Goal: Task Accomplishment & Management: Use online tool/utility

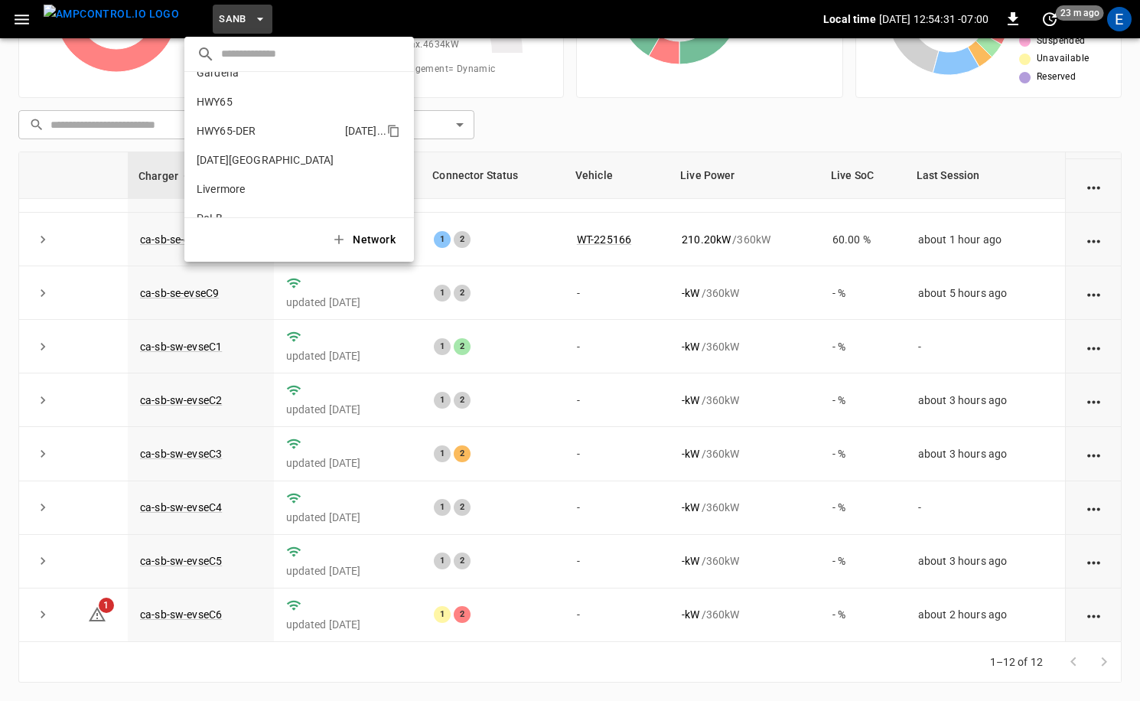
scroll to position [2, 0]
click at [276, 144] on p "HWY65-DER" at bounding box center [268, 148] width 142 height 15
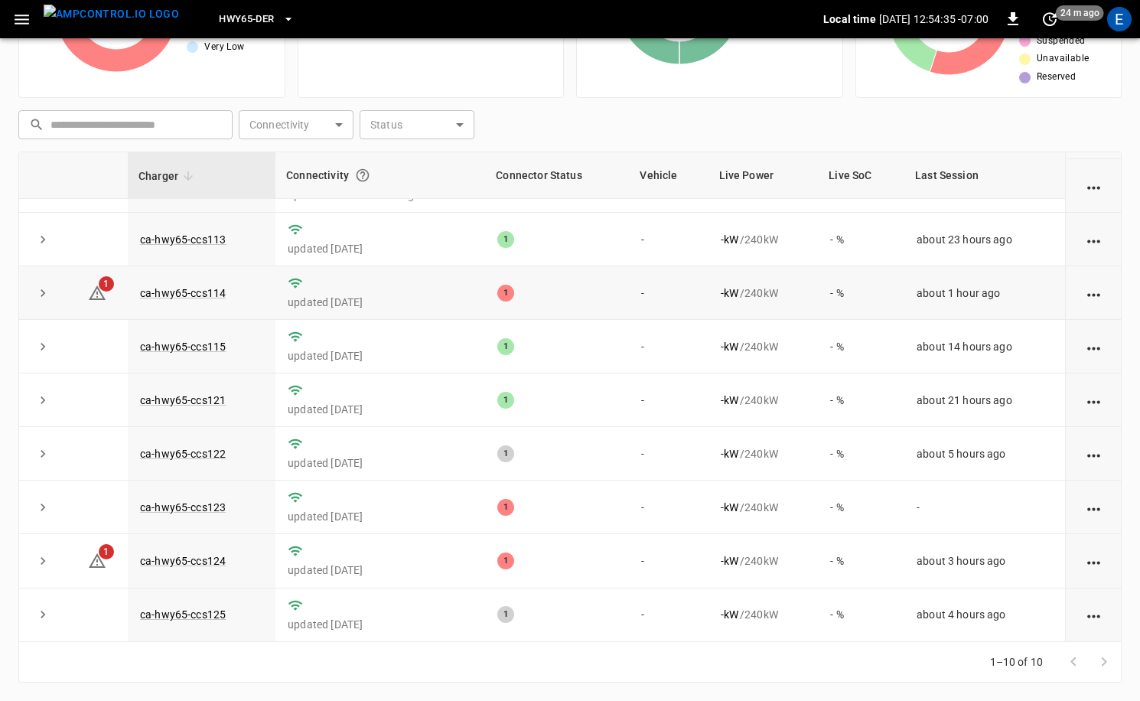
scroll to position [83, 0]
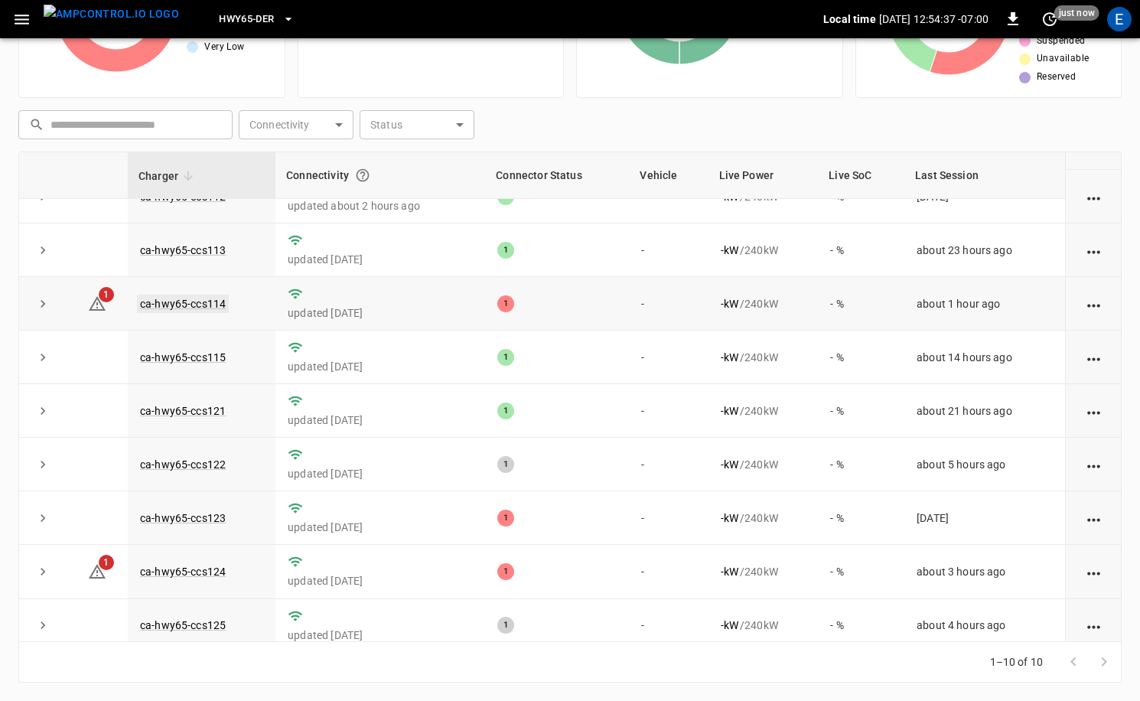
click at [207, 300] on link "ca-hwy65-ccs114" at bounding box center [183, 304] width 92 height 18
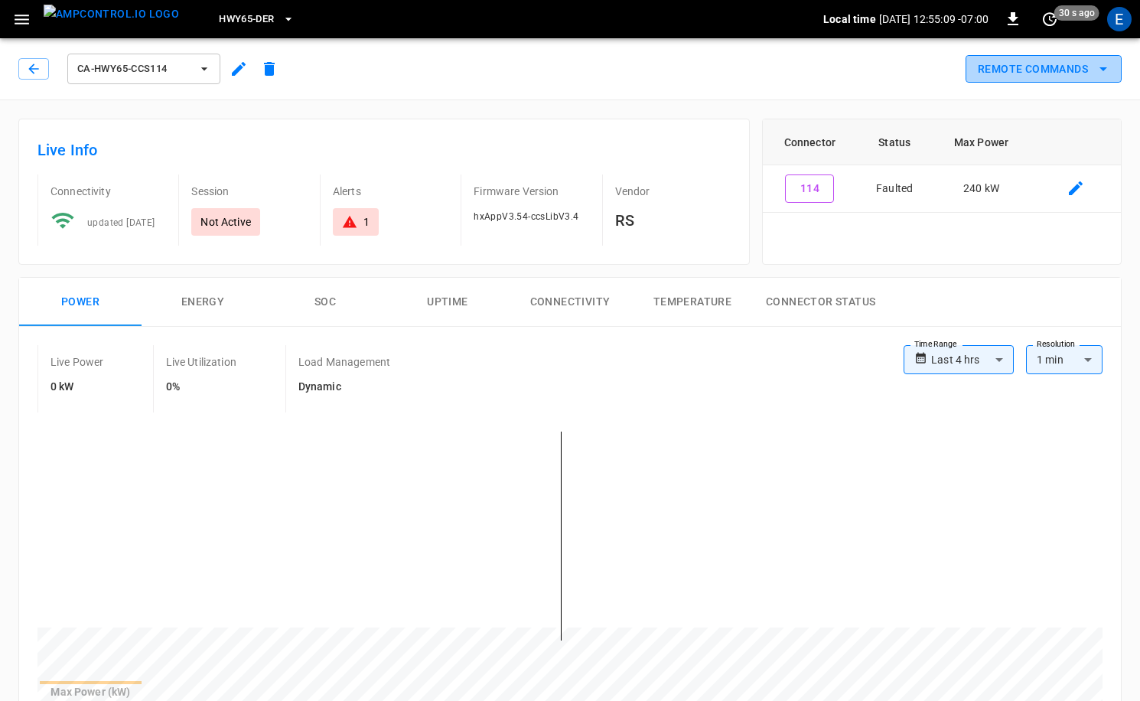
click at [1057, 76] on button "Remote Commands" at bounding box center [1044, 69] width 156 height 28
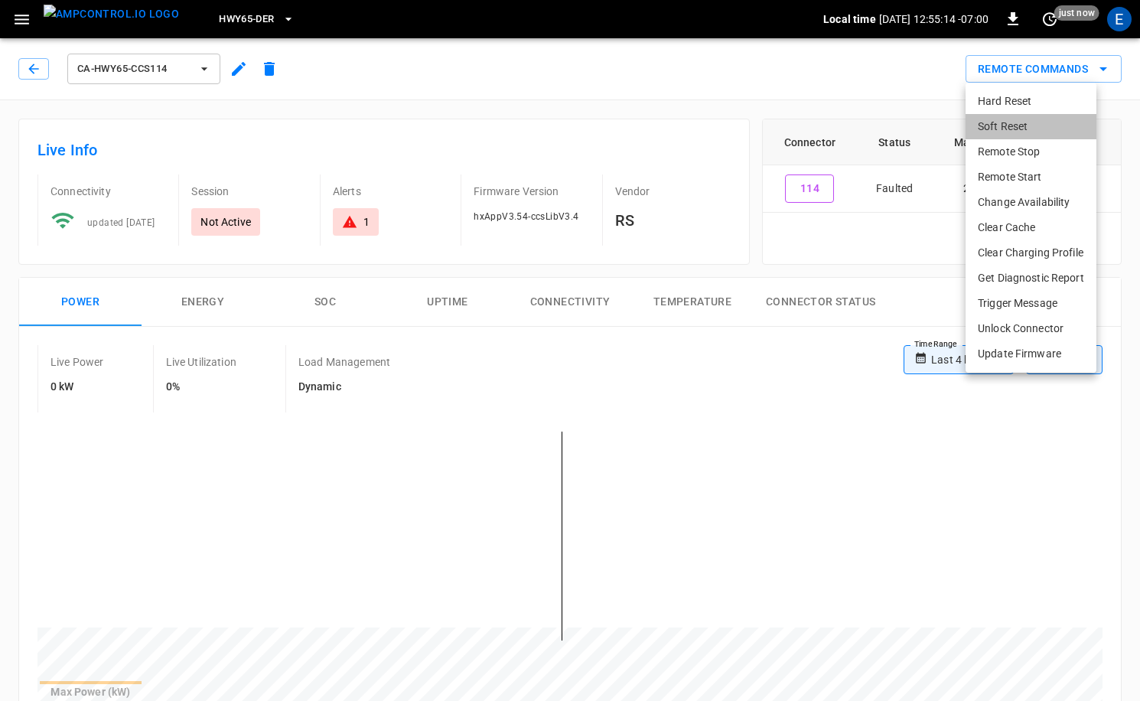
click at [1019, 131] on li "Soft Reset" at bounding box center [1031, 126] width 131 height 25
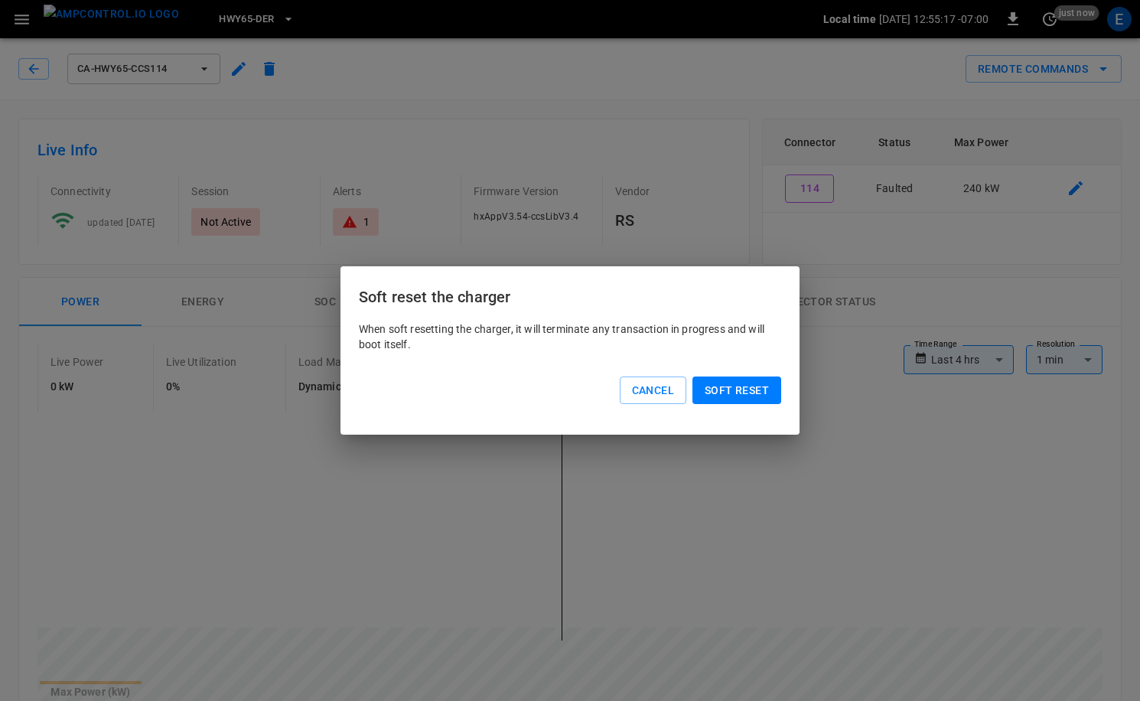
click at [740, 388] on button "Soft reset" at bounding box center [737, 391] width 89 height 28
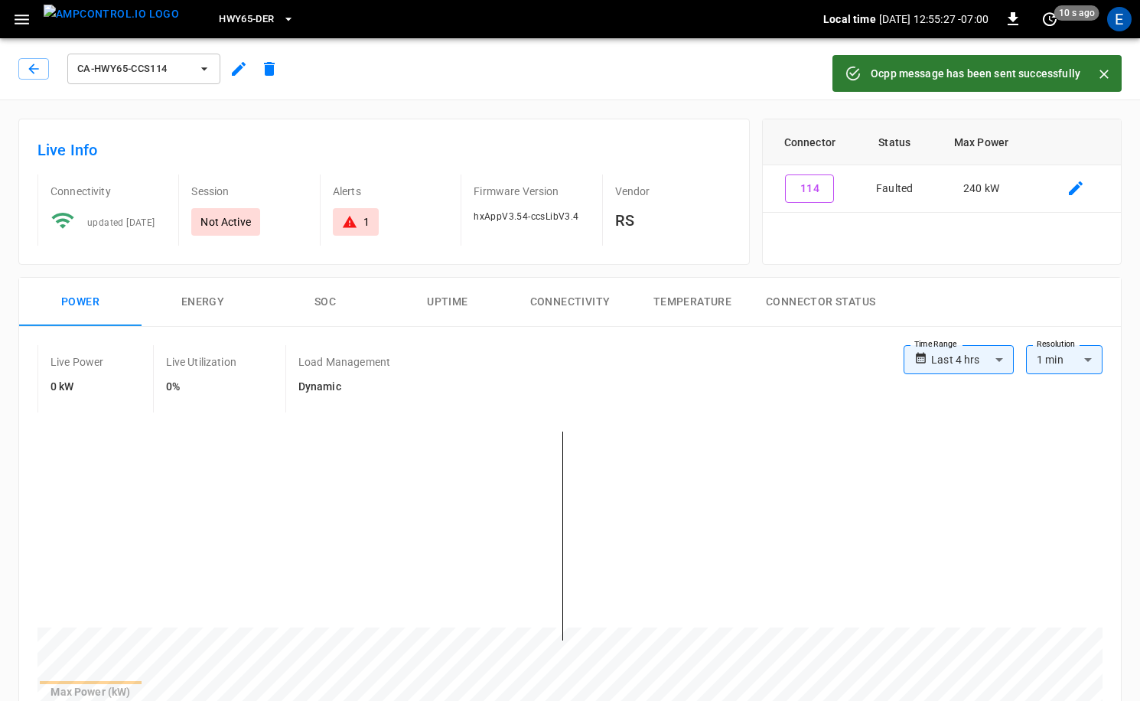
scroll to position [1, 0]
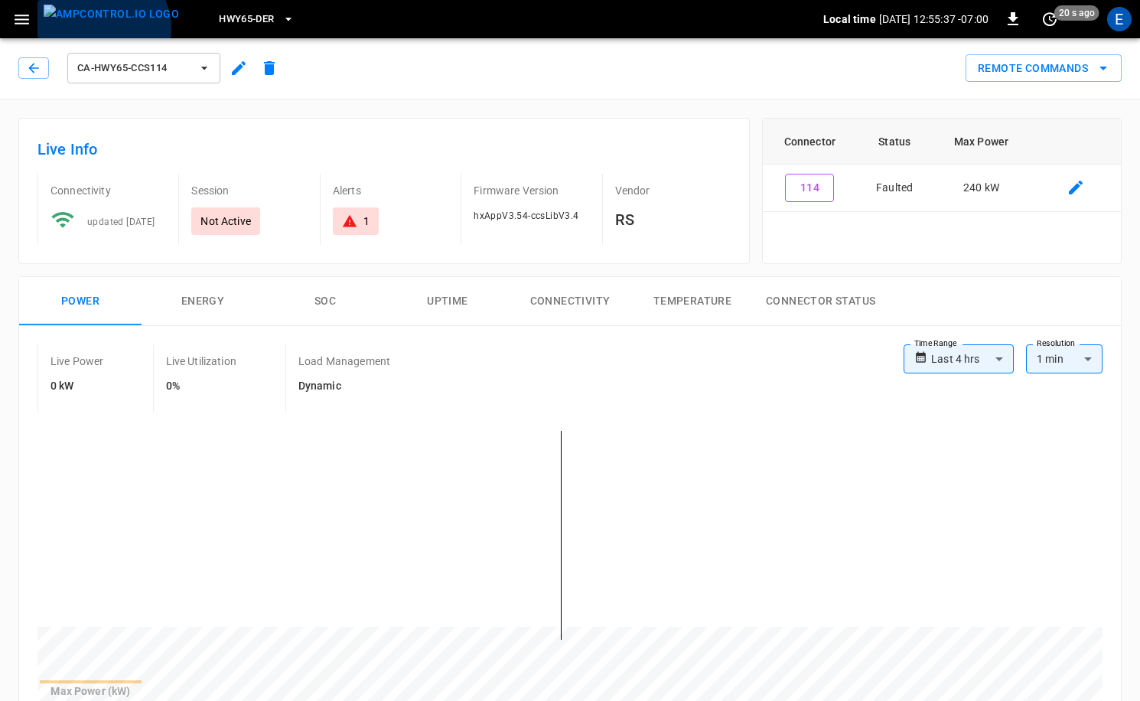
click at [101, 24] on img "menu" at bounding box center [111, 14] width 135 height 19
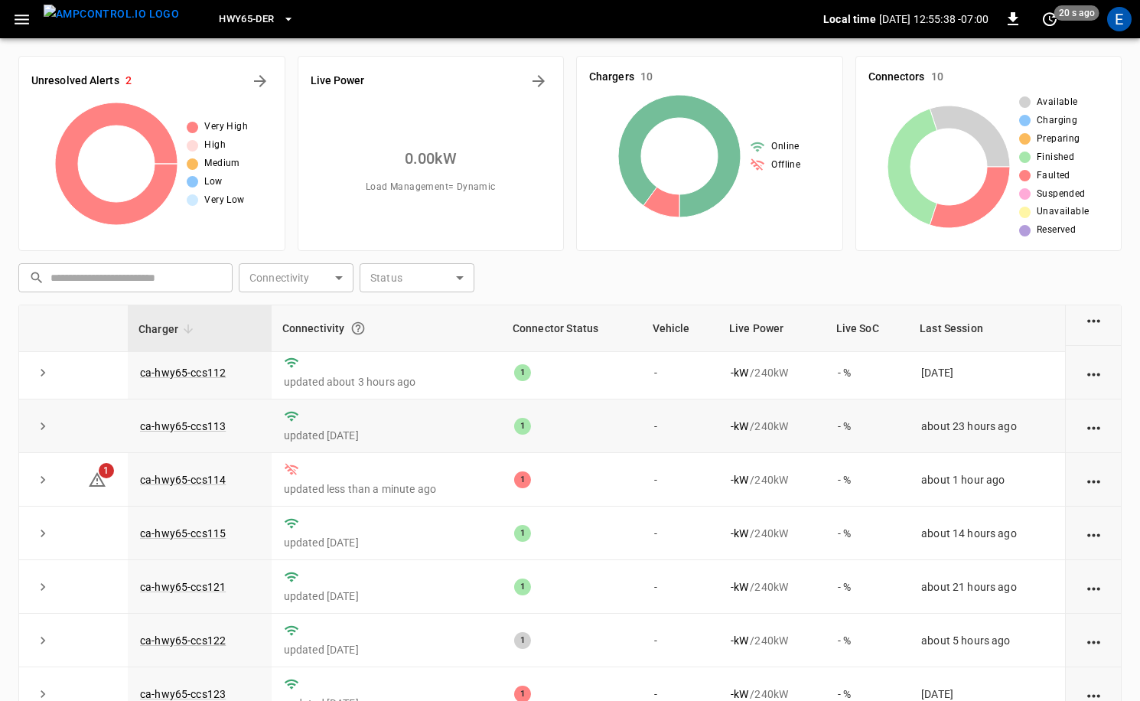
scroll to position [93, 0]
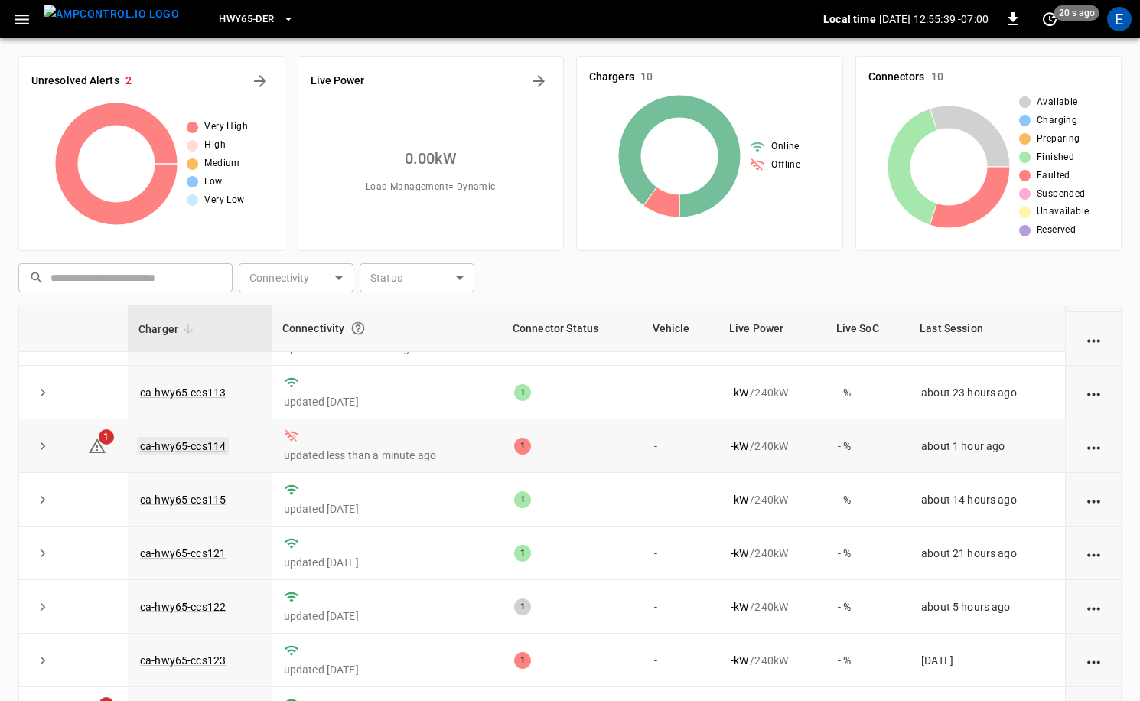
click at [221, 442] on link "ca-hwy65-ccs114" at bounding box center [183, 446] width 92 height 18
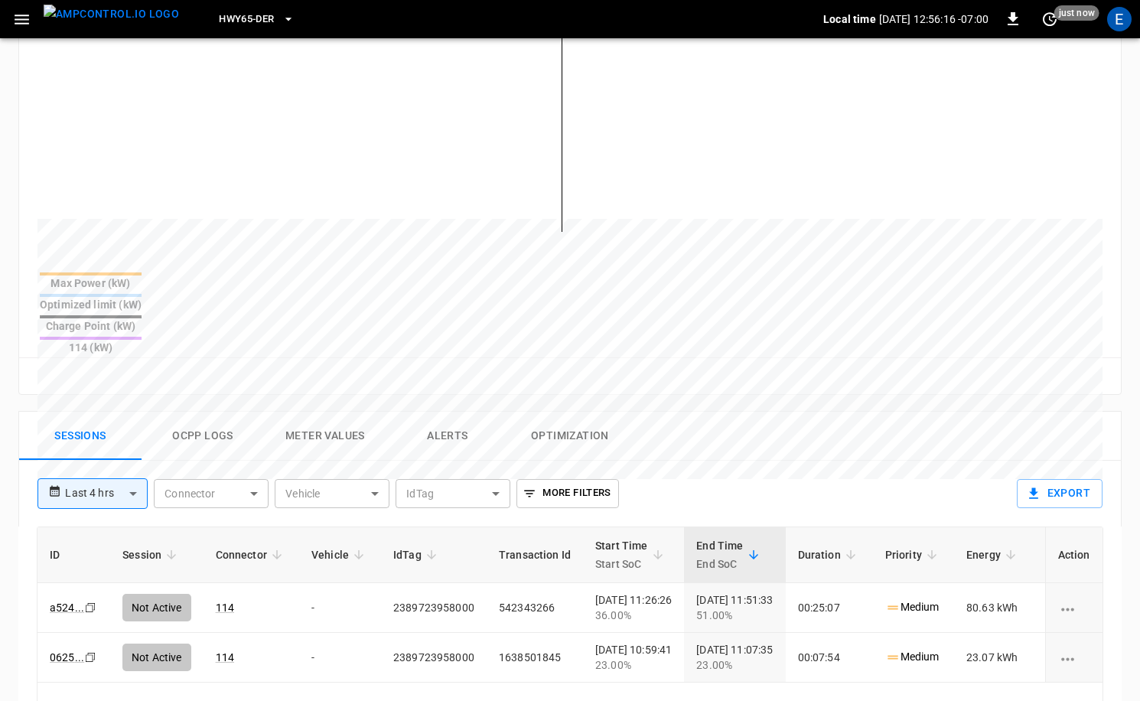
scroll to position [448, 0]
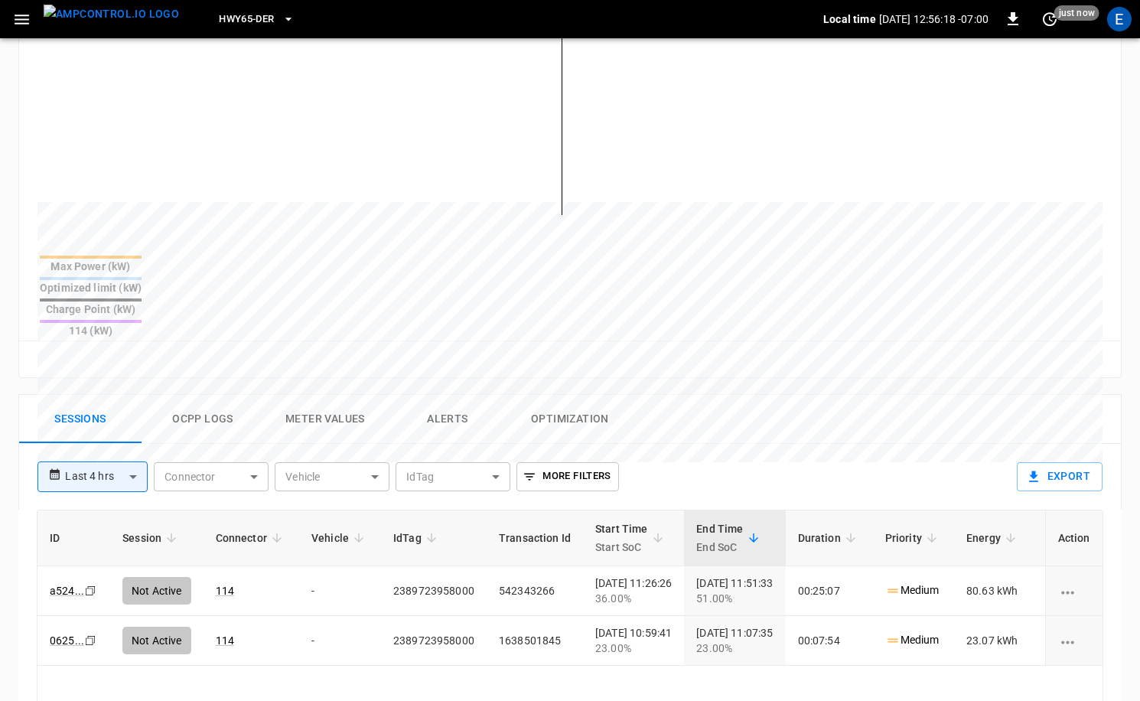
click at [236, 395] on button "Ocpp logs" at bounding box center [203, 419] width 122 height 49
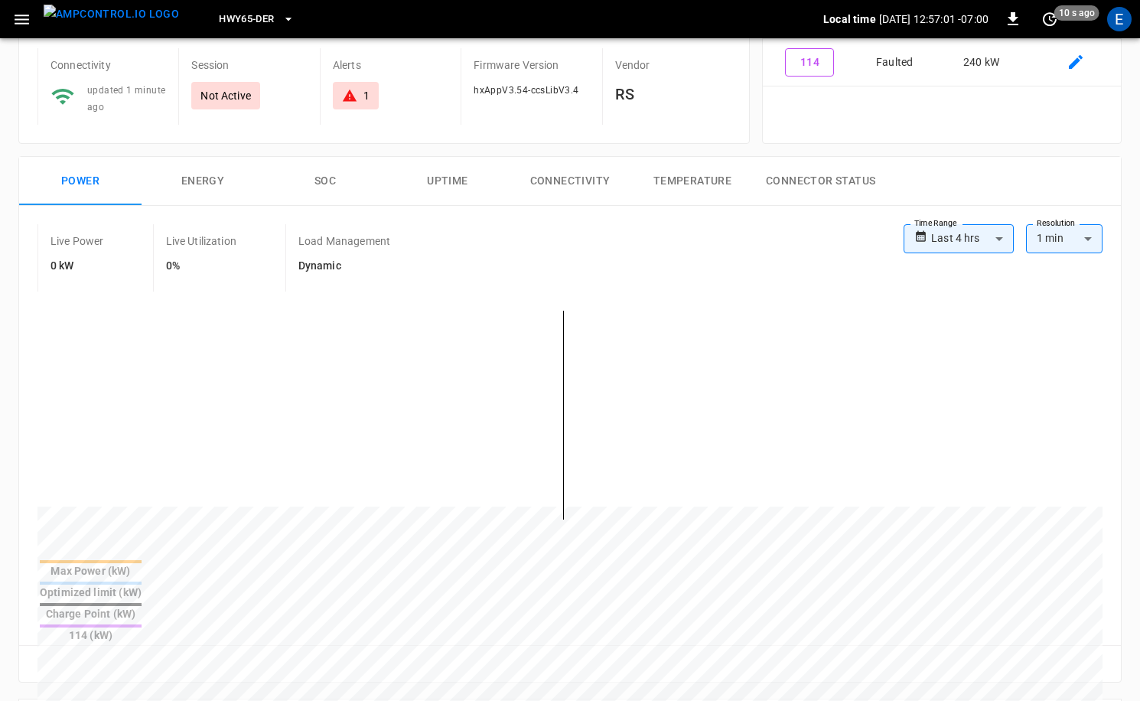
scroll to position [0, 0]
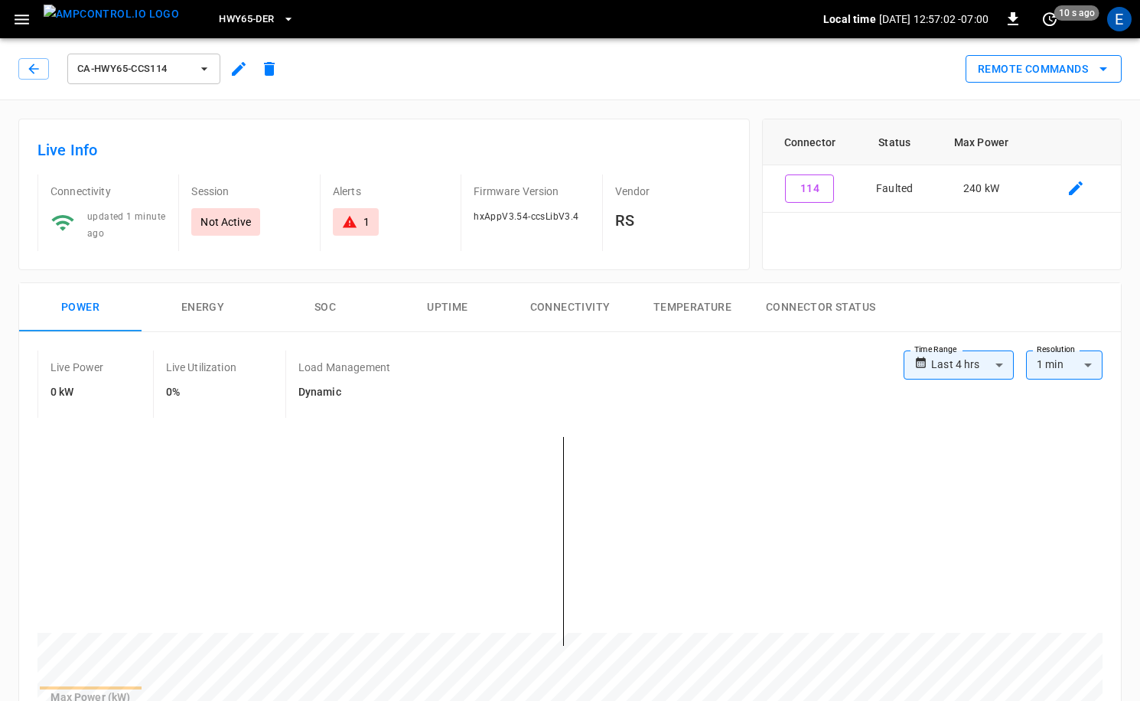
click at [1063, 72] on button "Remote Commands" at bounding box center [1044, 69] width 156 height 28
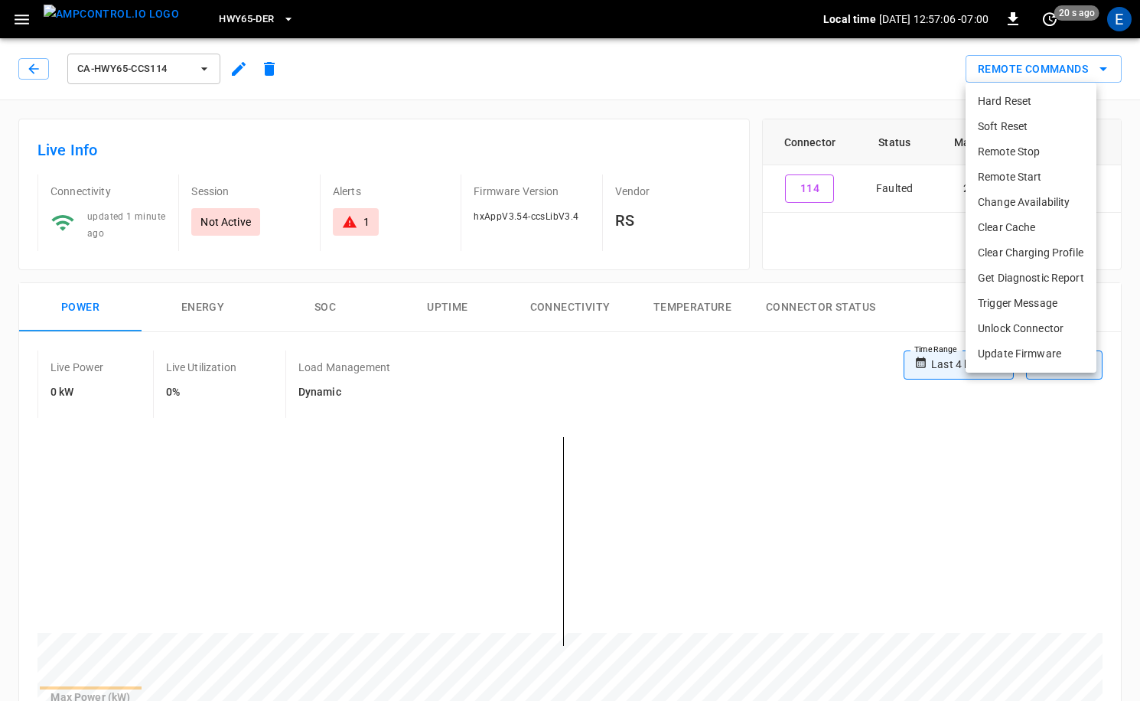
click at [742, 242] on div at bounding box center [570, 350] width 1140 height 701
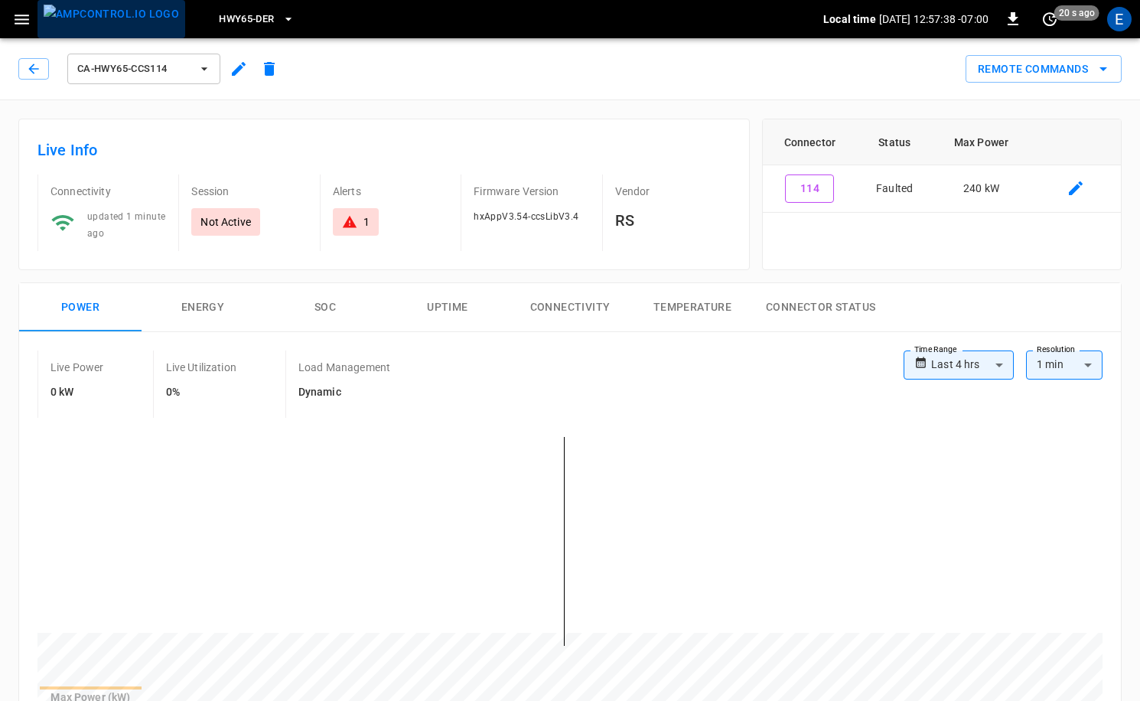
click at [124, 21] on img "menu" at bounding box center [111, 14] width 135 height 19
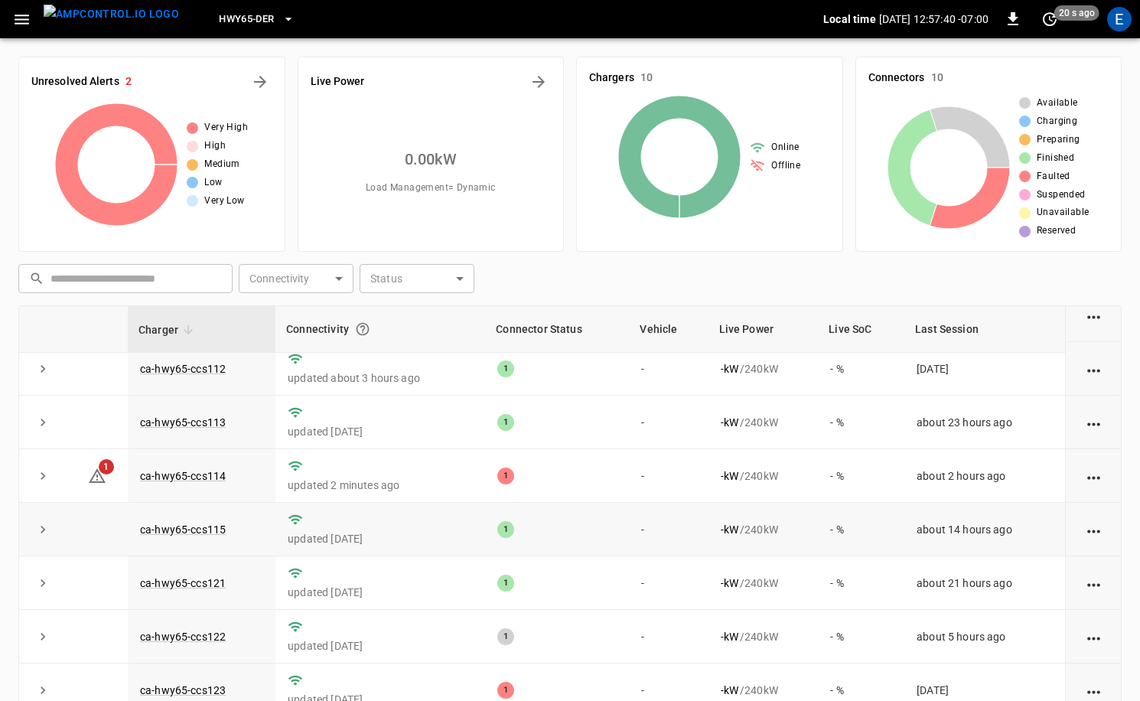
scroll to position [93, 0]
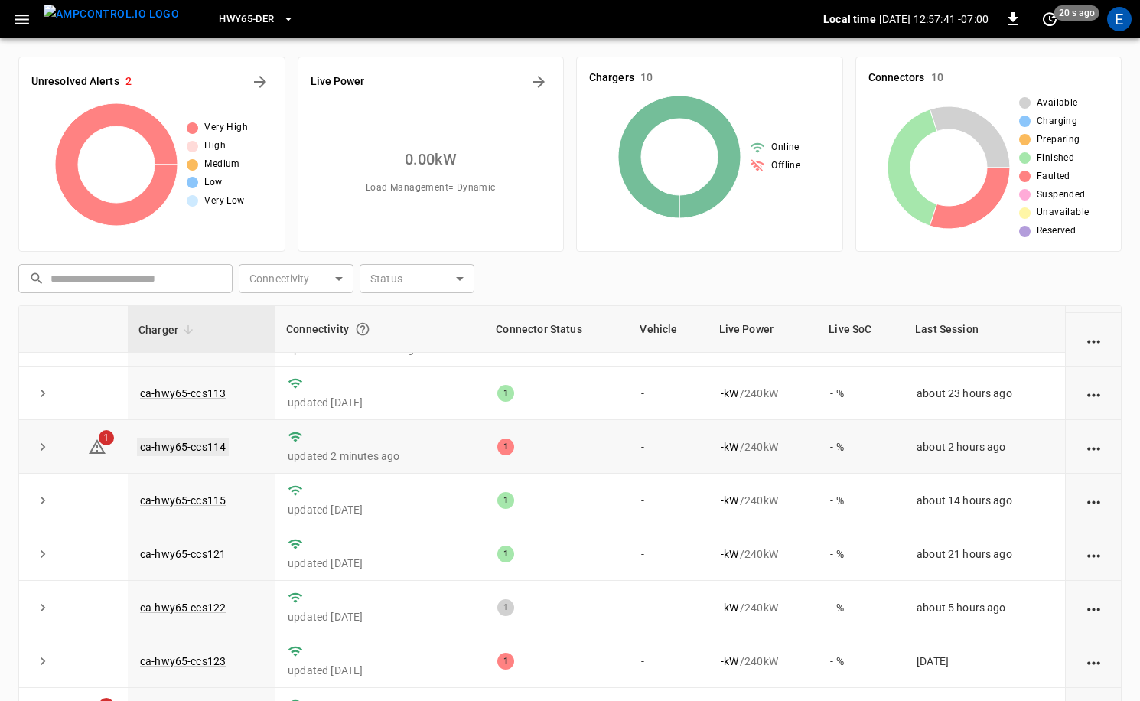
click at [200, 450] on link "ca-hwy65-ccs114" at bounding box center [183, 447] width 92 height 18
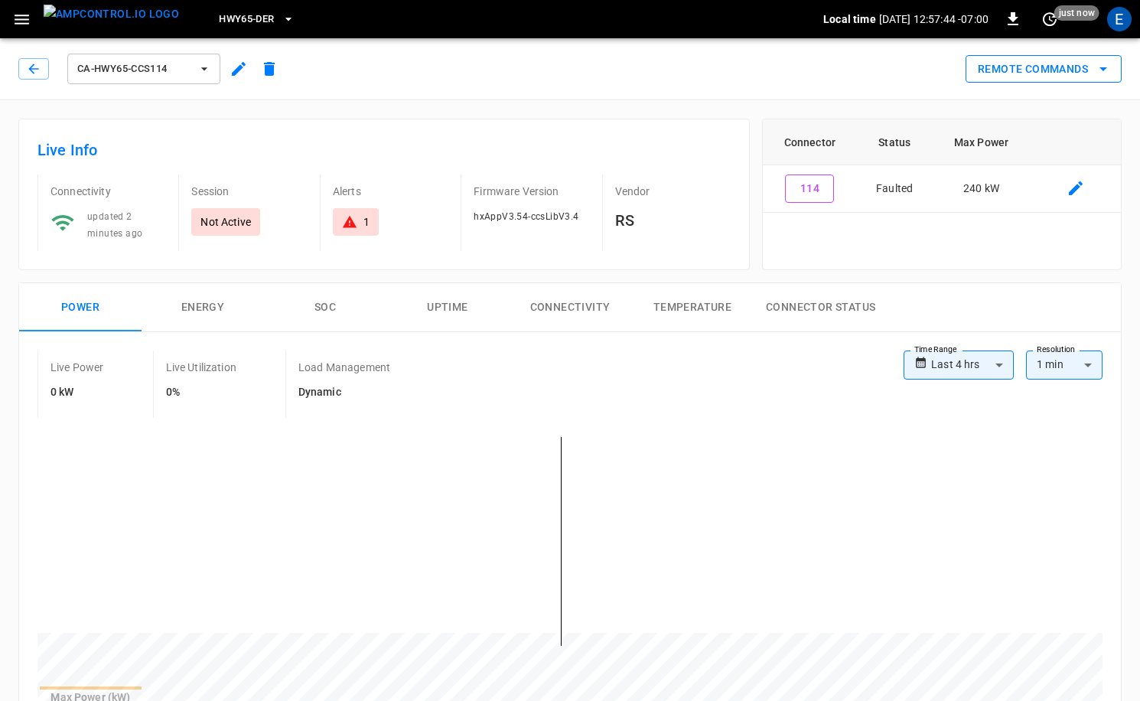
click at [1081, 68] on button "Remote Commands" at bounding box center [1044, 69] width 156 height 28
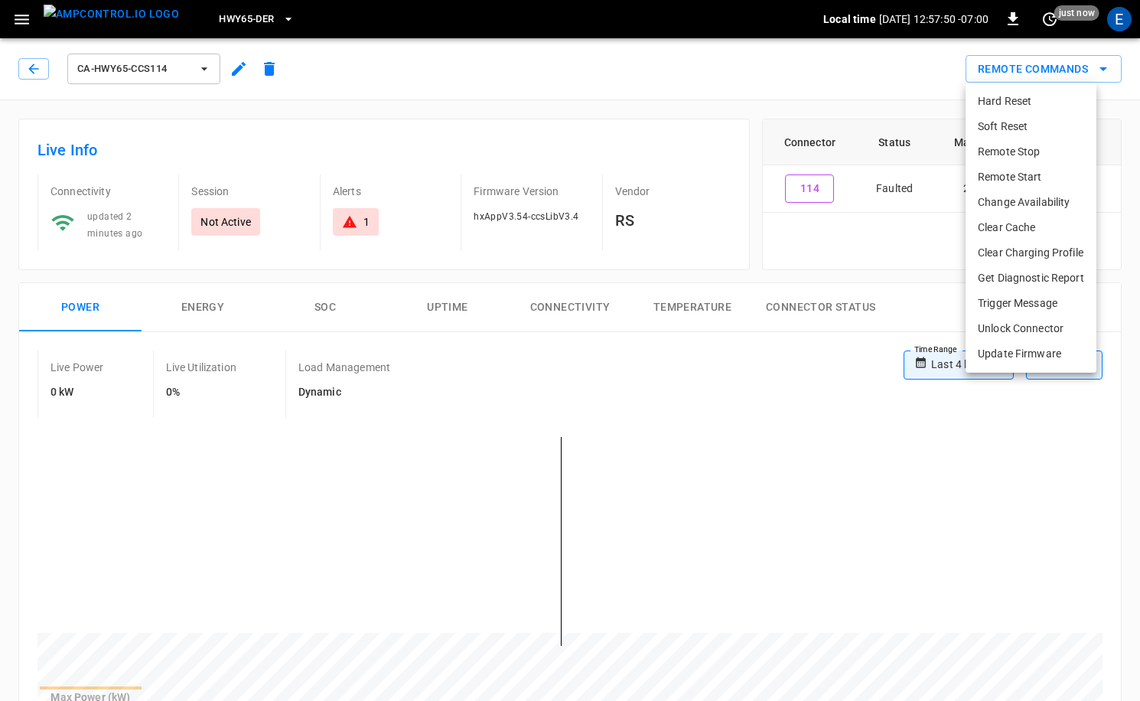
click at [1032, 316] on li "Unlock Connector" at bounding box center [1031, 328] width 131 height 25
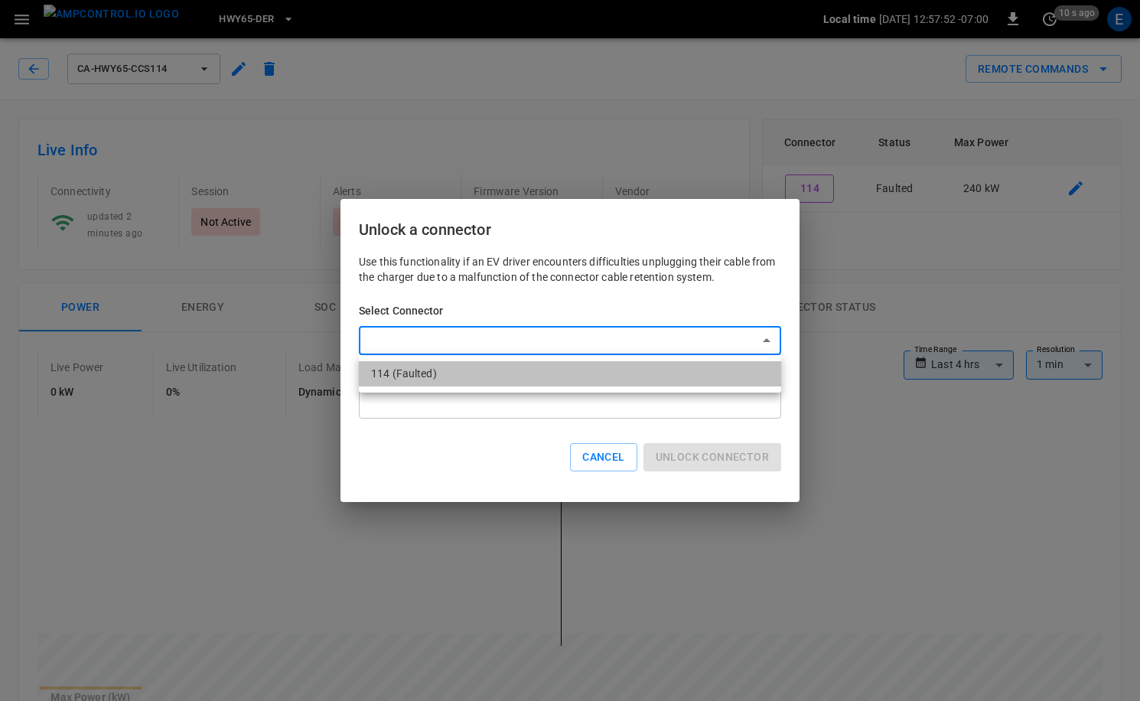
click at [503, 375] on li "114 (Faulted)" at bounding box center [570, 373] width 422 height 25
type input "**********"
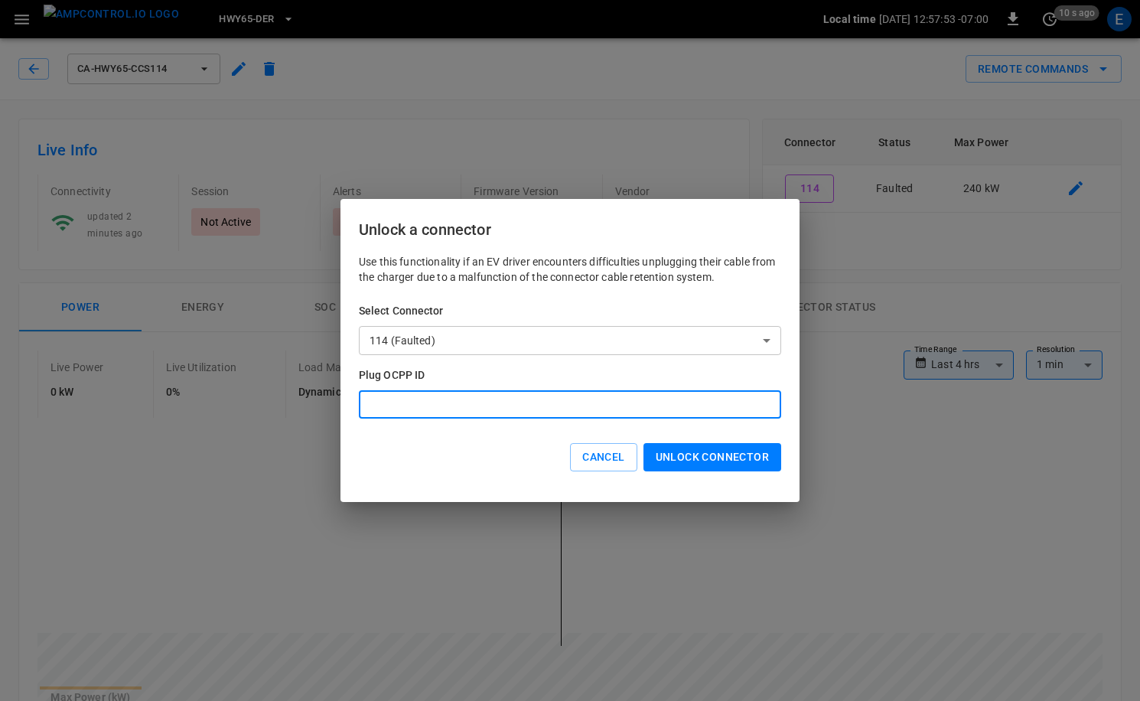
click at [687, 393] on input "*" at bounding box center [570, 404] width 422 height 28
click at [631, 403] on input "*" at bounding box center [570, 404] width 422 height 28
click at [763, 401] on input "*" at bounding box center [570, 404] width 422 height 28
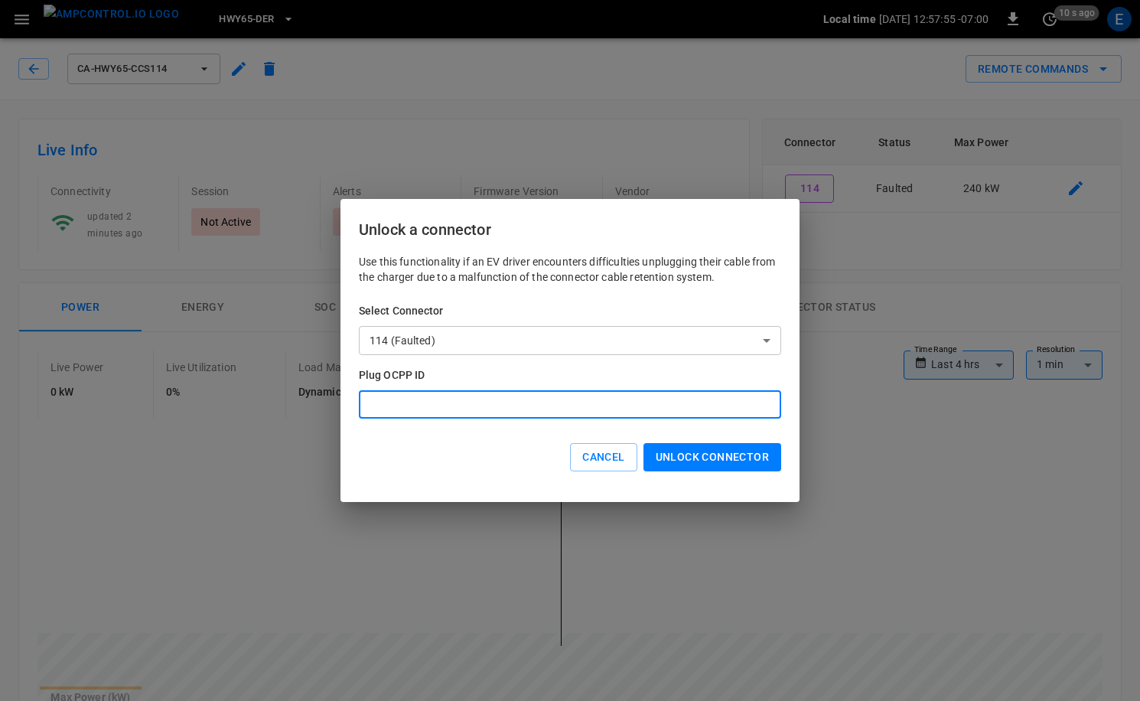
click at [763, 401] on input "*" at bounding box center [570, 404] width 422 height 28
type input "*"
click at [763, 401] on input "*" at bounding box center [570, 404] width 422 height 28
click at [632, 442] on div "Cancel" at bounding box center [600, 454] width 73 height 34
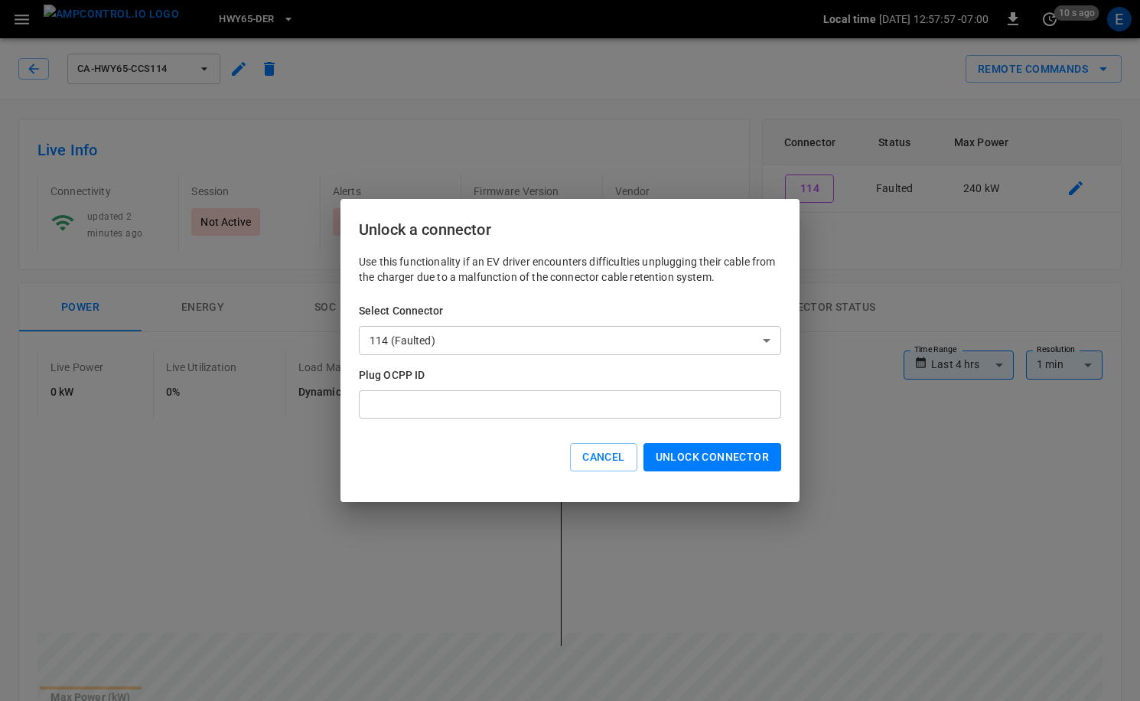
click at [628, 448] on button "Cancel" at bounding box center [603, 457] width 67 height 28
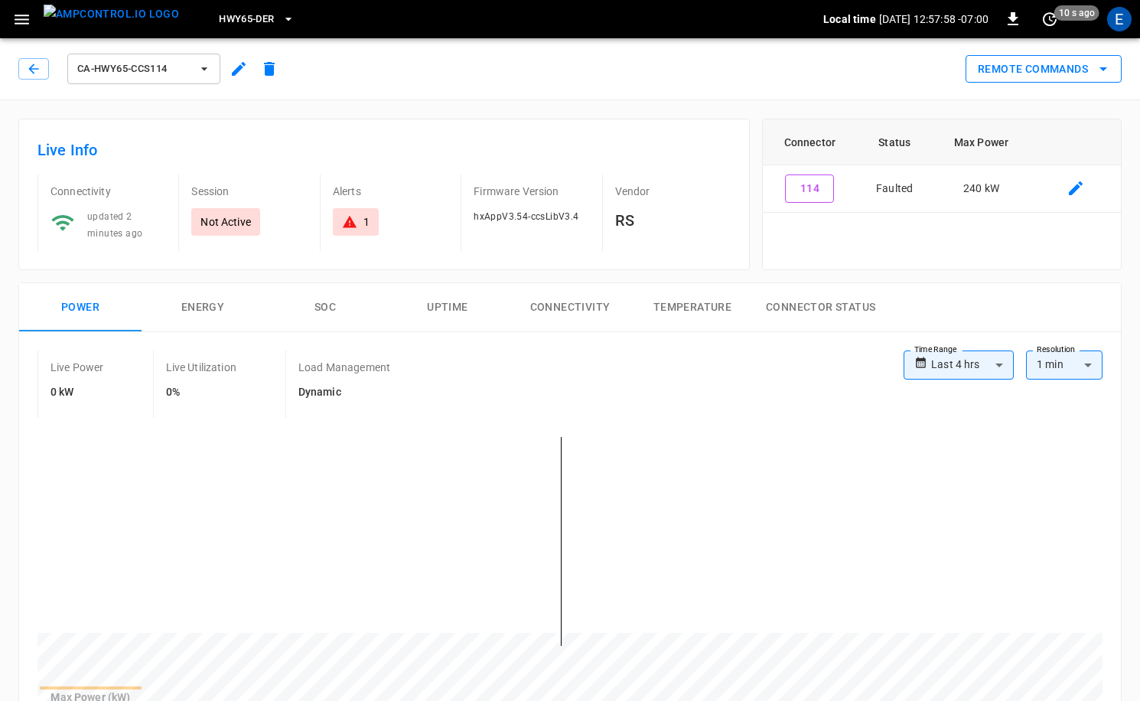
click at [1048, 74] on button "Remote Commands" at bounding box center [1044, 69] width 156 height 28
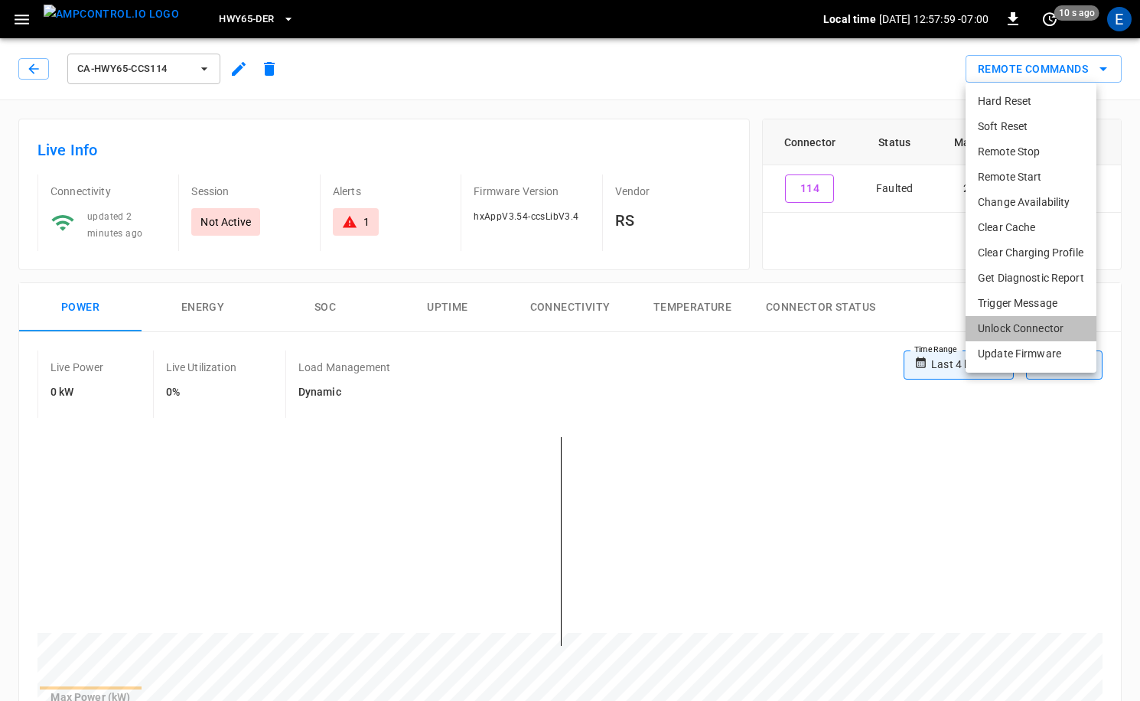
click at [1017, 327] on li "Unlock Connector" at bounding box center [1031, 328] width 131 height 25
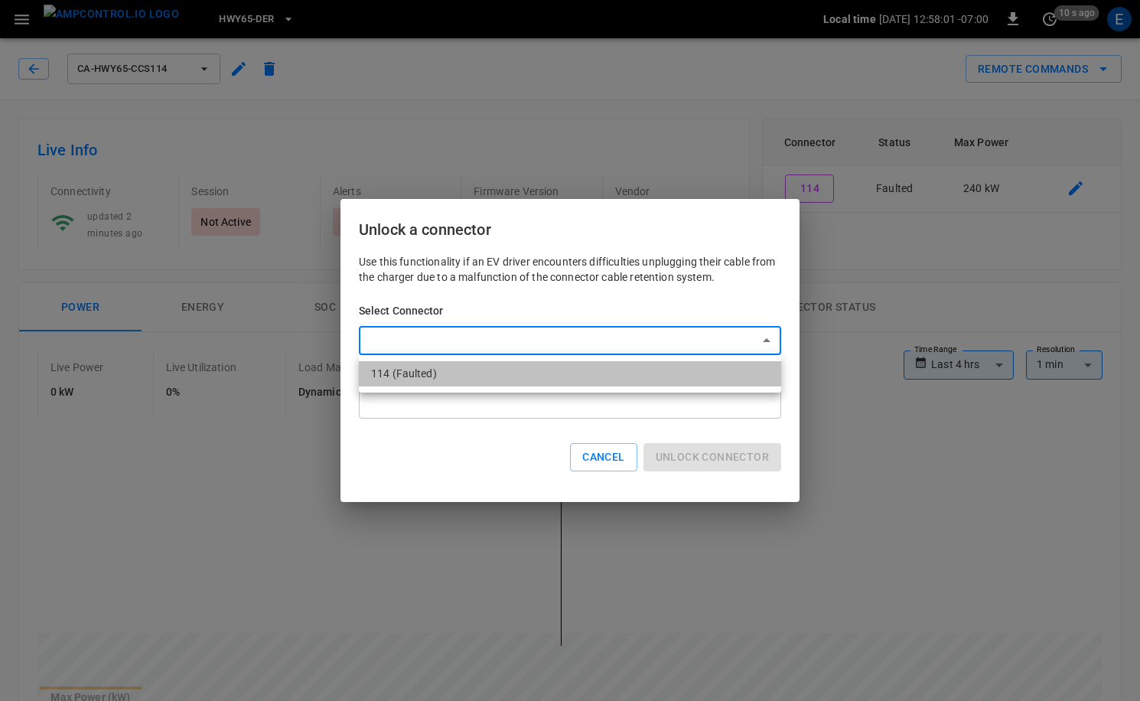
click at [525, 363] on li "114 (Faulted)" at bounding box center [570, 373] width 422 height 25
type input "**********"
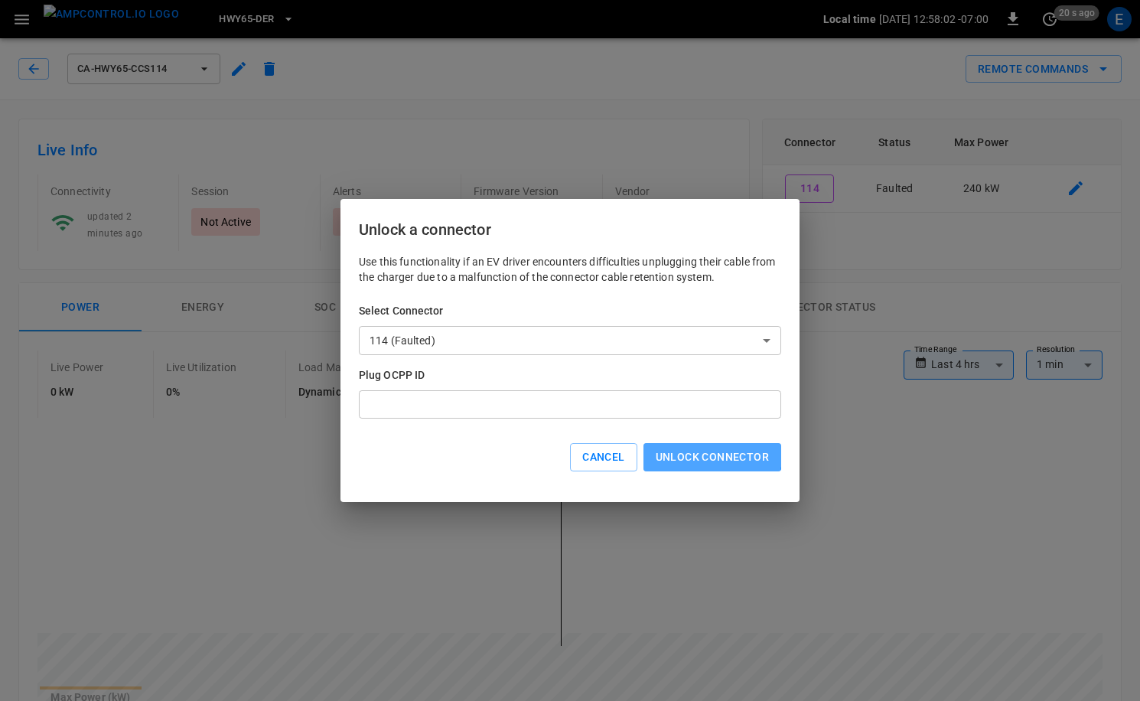
click at [700, 455] on button "Unlock connector" at bounding box center [713, 457] width 138 height 28
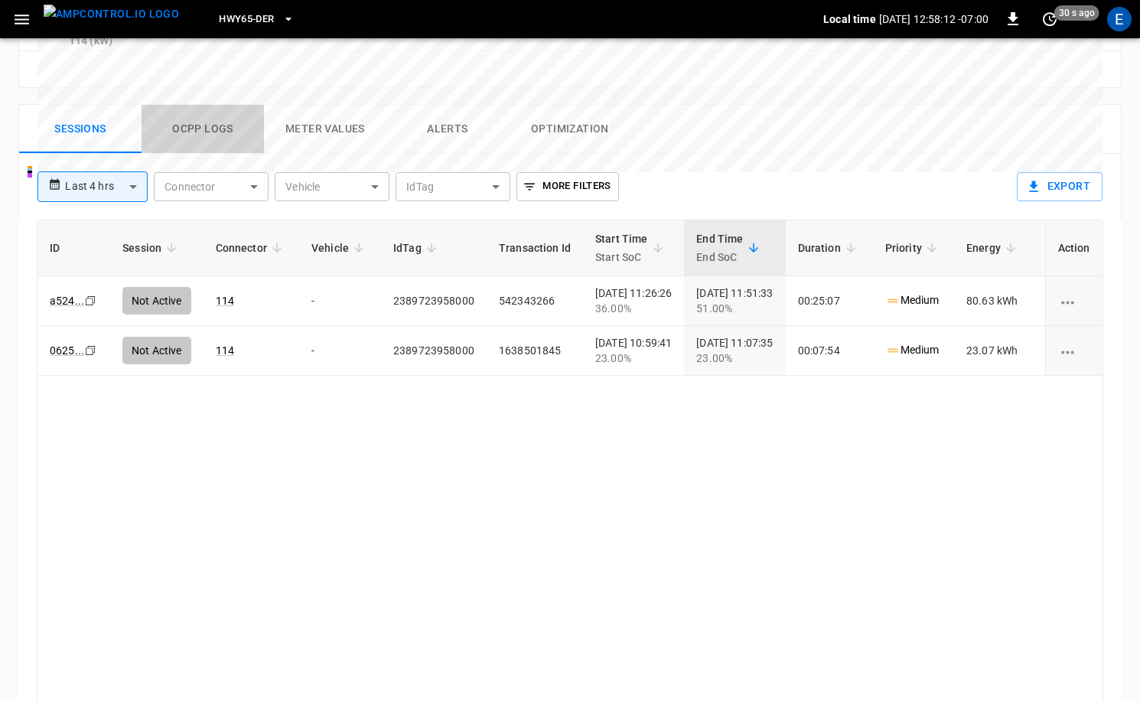
click at [207, 105] on button "Ocpp logs" at bounding box center [203, 129] width 122 height 49
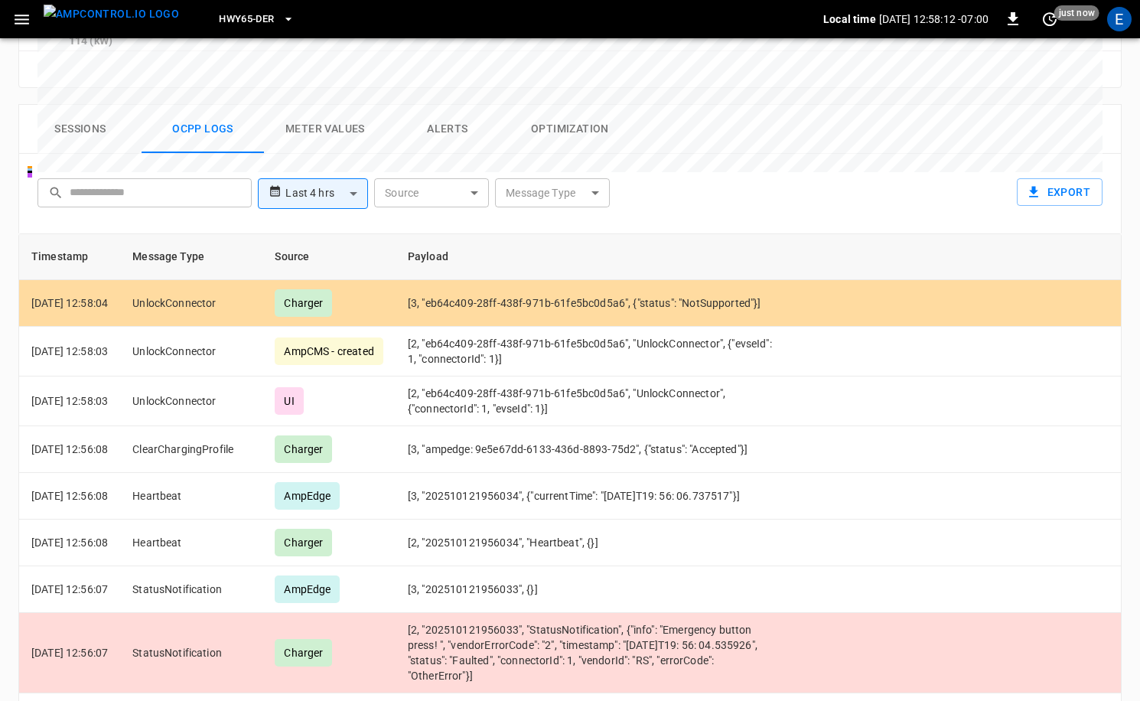
scroll to position [719, 0]
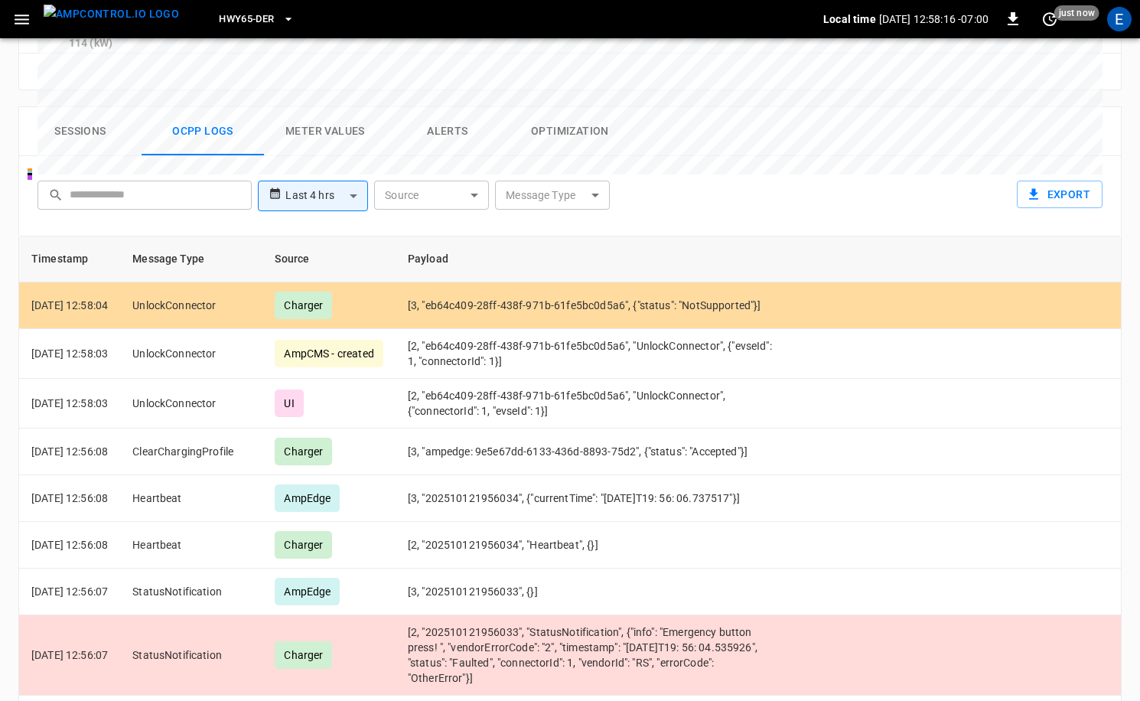
click at [116, 18] on img "menu" at bounding box center [111, 14] width 135 height 19
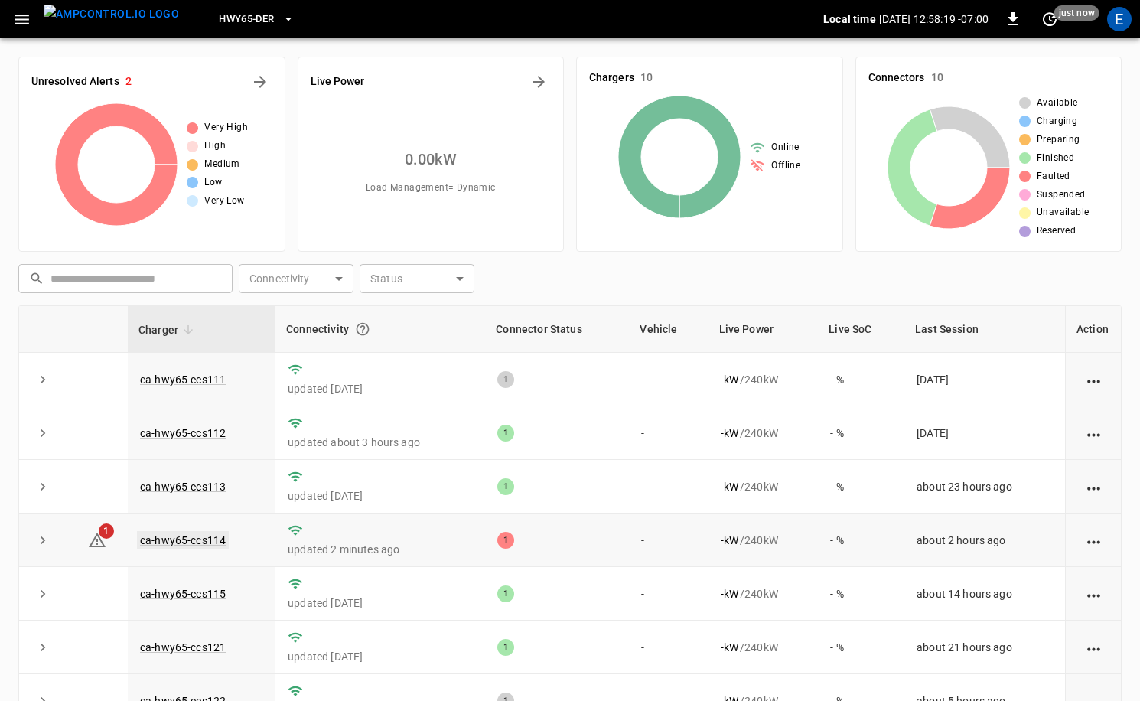
click at [209, 546] on link "ca-hwy65-ccs114" at bounding box center [183, 540] width 92 height 18
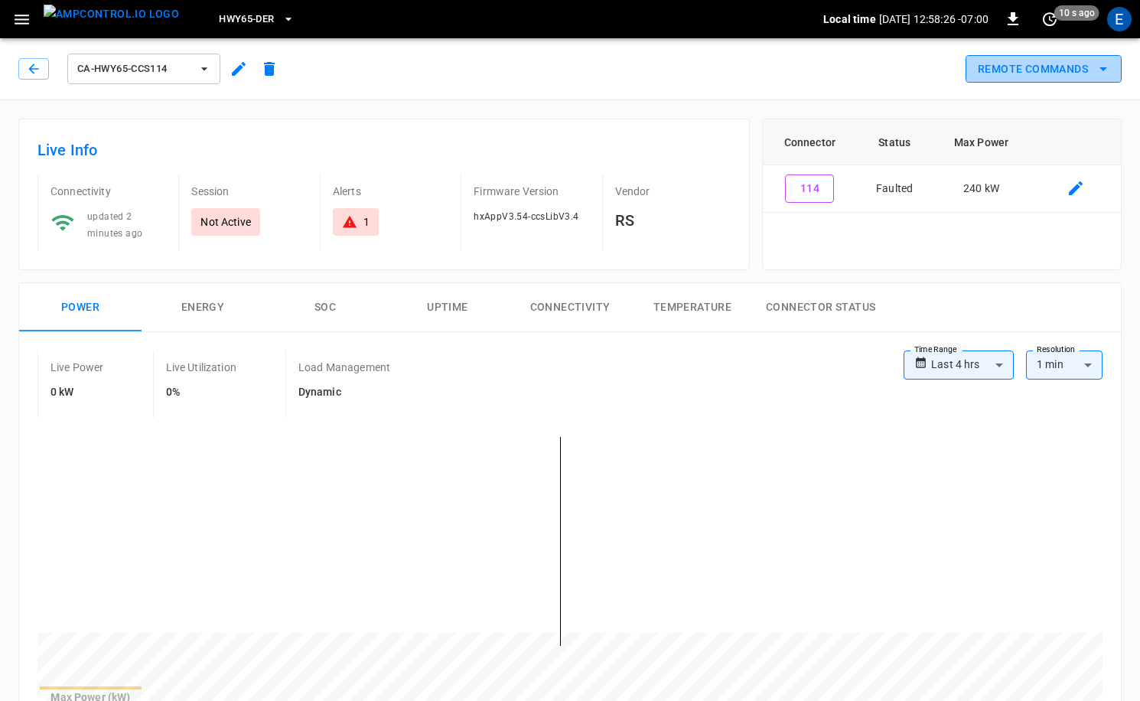
click at [1052, 76] on button "Remote Commands" at bounding box center [1044, 69] width 156 height 28
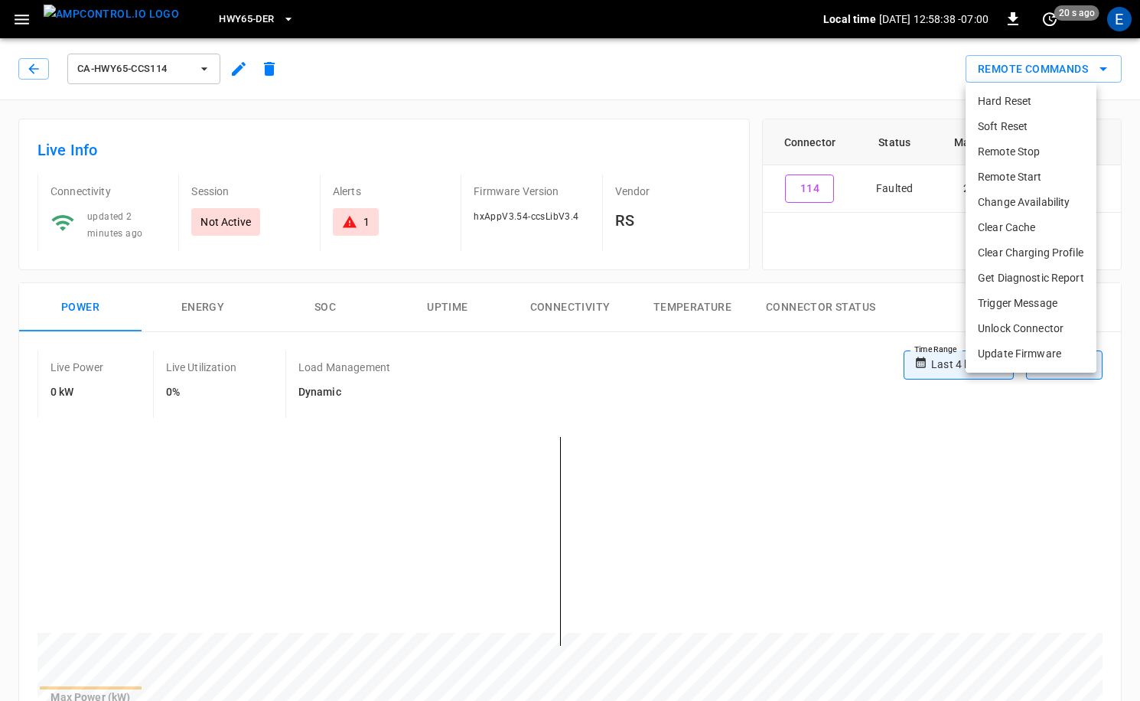
click at [743, 152] on div at bounding box center [570, 350] width 1140 height 701
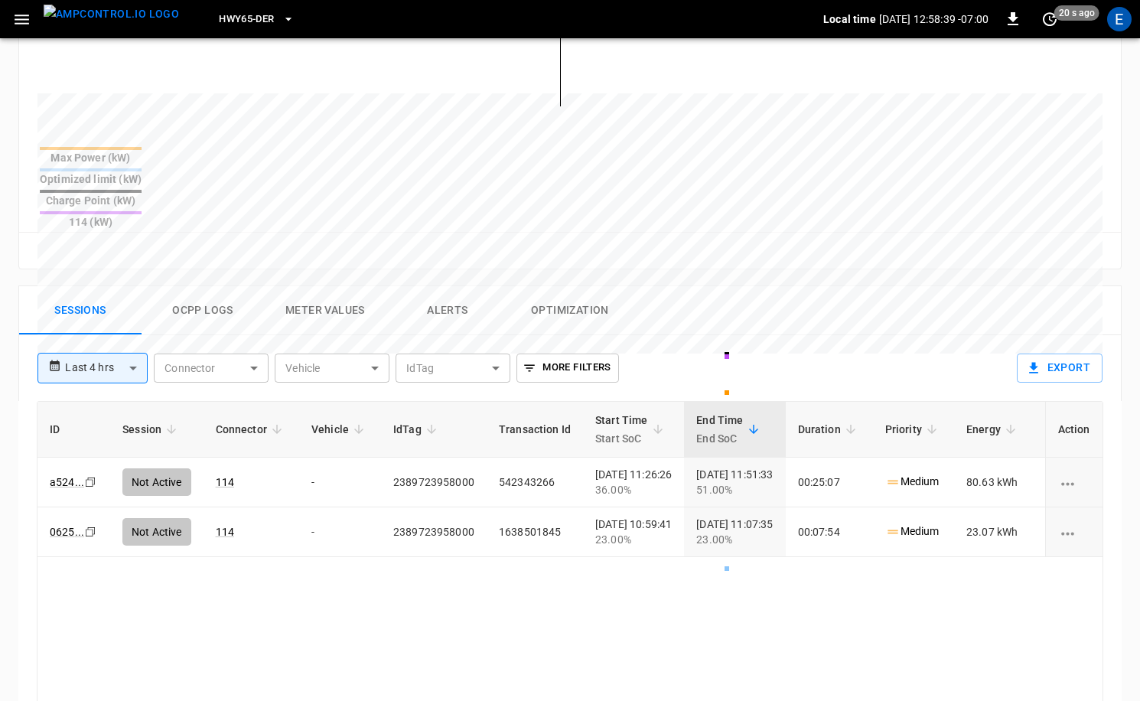
scroll to position [598, 0]
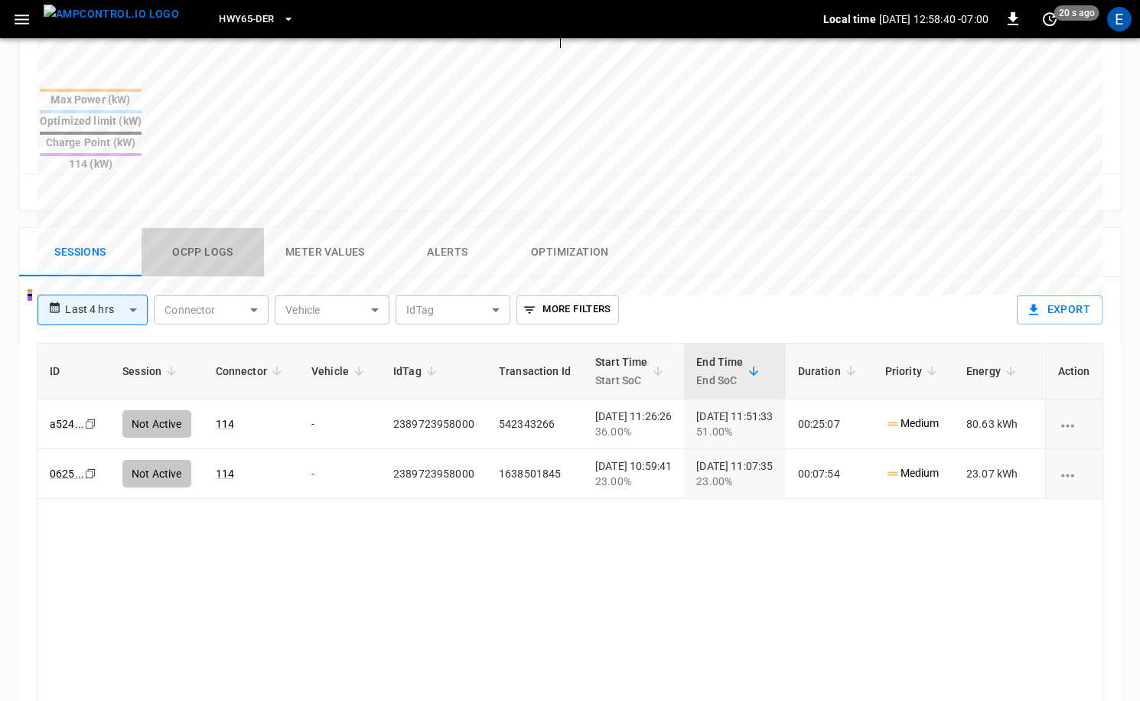
click at [208, 228] on button "Ocpp logs" at bounding box center [203, 252] width 122 height 49
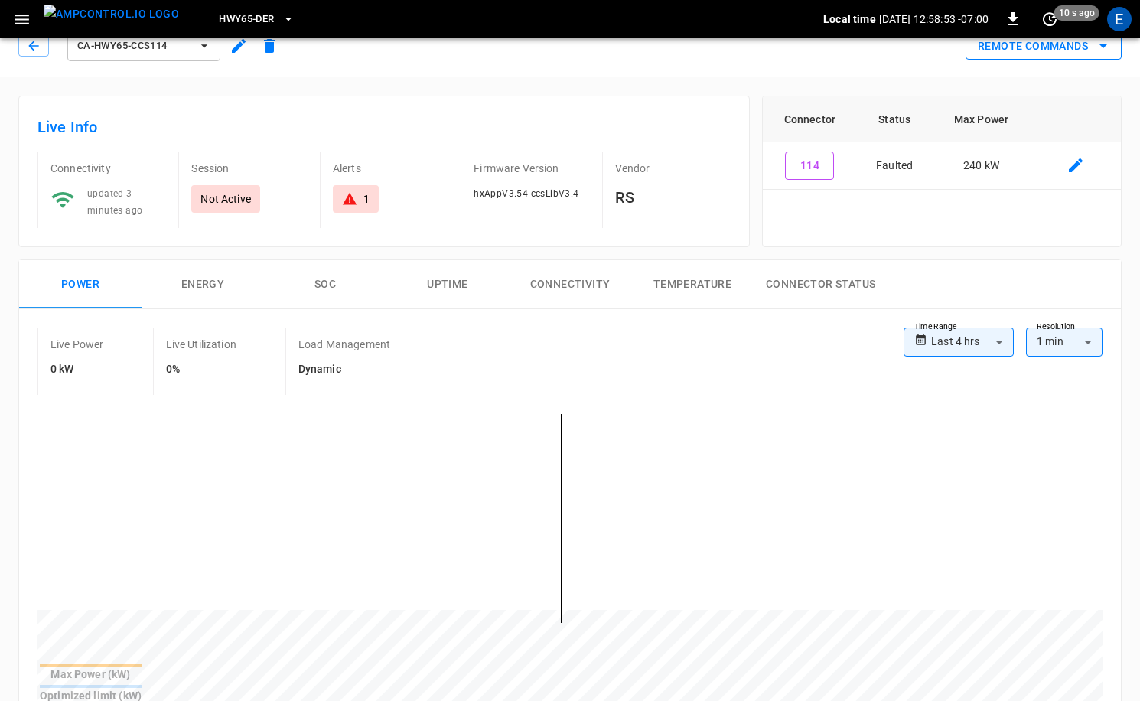
scroll to position [0, 0]
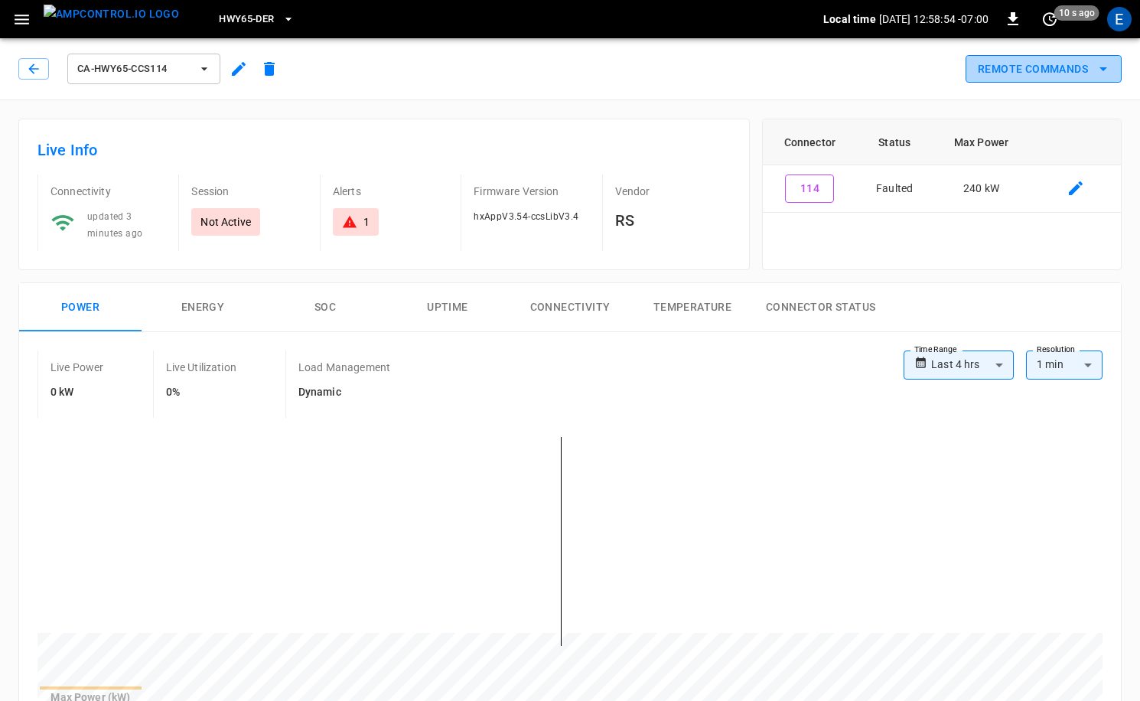
click at [1053, 67] on button "Remote Commands" at bounding box center [1044, 69] width 156 height 28
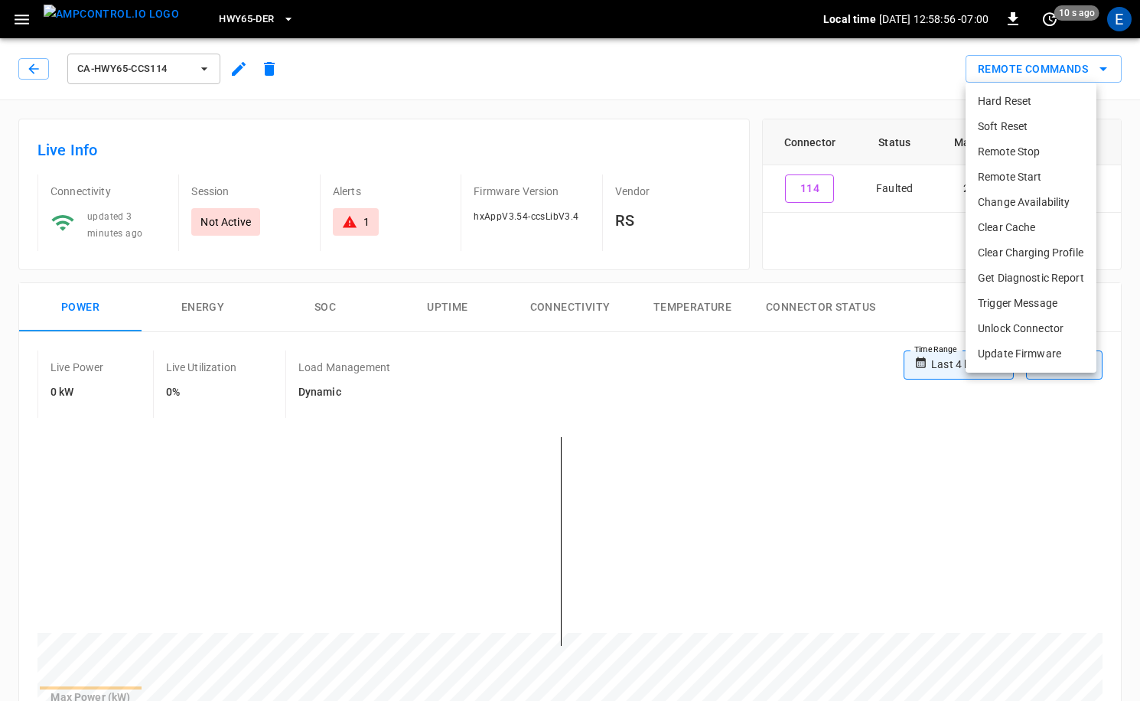
click at [664, 143] on div at bounding box center [570, 350] width 1140 height 701
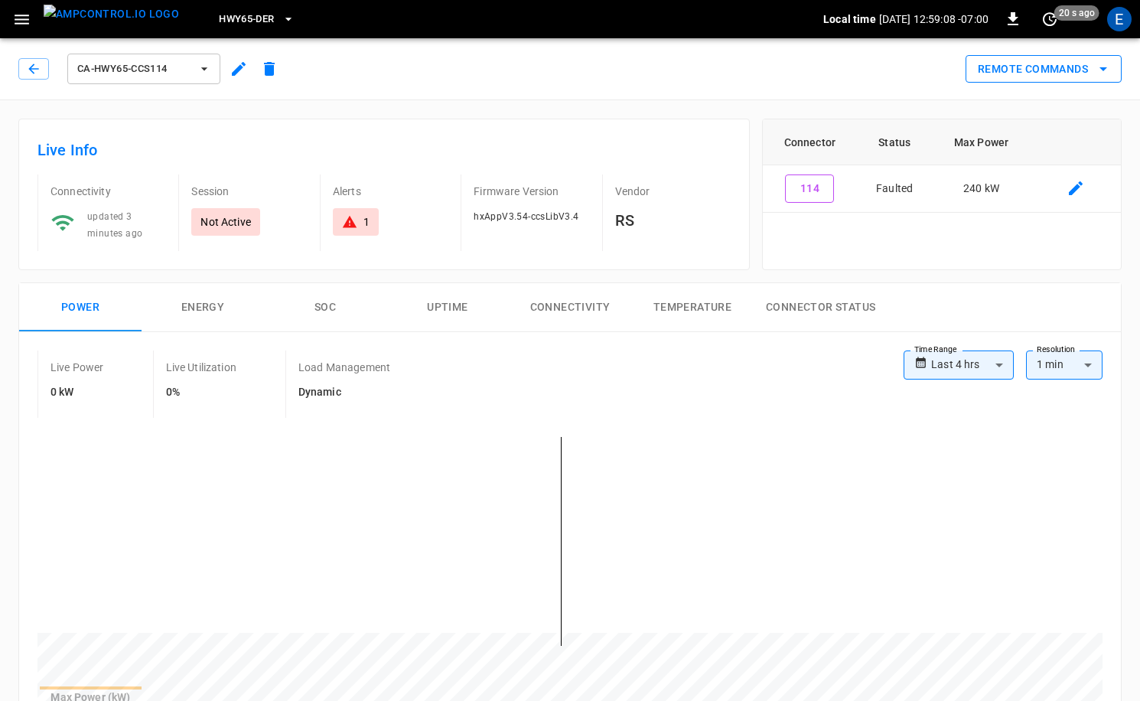
click at [1045, 74] on button "Remote Commands" at bounding box center [1044, 69] width 156 height 28
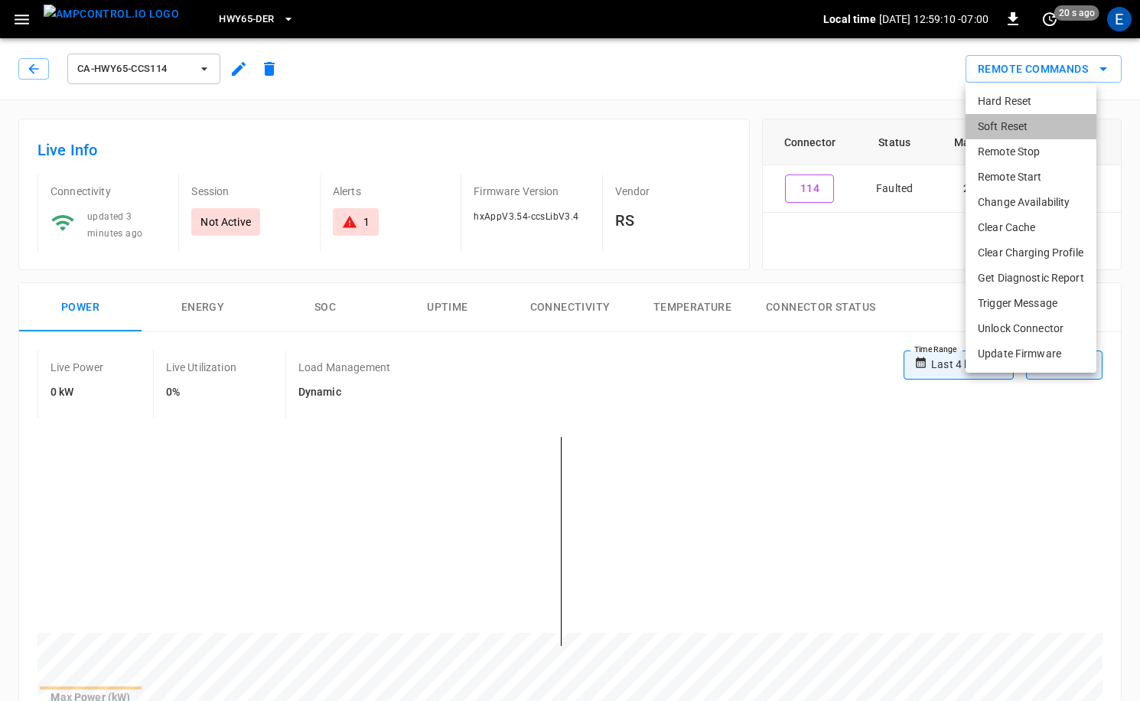
click at [1022, 126] on li "Soft Reset" at bounding box center [1031, 126] width 131 height 25
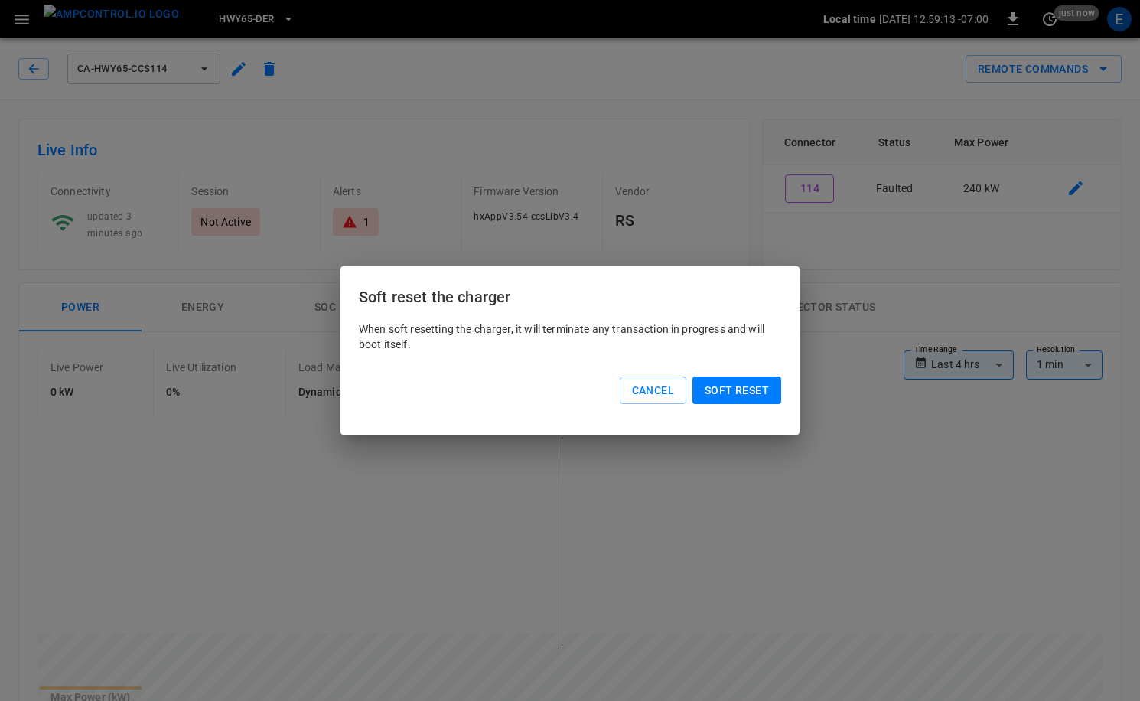
click at [746, 384] on button "Soft reset" at bounding box center [737, 391] width 89 height 28
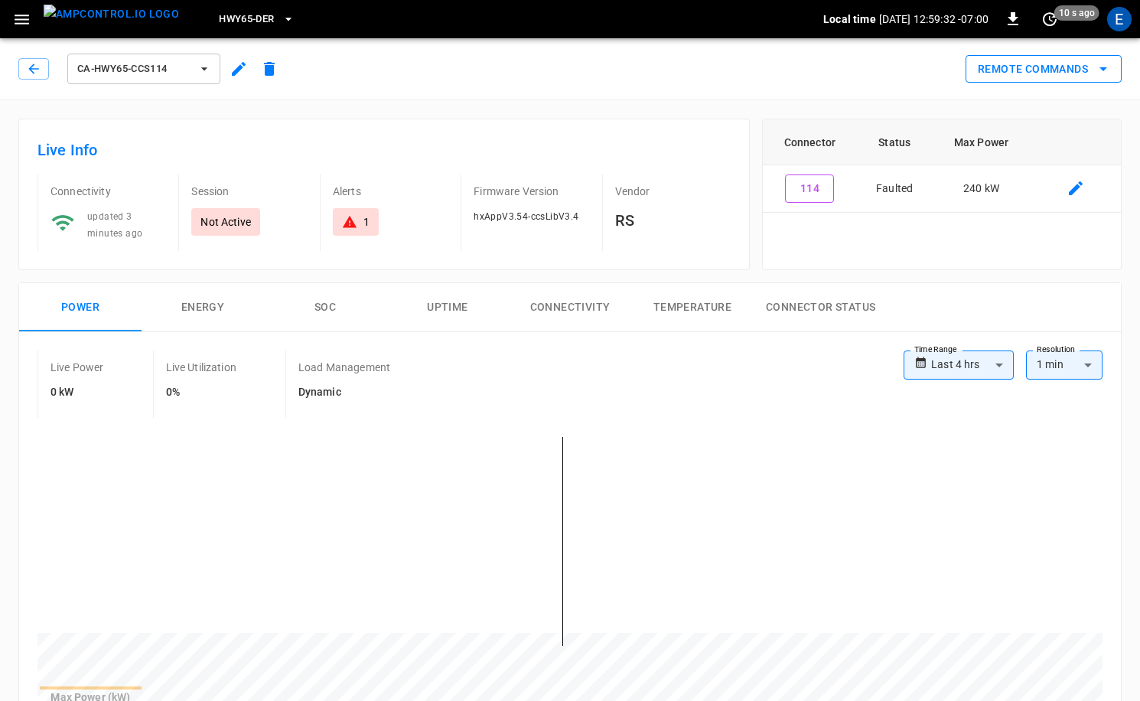
click at [1033, 67] on button "Remote Commands" at bounding box center [1044, 69] width 156 height 28
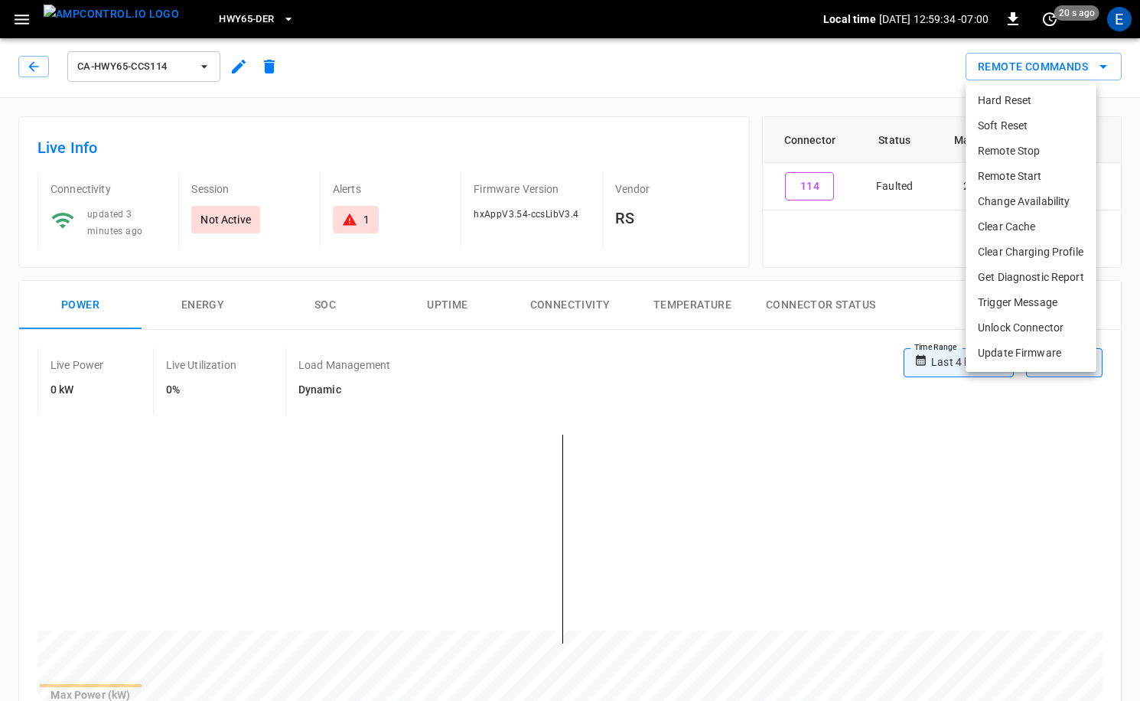
click at [729, 120] on div at bounding box center [570, 350] width 1140 height 701
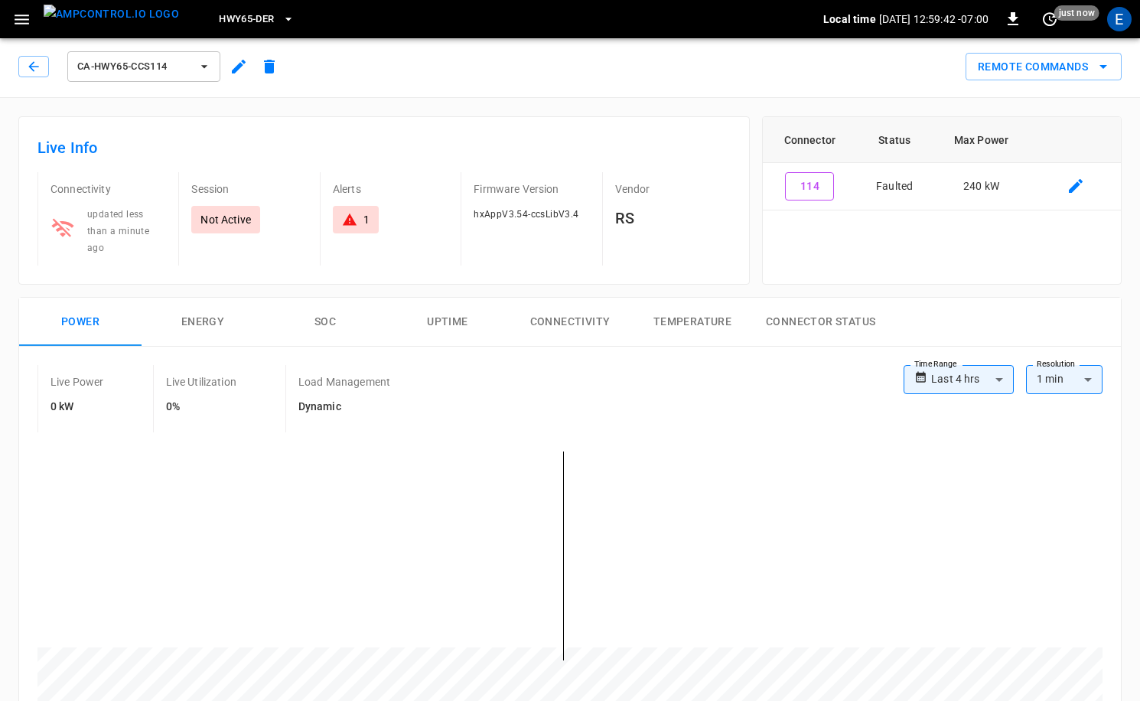
click at [148, 39] on div "ca-hwy65-ccs114 Remote Commands" at bounding box center [567, 63] width 1146 height 67
click at [145, 24] on img "menu" at bounding box center [111, 14] width 135 height 19
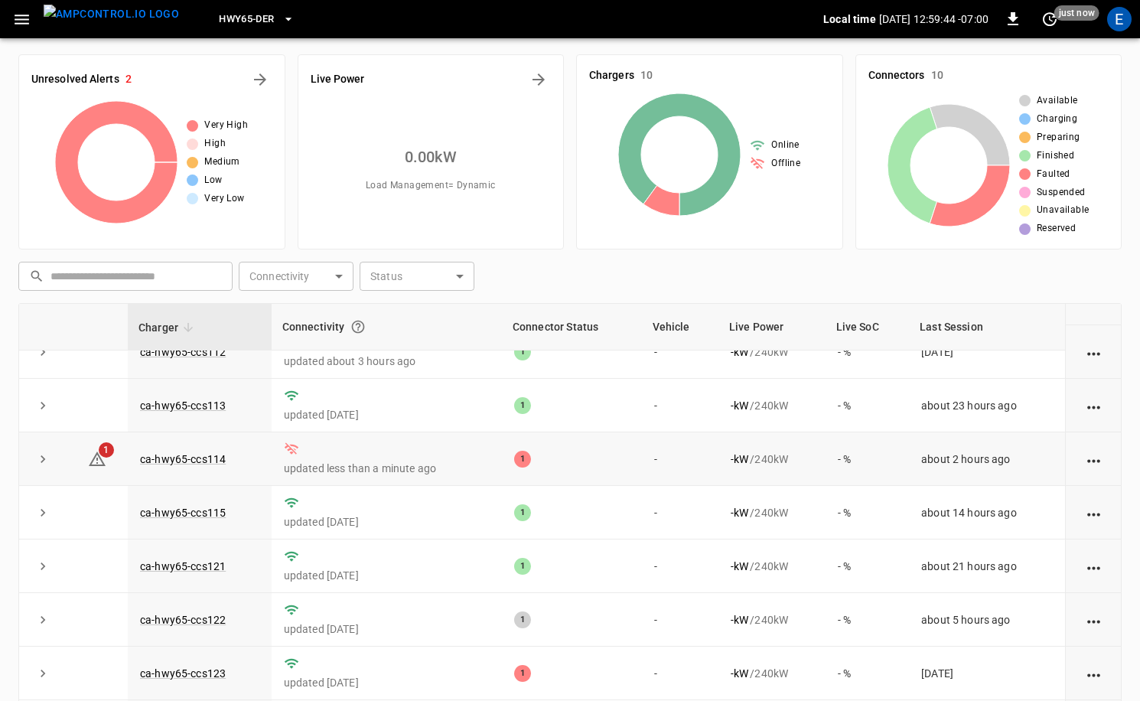
scroll to position [83, 0]
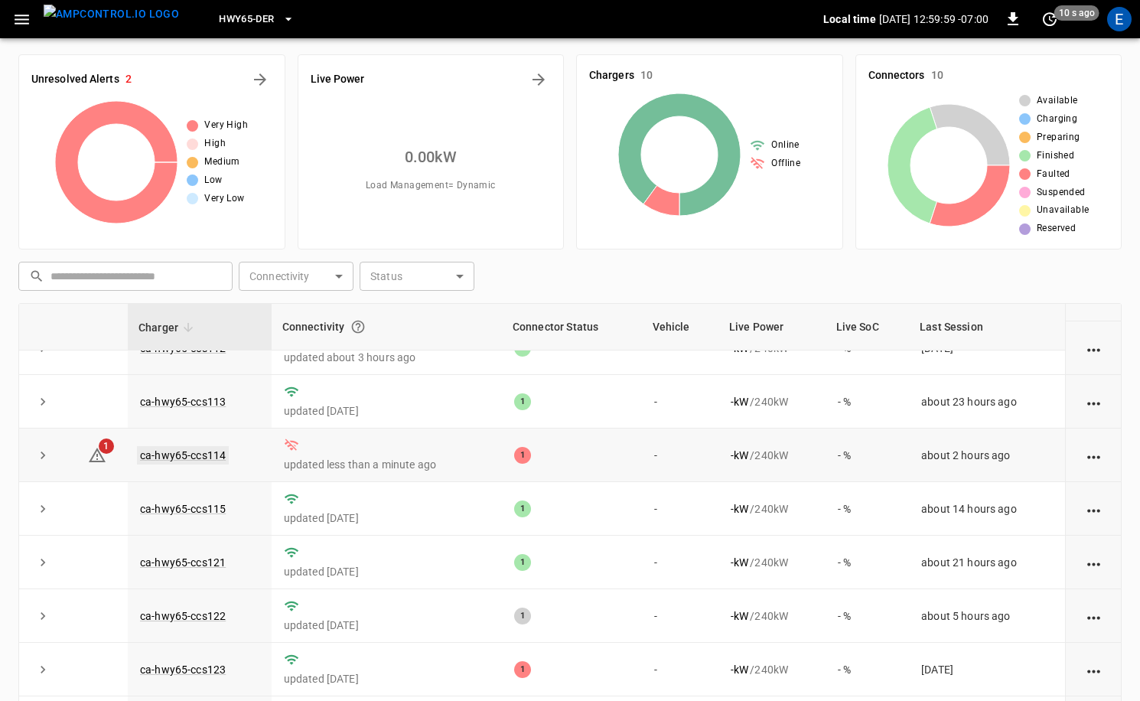
click at [181, 452] on link "ca-hwy65-ccs114" at bounding box center [183, 455] width 92 height 18
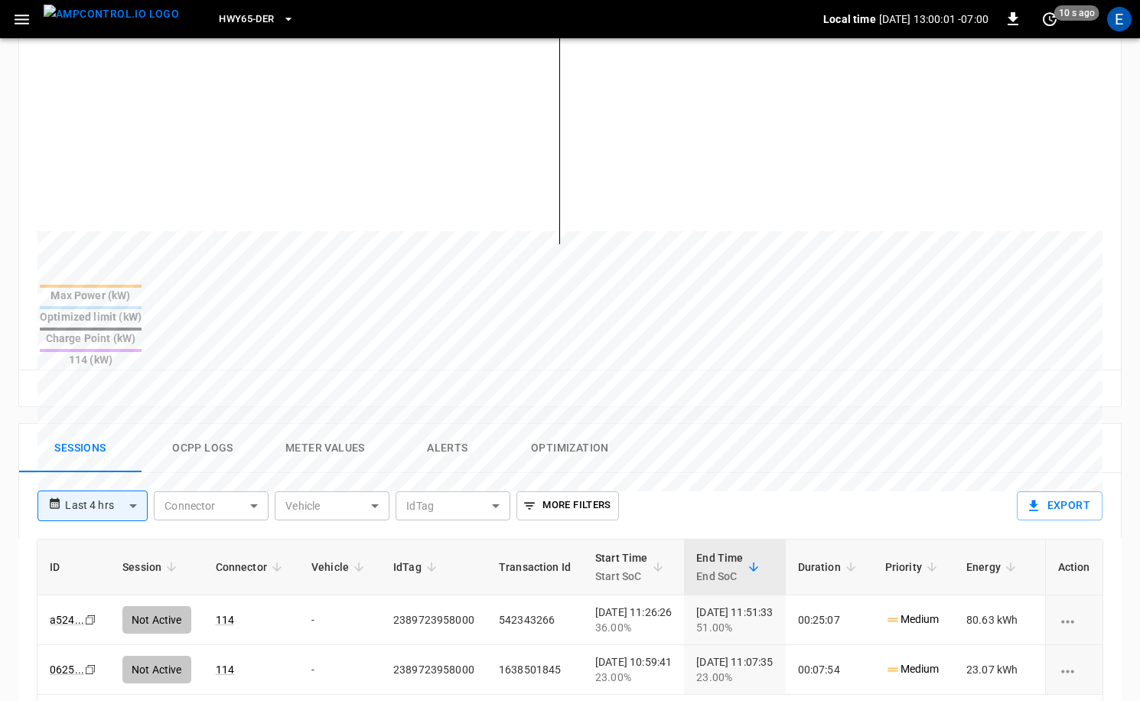
scroll to position [495, 0]
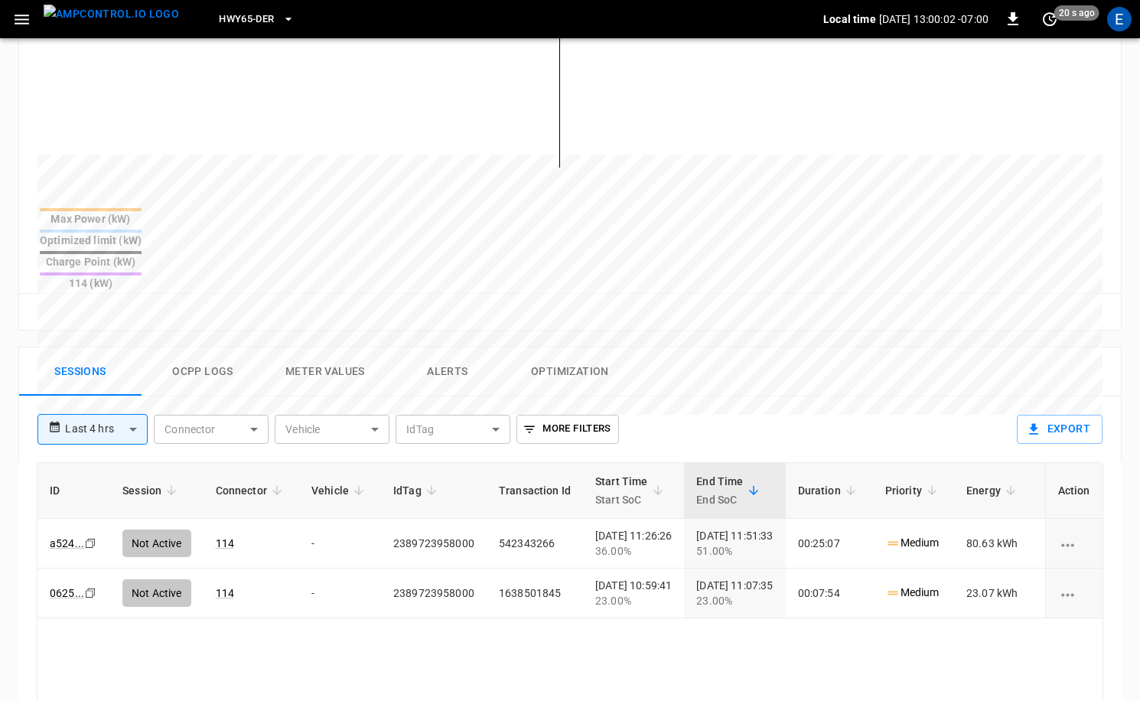
click at [169, 347] on button "Ocpp logs" at bounding box center [203, 371] width 122 height 49
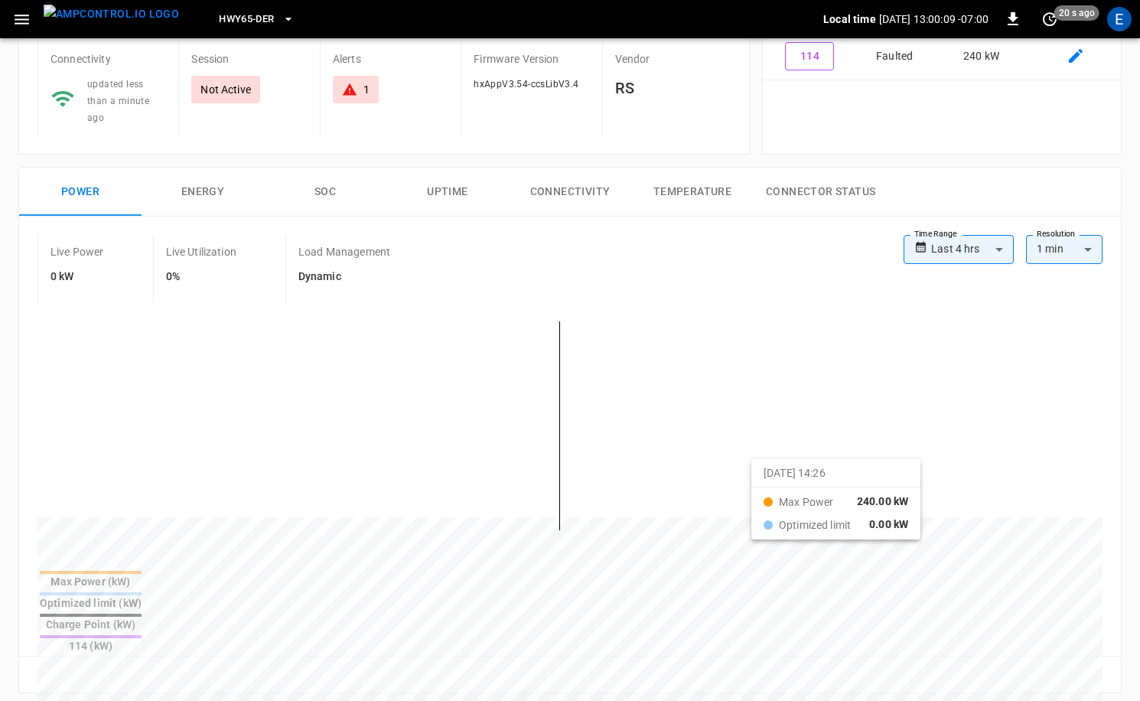
scroll to position [0, 0]
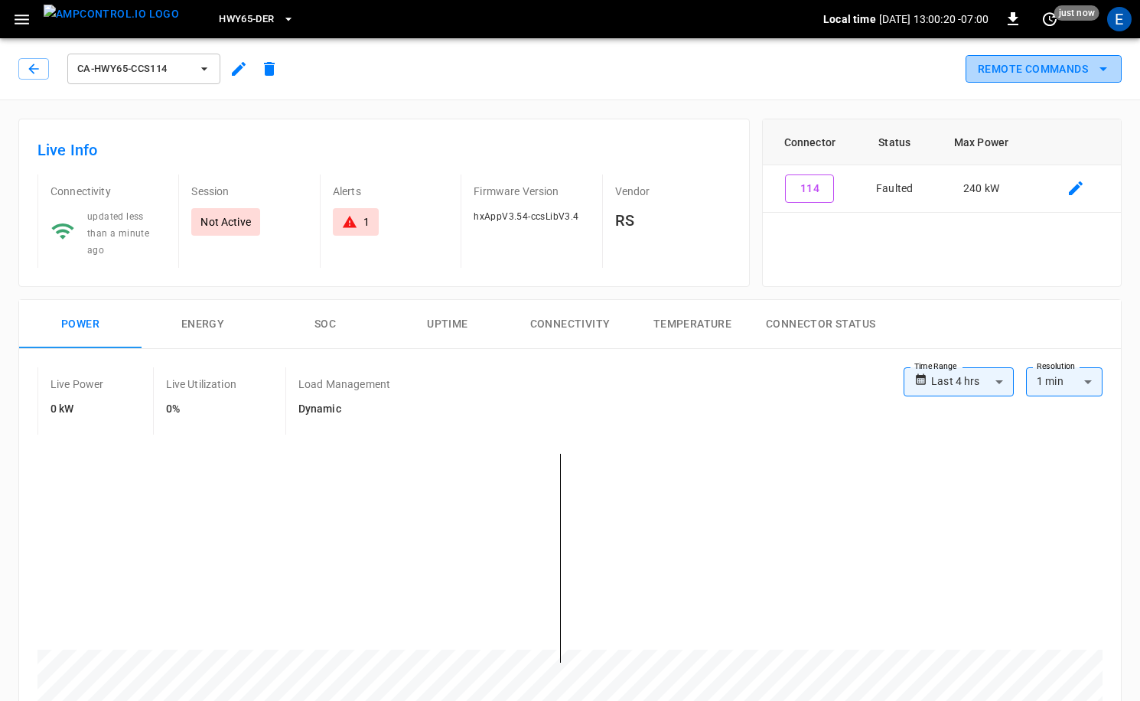
click at [1031, 66] on button "Remote Commands" at bounding box center [1044, 69] width 156 height 28
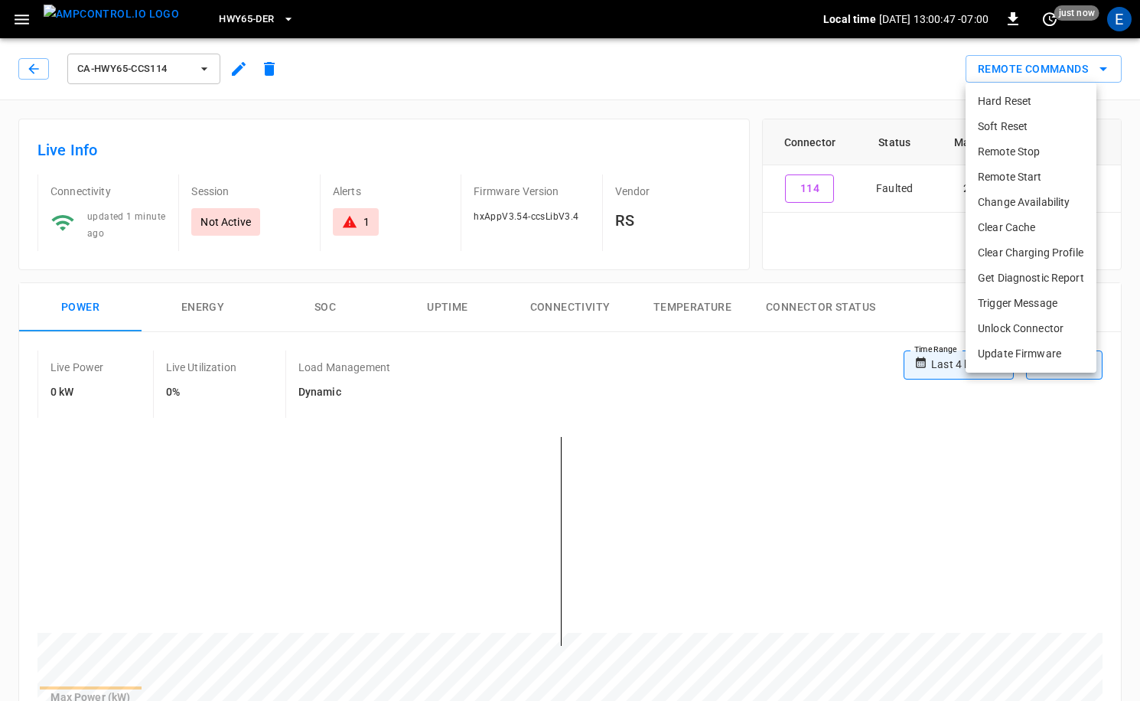
click at [750, 250] on div at bounding box center [570, 350] width 1140 height 701
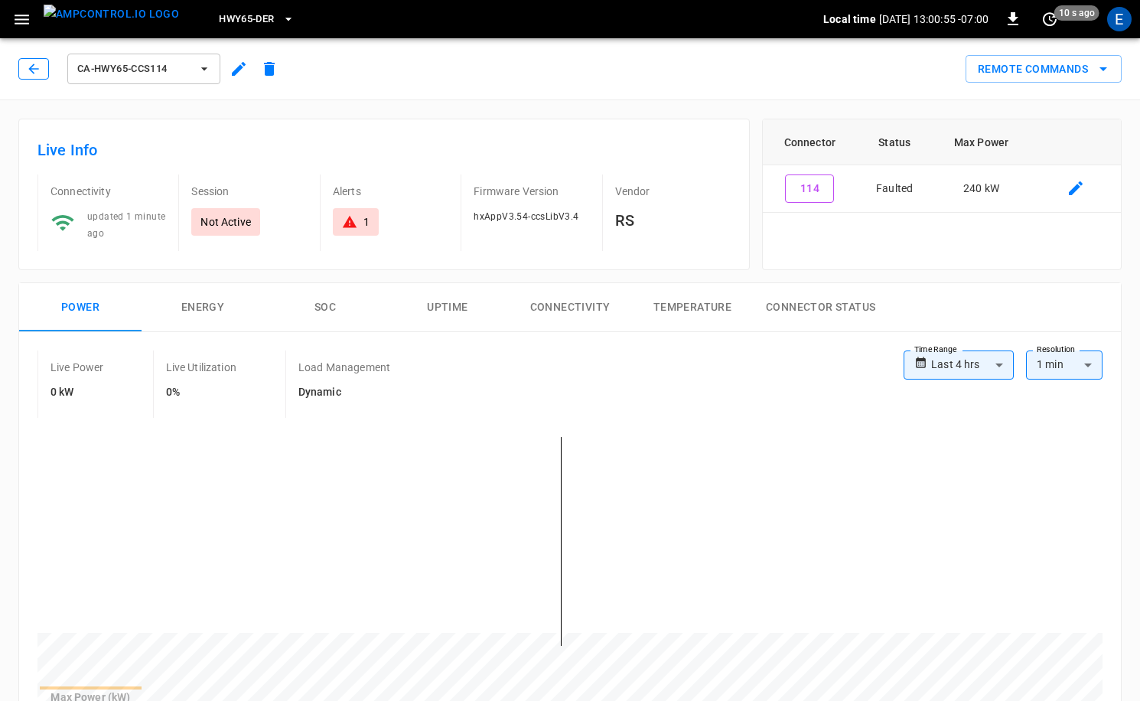
click at [44, 62] on button "button" at bounding box center [33, 68] width 31 height 21
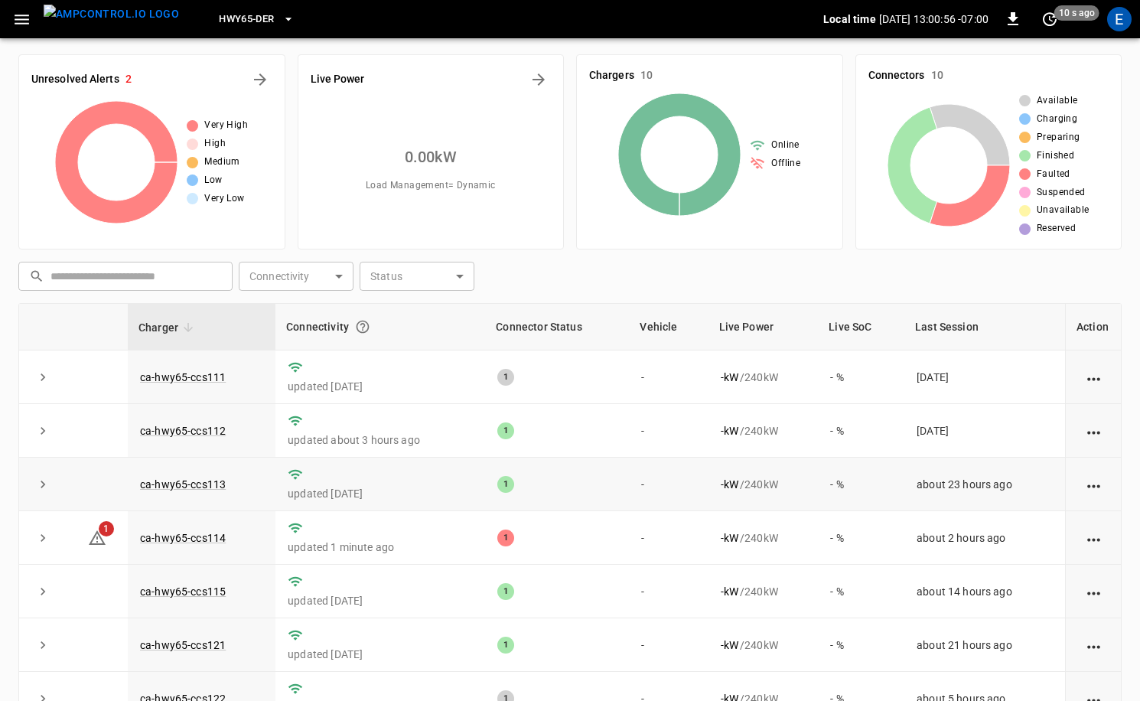
scroll to position [93, 0]
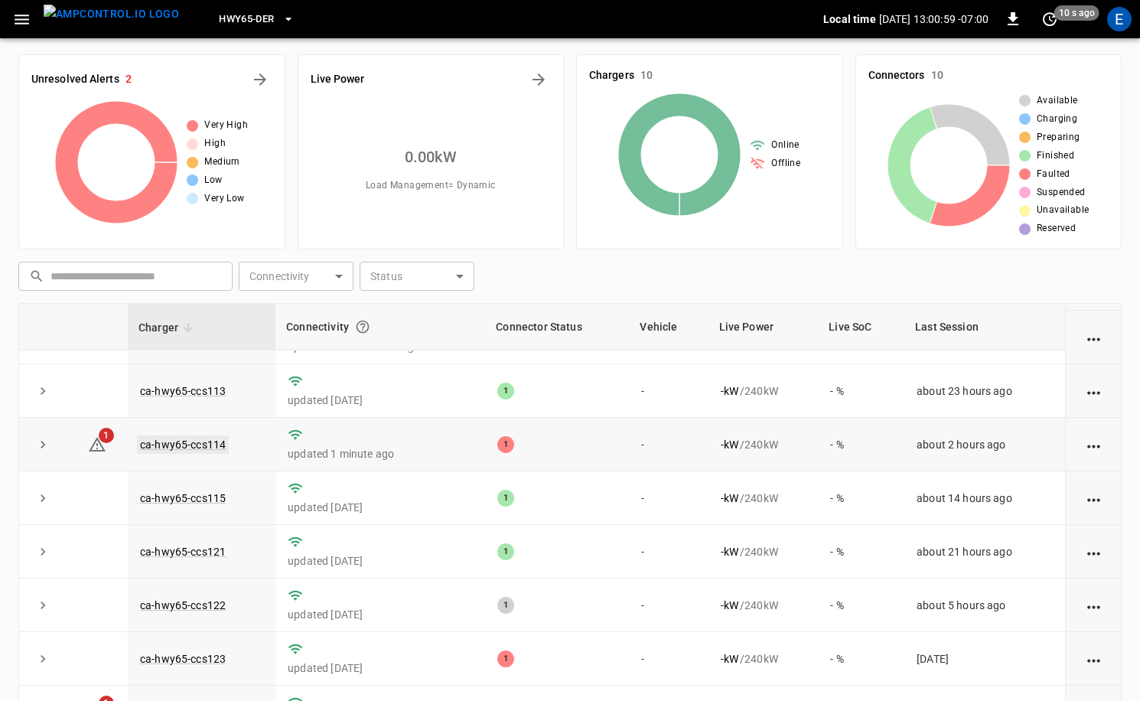
click at [204, 440] on link "ca-hwy65-ccs114" at bounding box center [183, 444] width 92 height 18
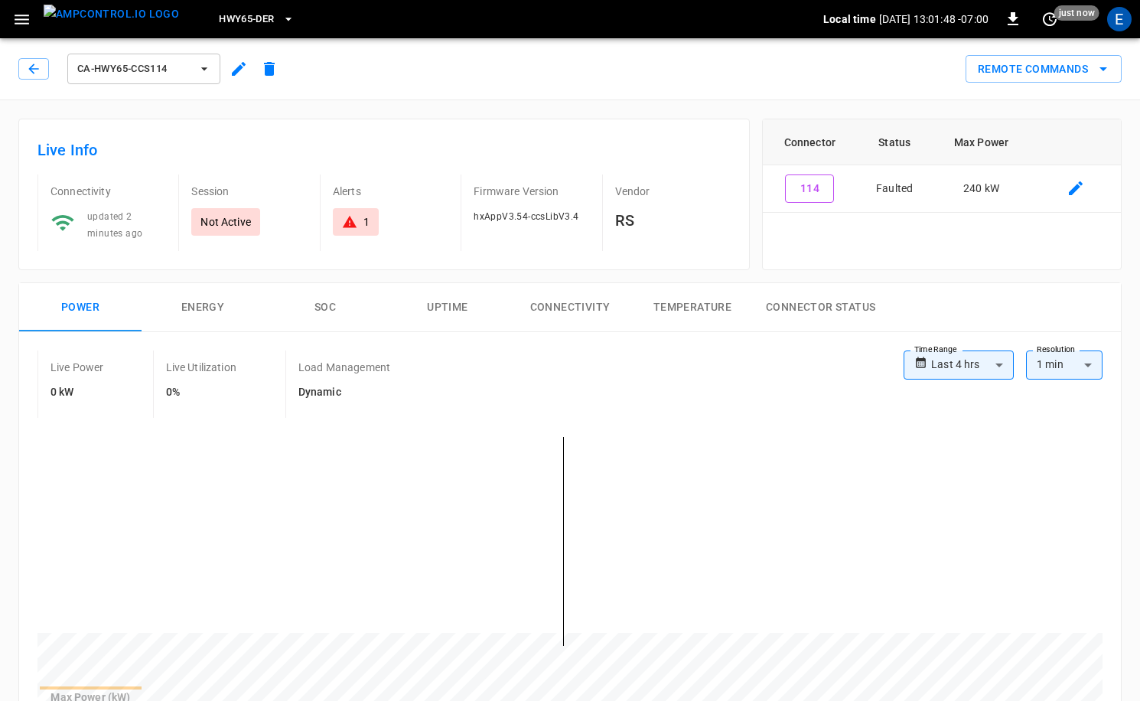
click at [112, 15] on img "menu" at bounding box center [111, 14] width 135 height 19
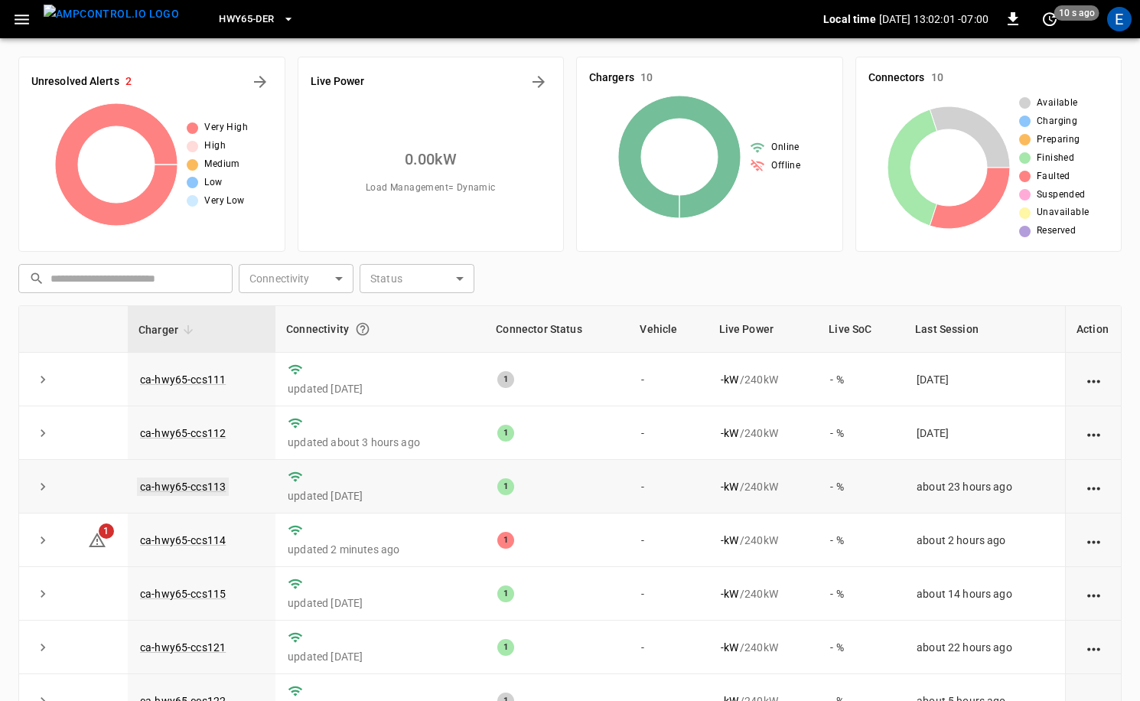
click at [213, 486] on link "ca-hwy65-ccs113" at bounding box center [183, 487] width 92 height 18
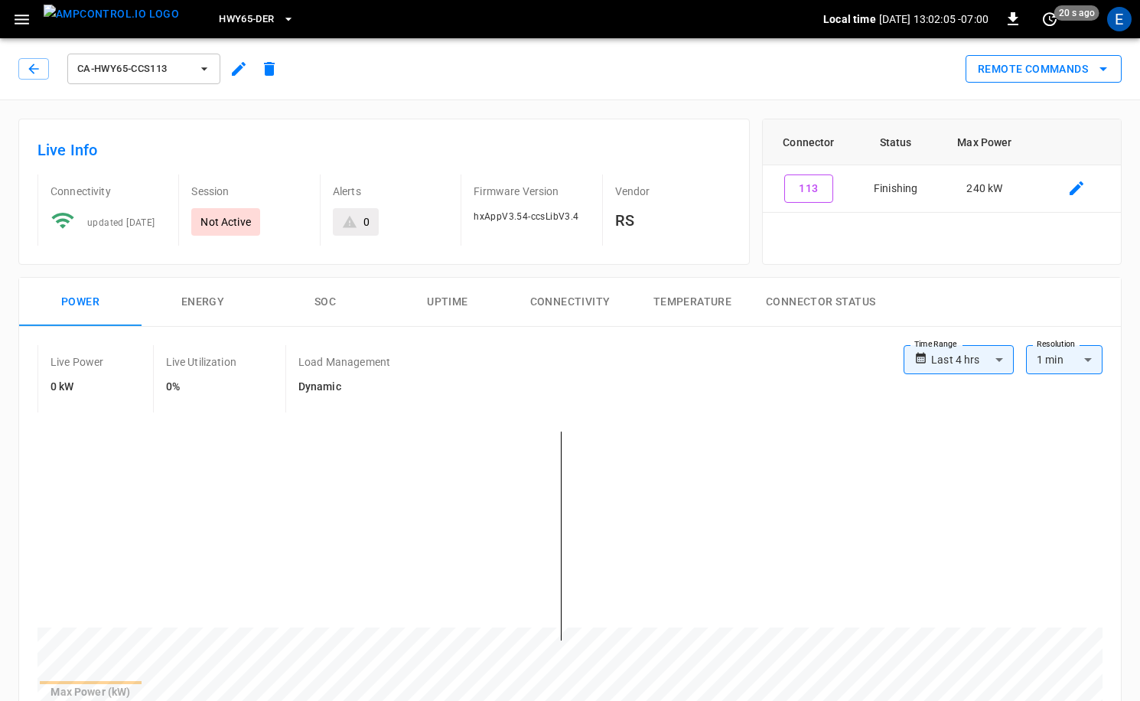
click at [1100, 76] on icon "remote commands options" at bounding box center [1103, 69] width 18 height 18
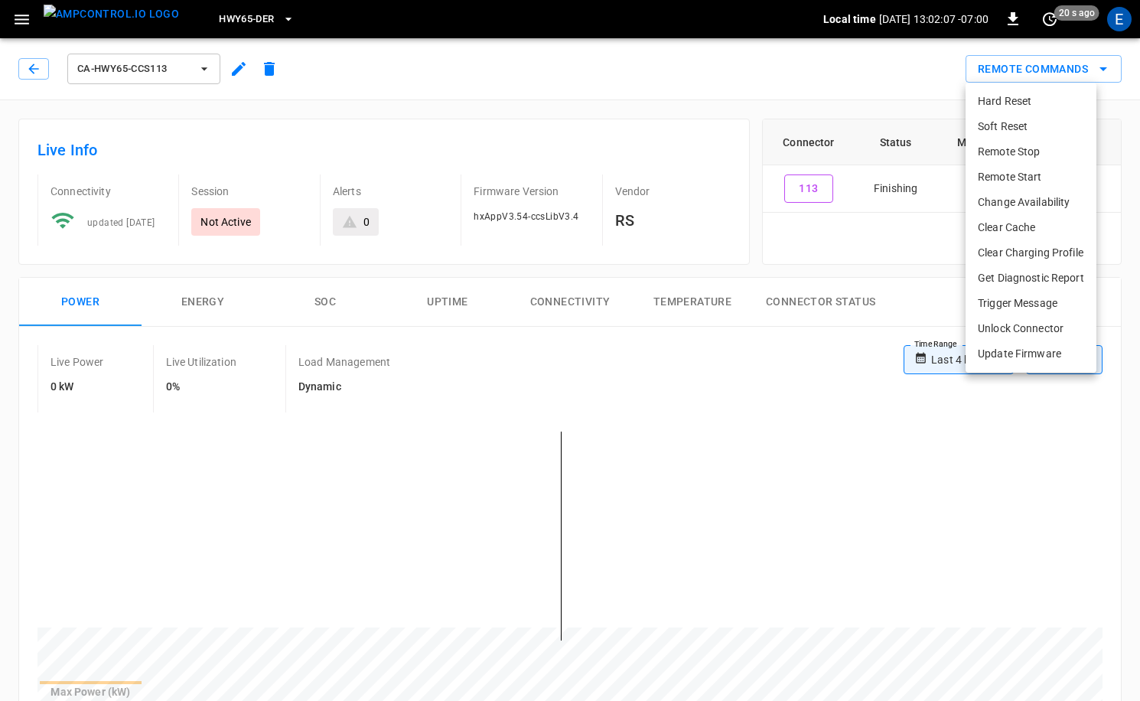
click at [1054, 124] on li "Soft Reset" at bounding box center [1031, 126] width 131 height 25
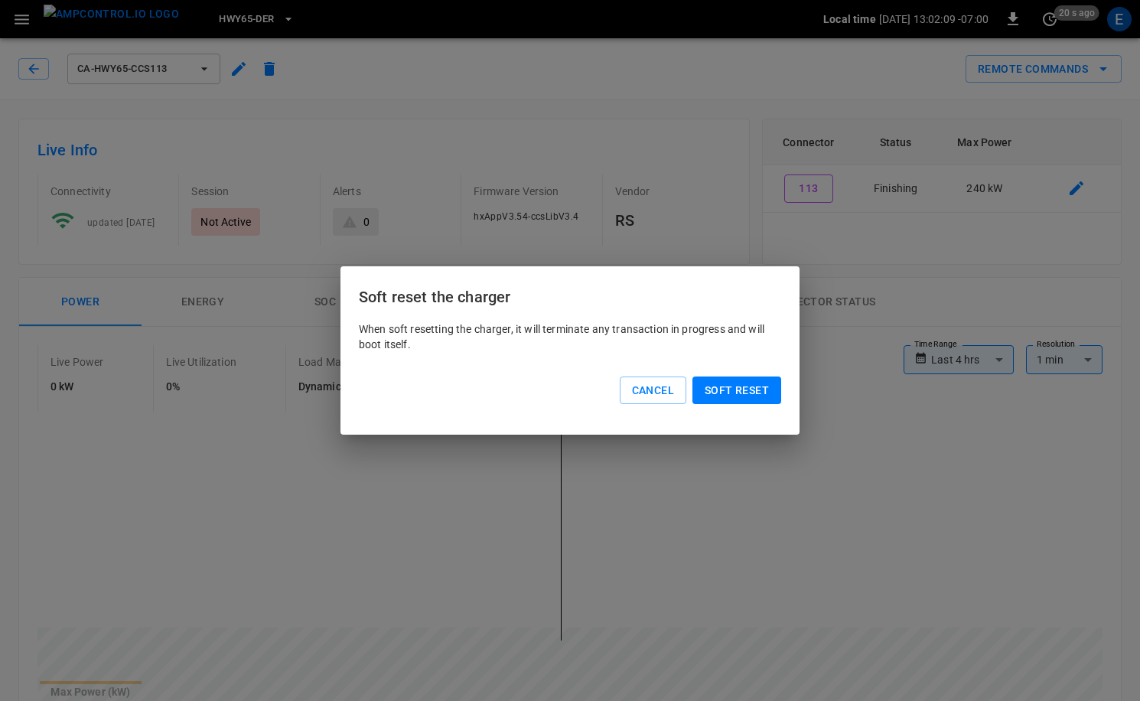
click at [742, 392] on button "Soft reset" at bounding box center [737, 391] width 89 height 28
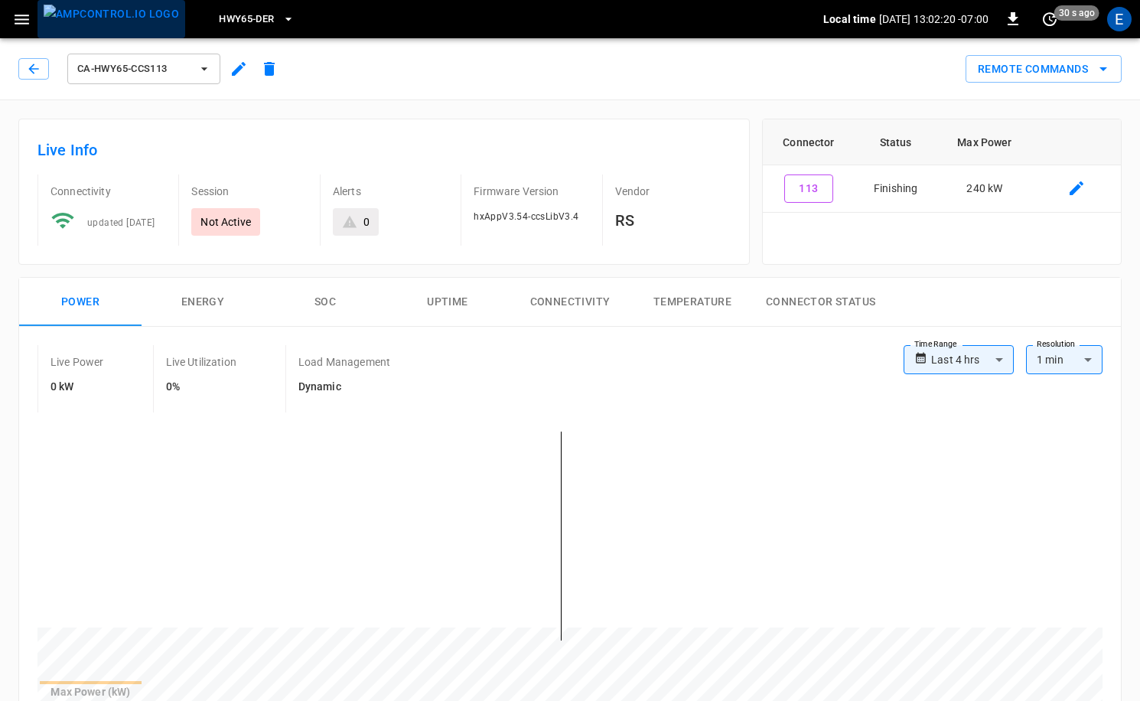
click at [126, 21] on img "menu" at bounding box center [111, 14] width 135 height 19
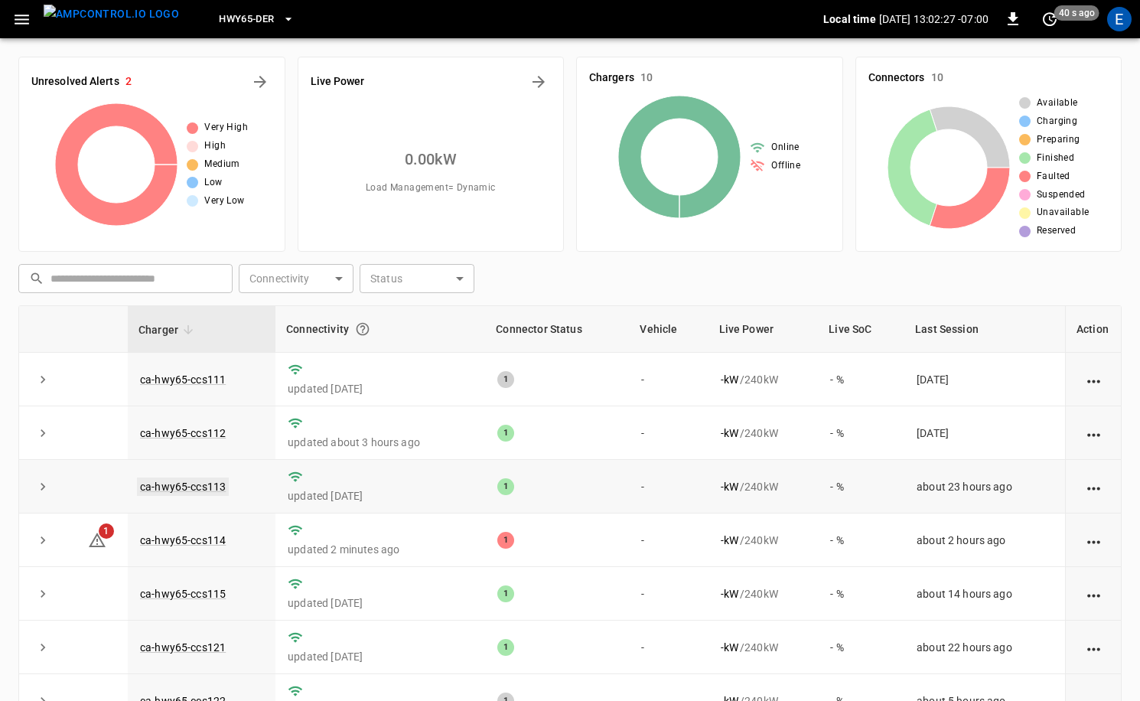
click at [191, 483] on link "ca-hwy65-ccs113" at bounding box center [183, 487] width 92 height 18
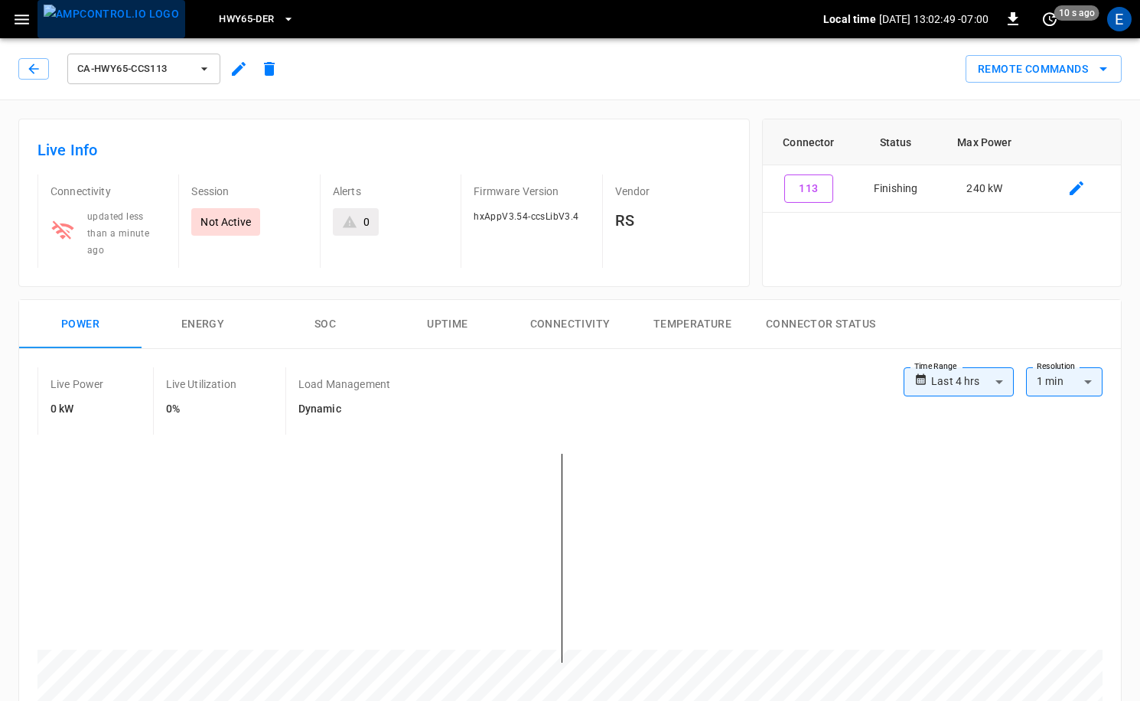
click at [132, 24] on img "menu" at bounding box center [111, 14] width 135 height 19
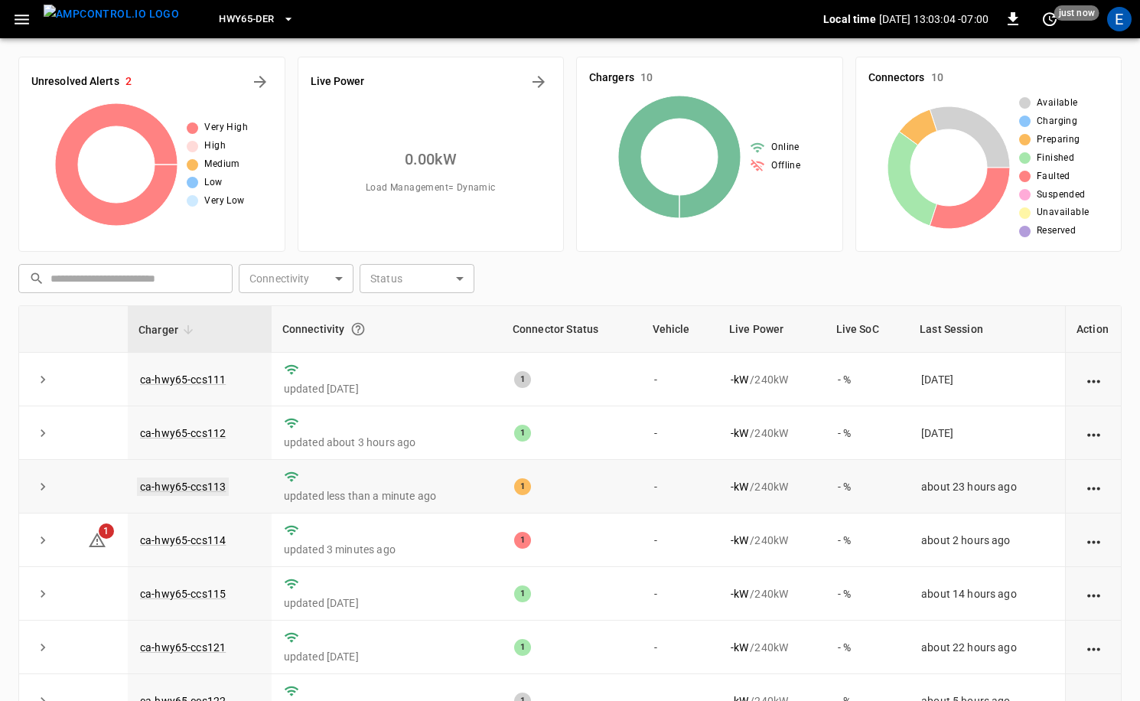
click at [214, 489] on link "ca-hwy65-ccs113" at bounding box center [183, 487] width 92 height 18
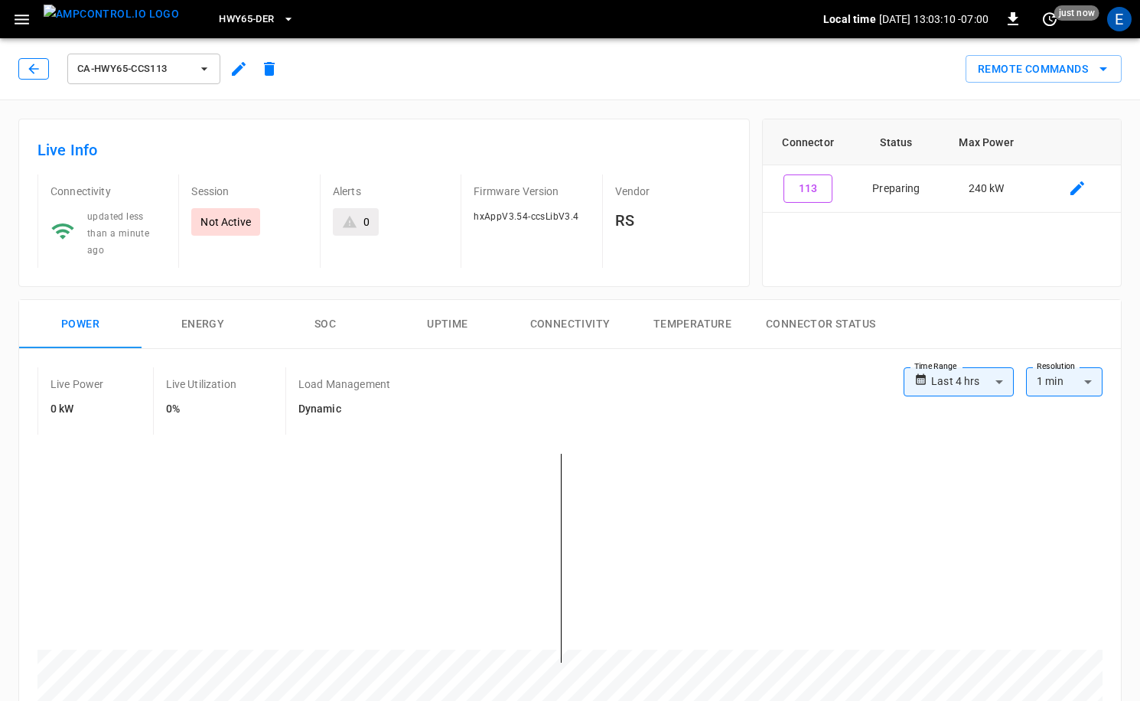
click at [44, 68] on button "button" at bounding box center [33, 68] width 31 height 21
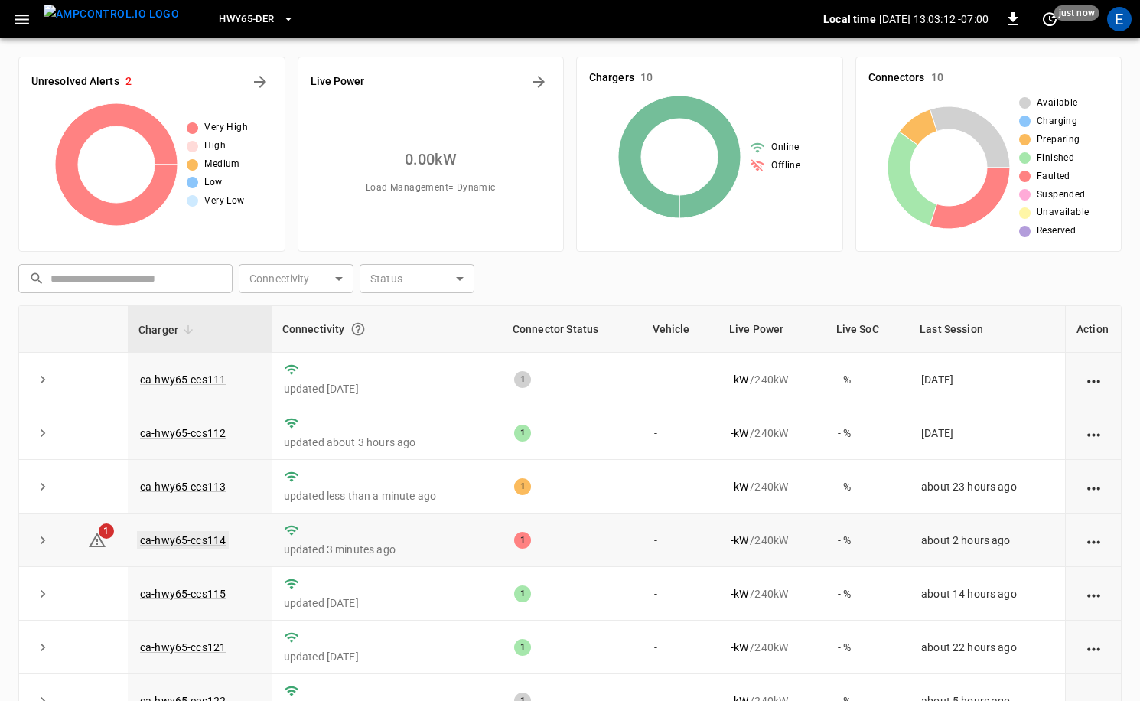
click at [214, 546] on link "ca-hwy65-ccs114" at bounding box center [183, 540] width 92 height 18
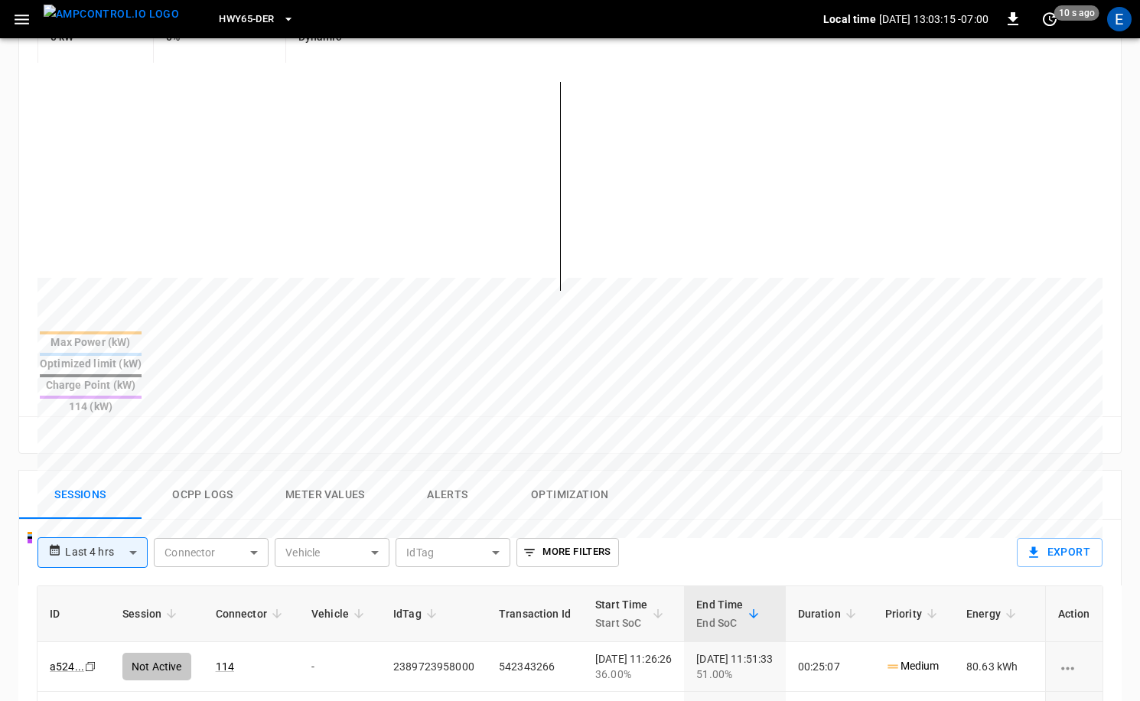
scroll to position [354, 0]
drag, startPoint x: 472, startPoint y: 615, endPoint x: 391, endPoint y: 615, distance: 81.1
click at [391, 643] on td "2389723958000" at bounding box center [434, 668] width 106 height 50
copy td "2389723958000"
click at [110, 22] on img "menu" at bounding box center [111, 14] width 135 height 19
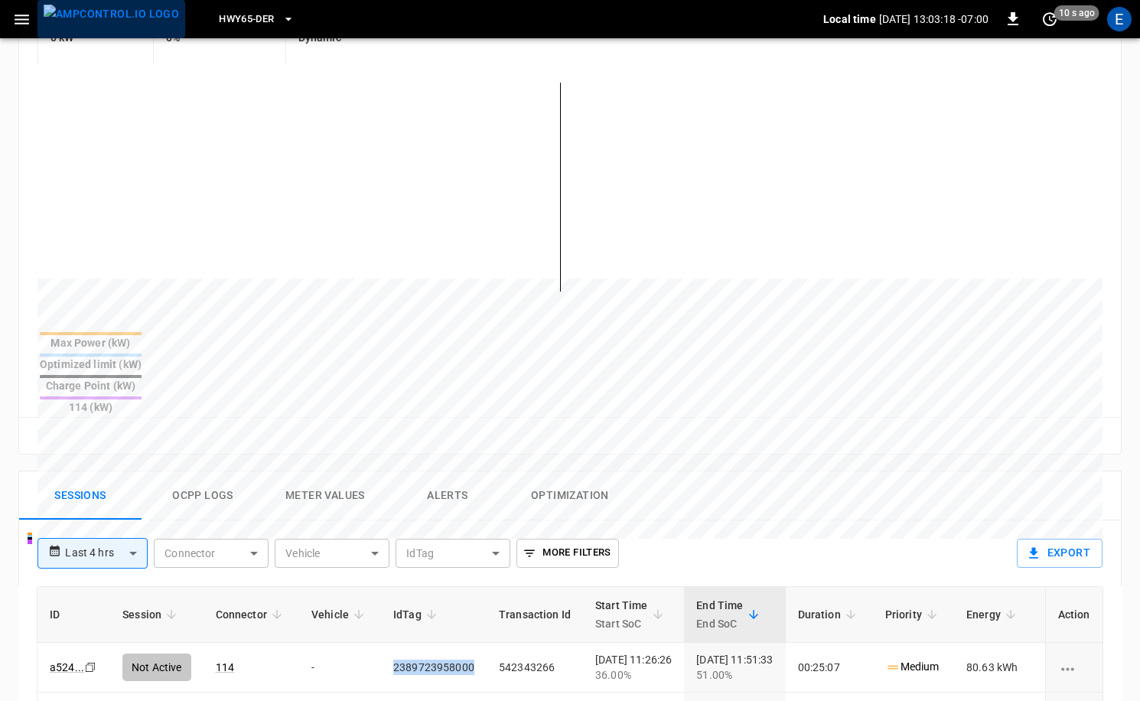
scroll to position [154, 0]
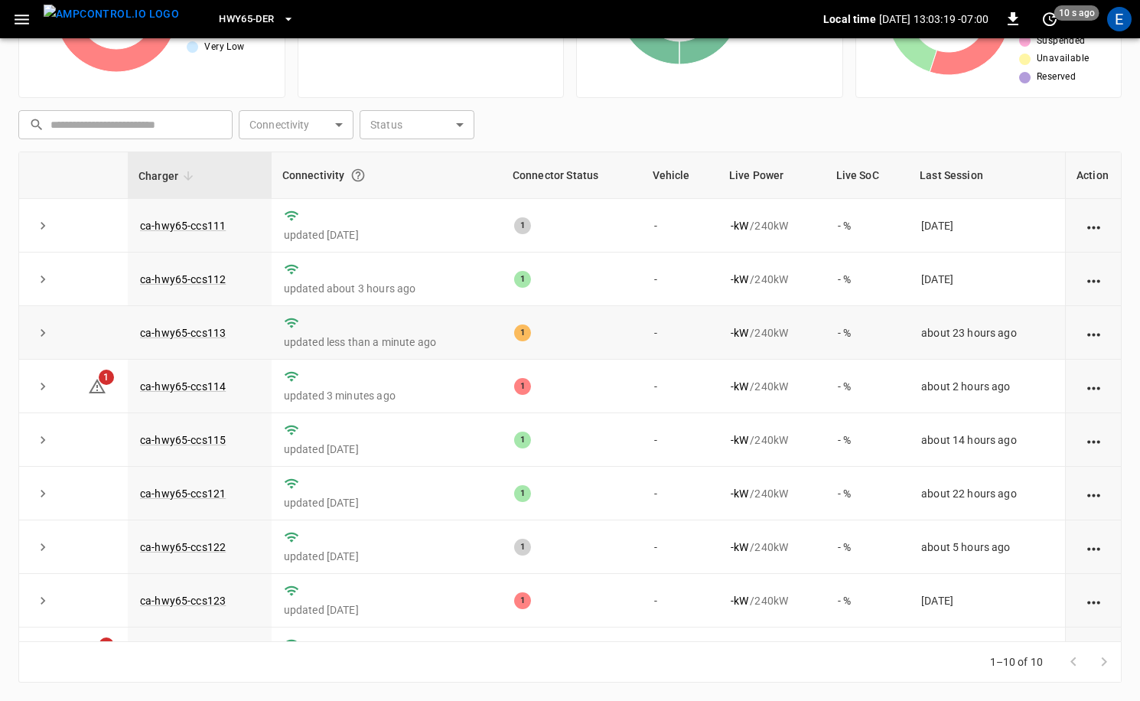
click at [213, 325] on td "ca-hwy65-ccs113" at bounding box center [200, 333] width 144 height 54
click at [207, 332] on link "ca-hwy65-ccs113" at bounding box center [183, 333] width 92 height 18
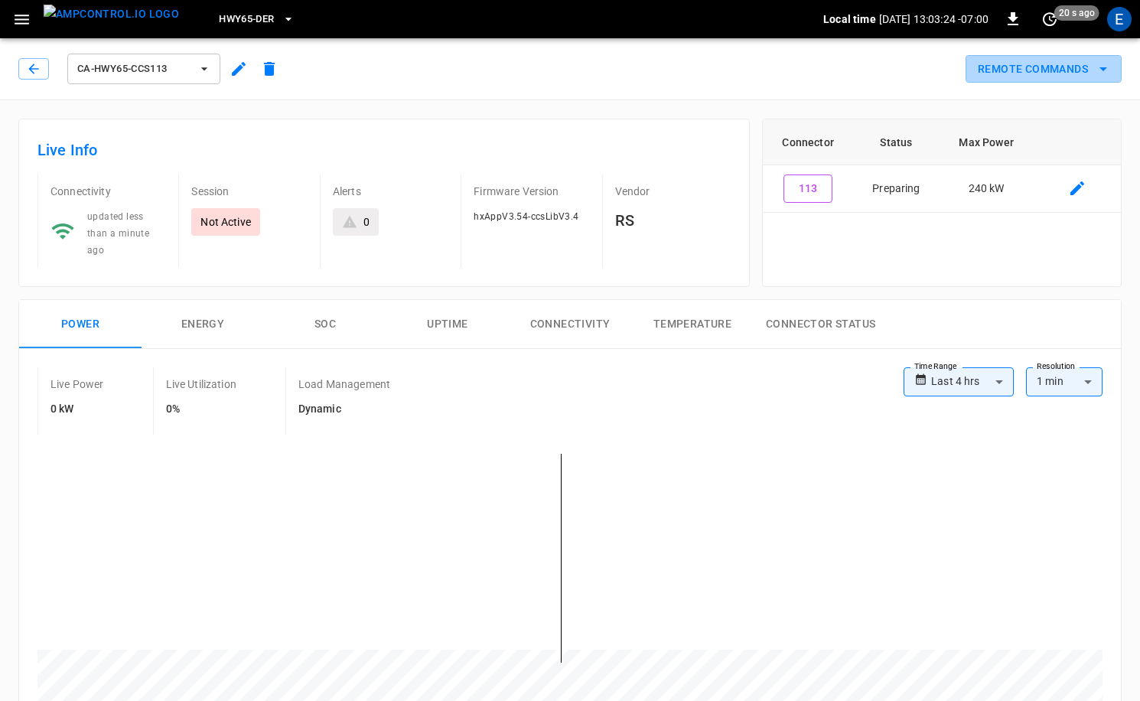
click at [1052, 68] on button "Remote Commands" at bounding box center [1044, 69] width 156 height 28
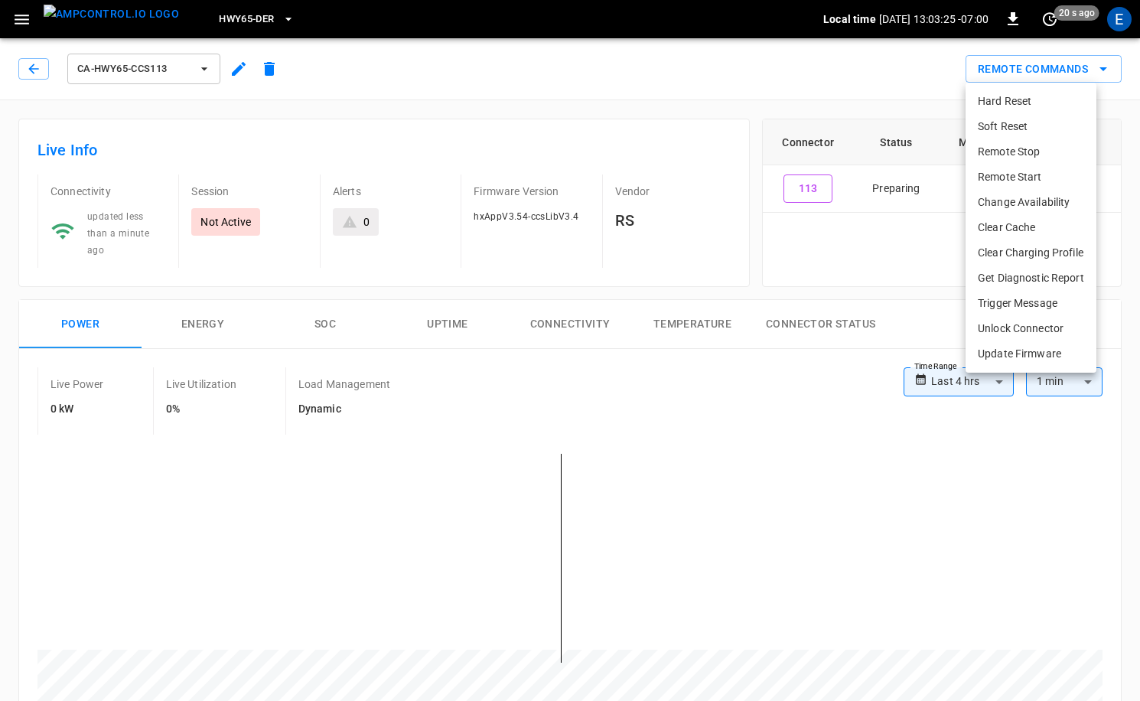
click at [1029, 172] on li "Remote Start" at bounding box center [1031, 177] width 131 height 25
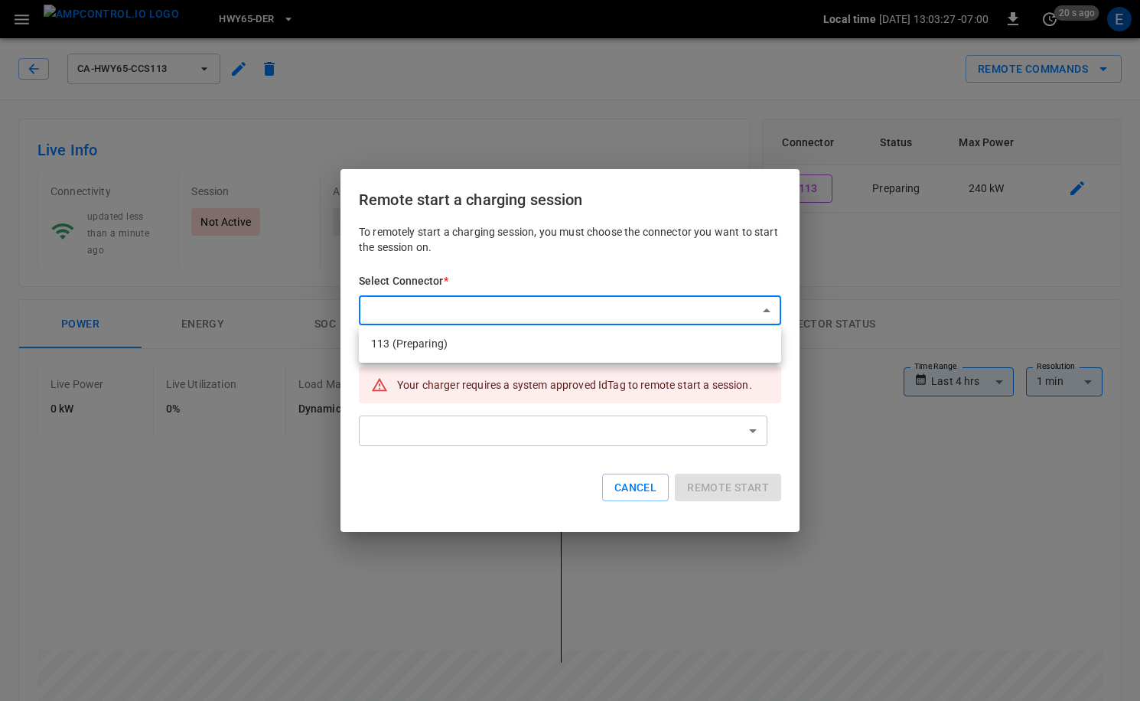
click at [556, 344] on li "113 (Preparing)" at bounding box center [570, 343] width 422 height 25
type input "**********"
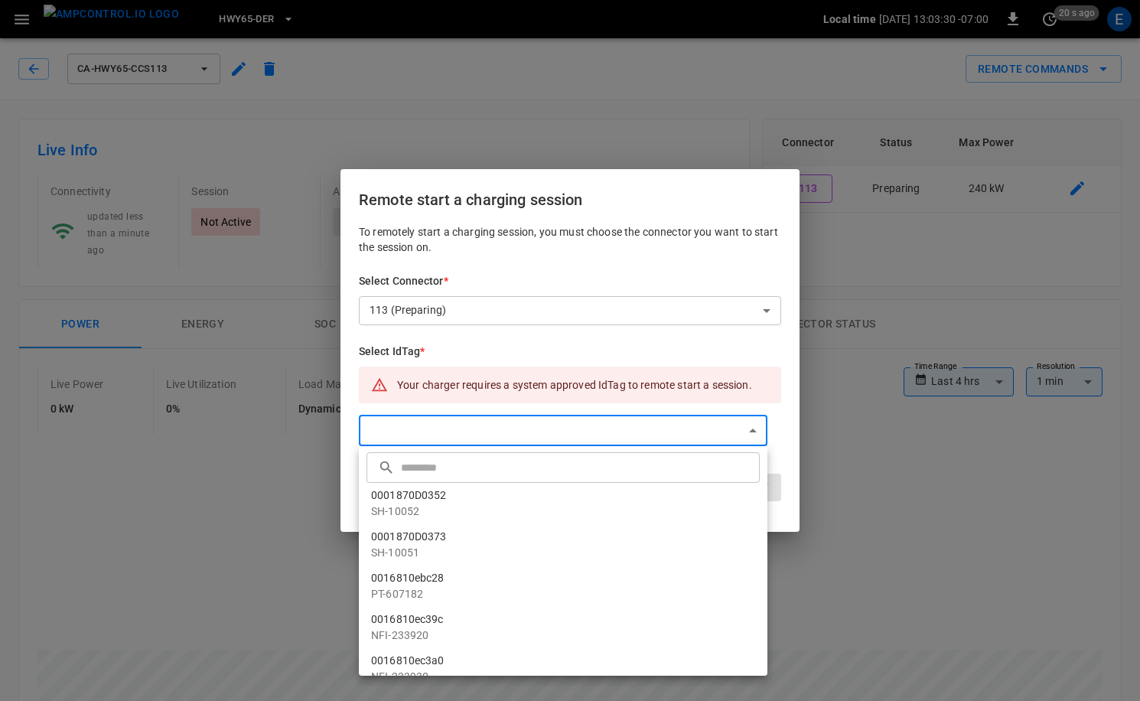
click at [477, 466] on input "text" at bounding box center [578, 467] width 355 height 41
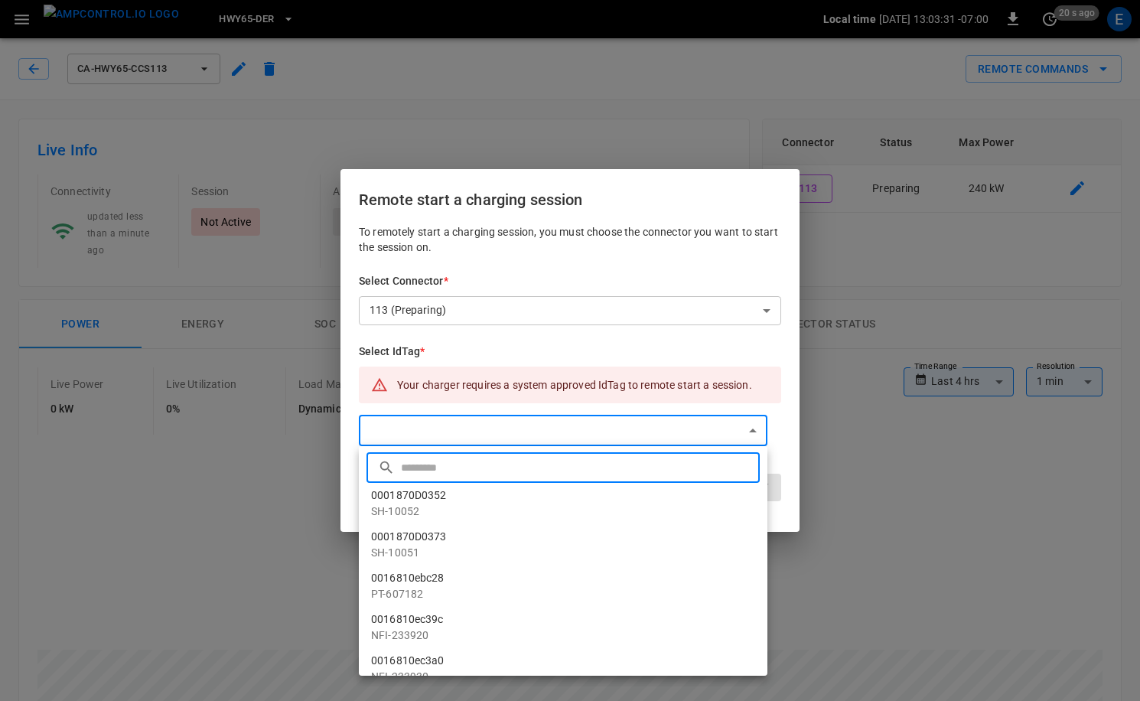
paste input "**********"
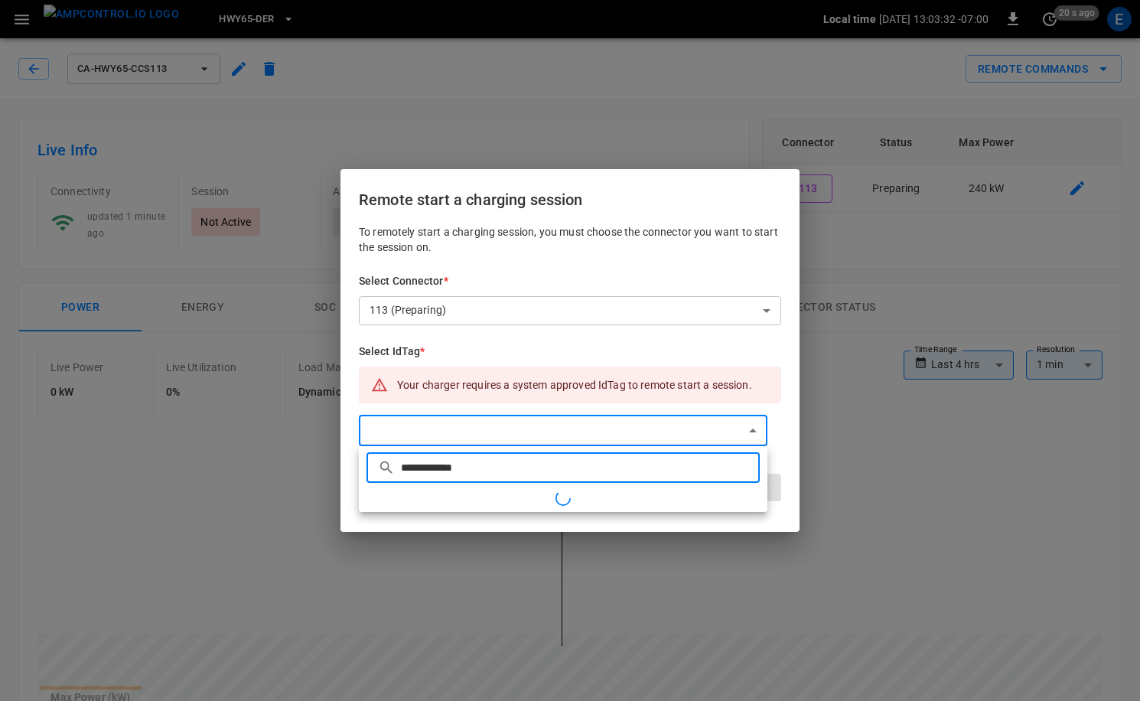
type input "**********"
click at [789, 464] on div at bounding box center [570, 350] width 1140 height 701
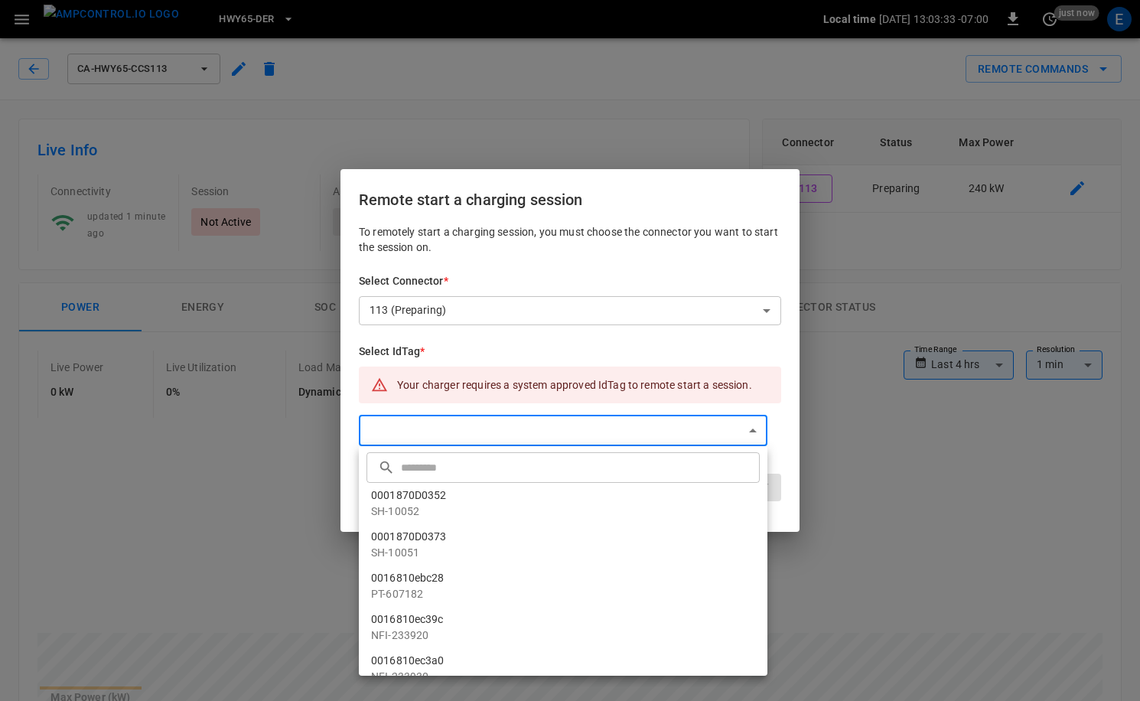
click at [499, 462] on input "text" at bounding box center [578, 467] width 355 height 41
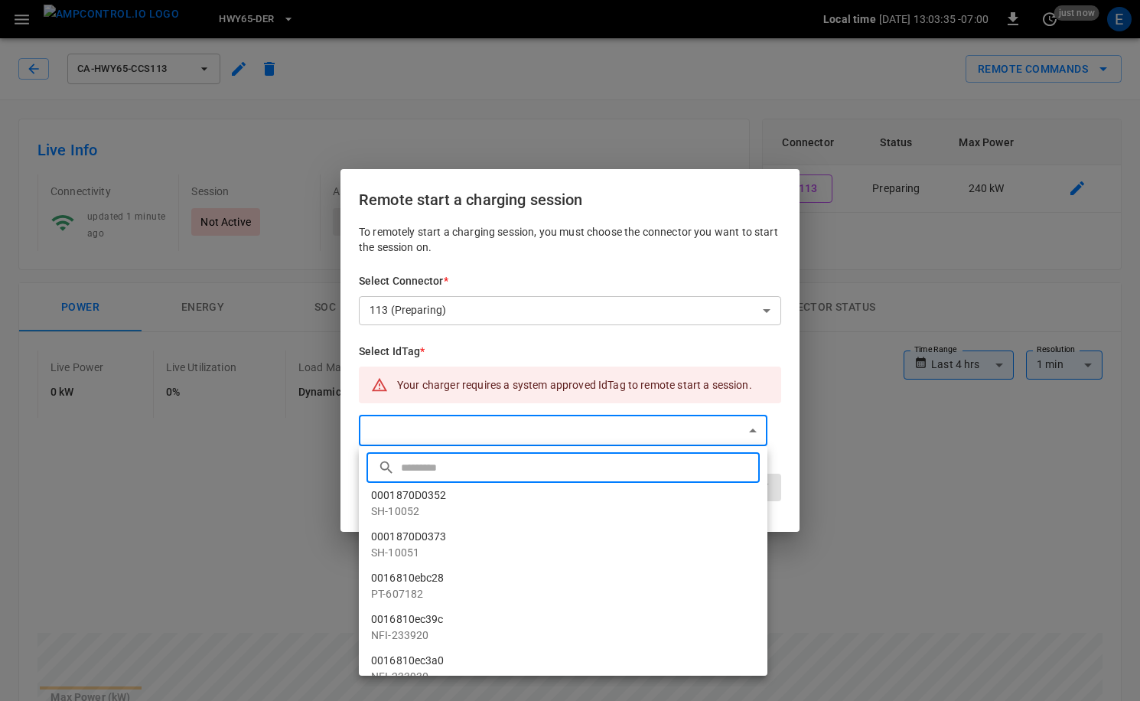
paste input "**********"
type input "**********"
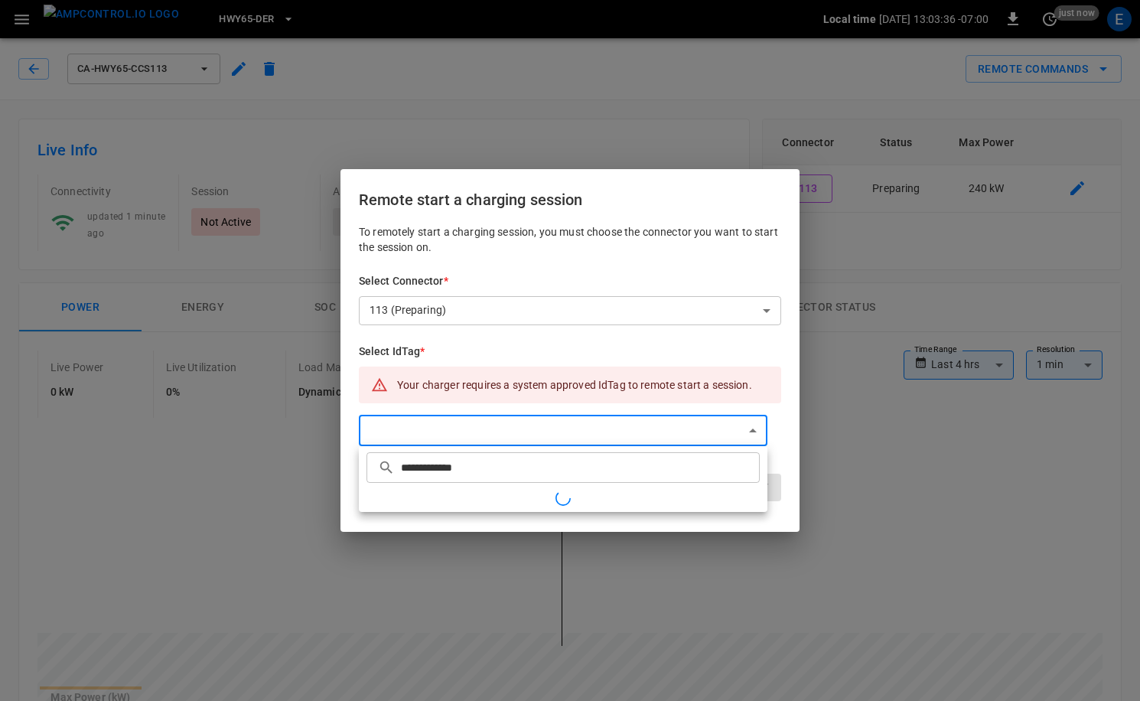
click at [349, 464] on div at bounding box center [570, 350] width 1140 height 701
click at [625, 484] on button "Cancel" at bounding box center [635, 488] width 67 height 28
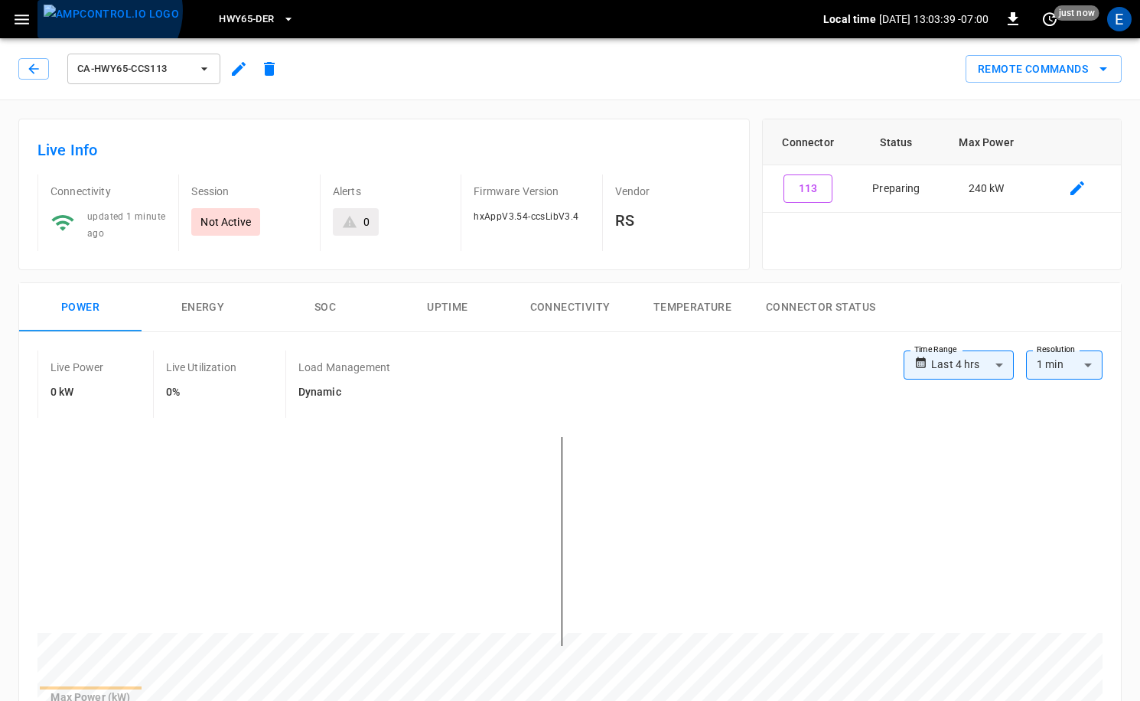
click at [107, 11] on img "menu" at bounding box center [111, 14] width 135 height 19
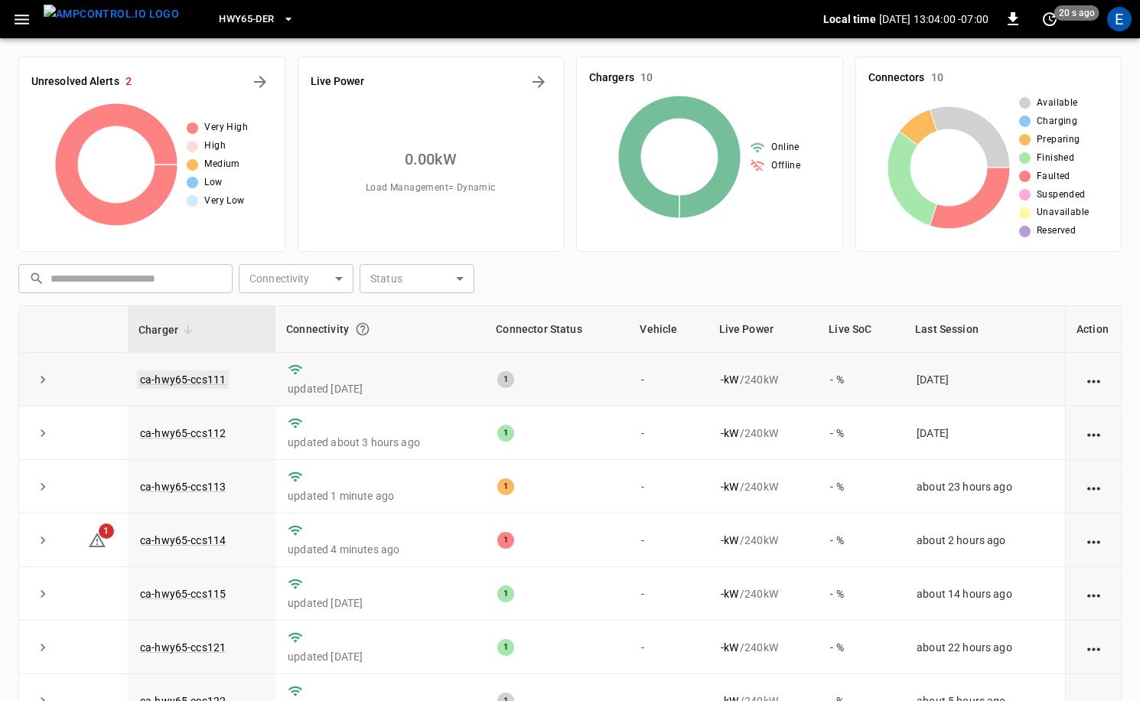
click at [223, 380] on link "ca-hwy65-ccs111" at bounding box center [183, 379] width 92 height 18
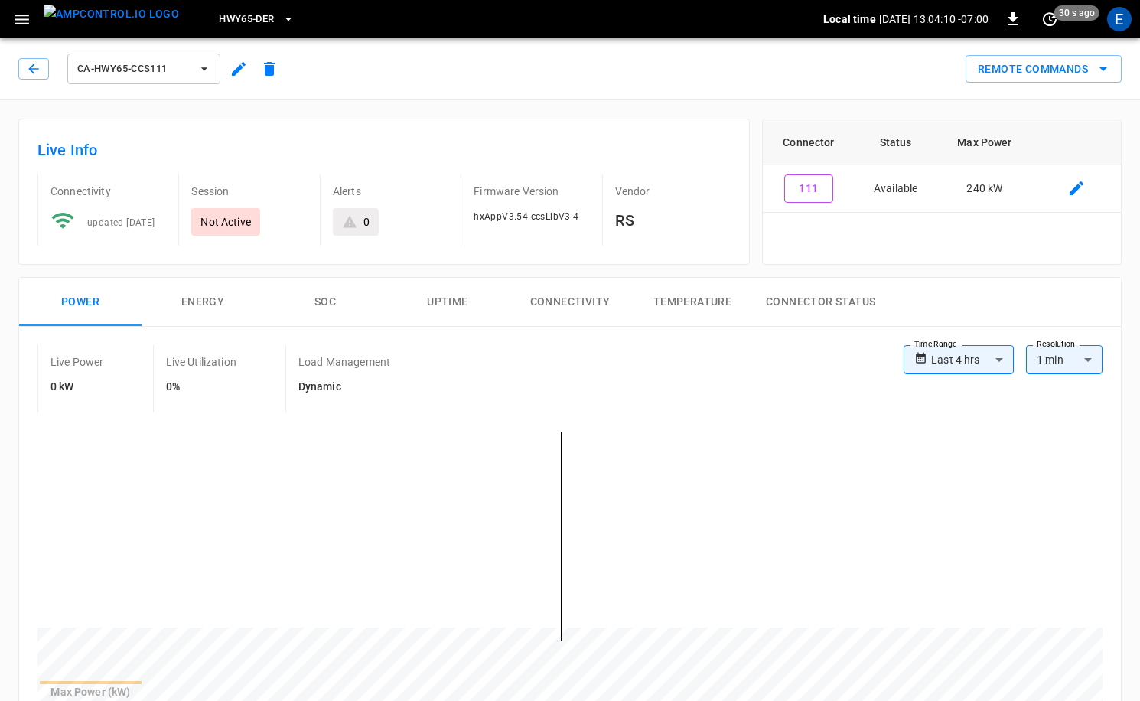
click at [106, 18] on img "menu" at bounding box center [111, 14] width 135 height 19
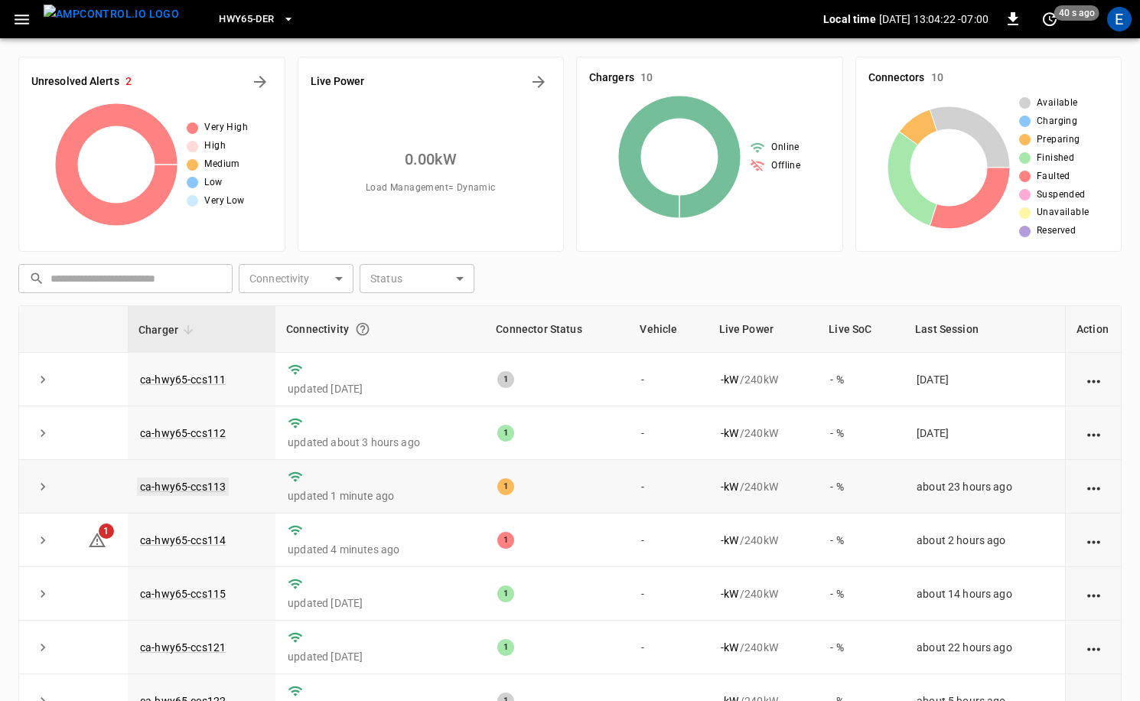
click at [201, 486] on link "ca-hwy65-ccs113" at bounding box center [183, 487] width 92 height 18
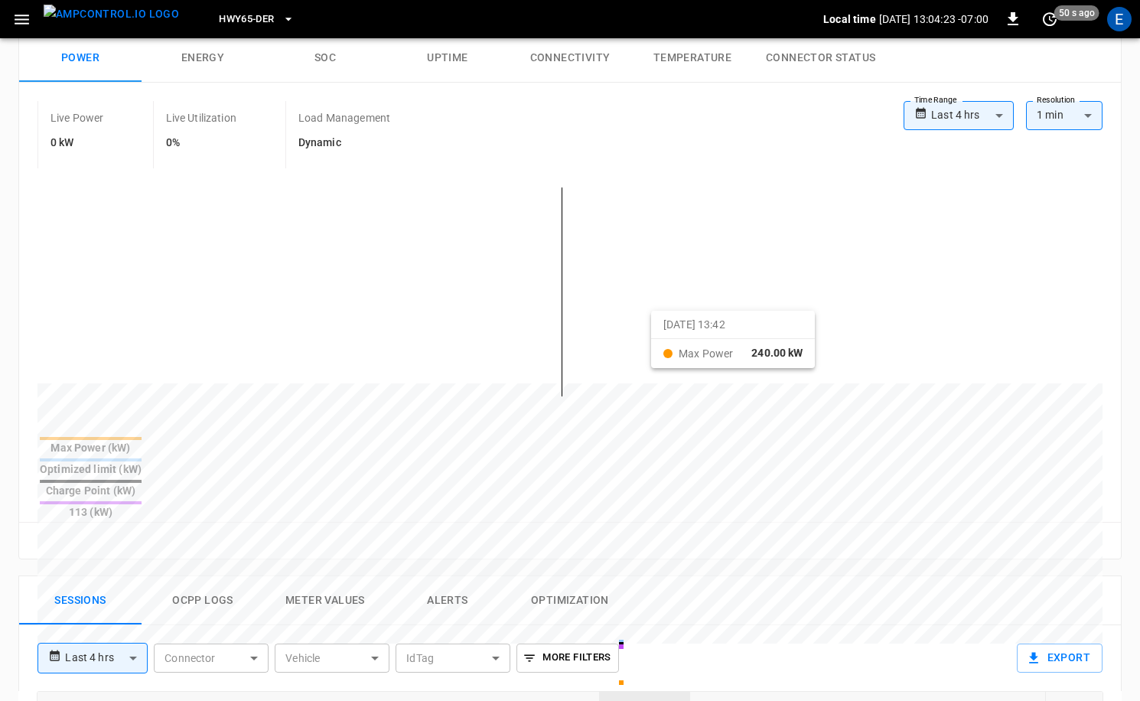
scroll to position [271, 0]
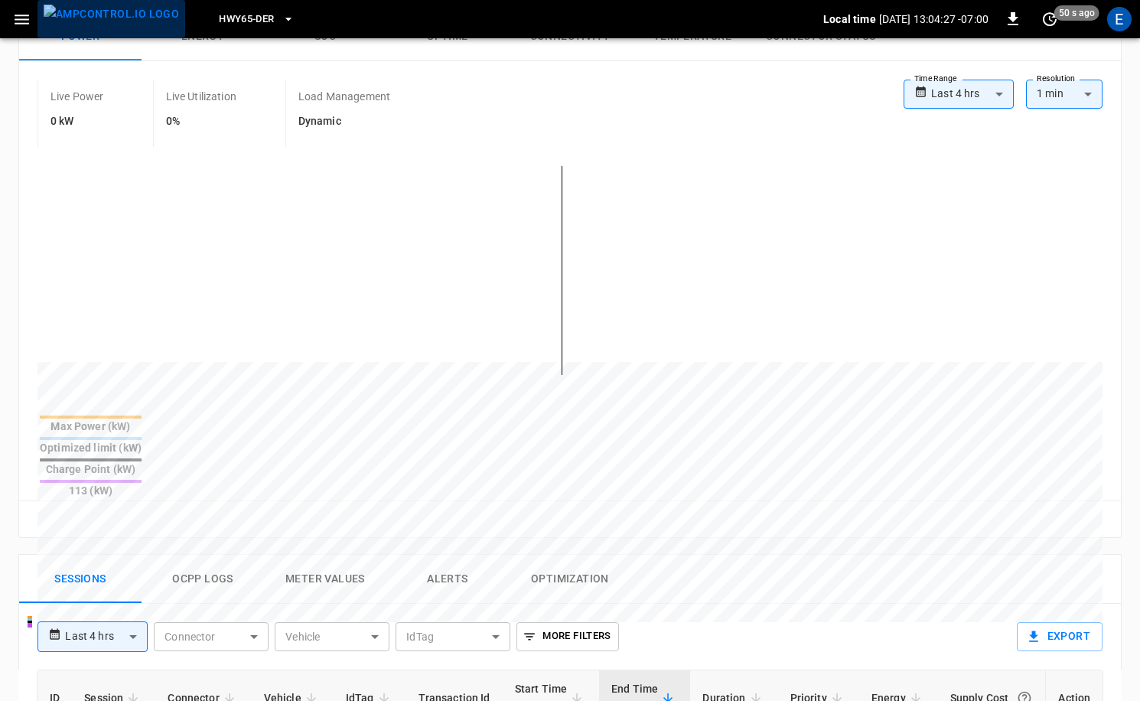
click at [122, 23] on img "menu" at bounding box center [111, 14] width 135 height 19
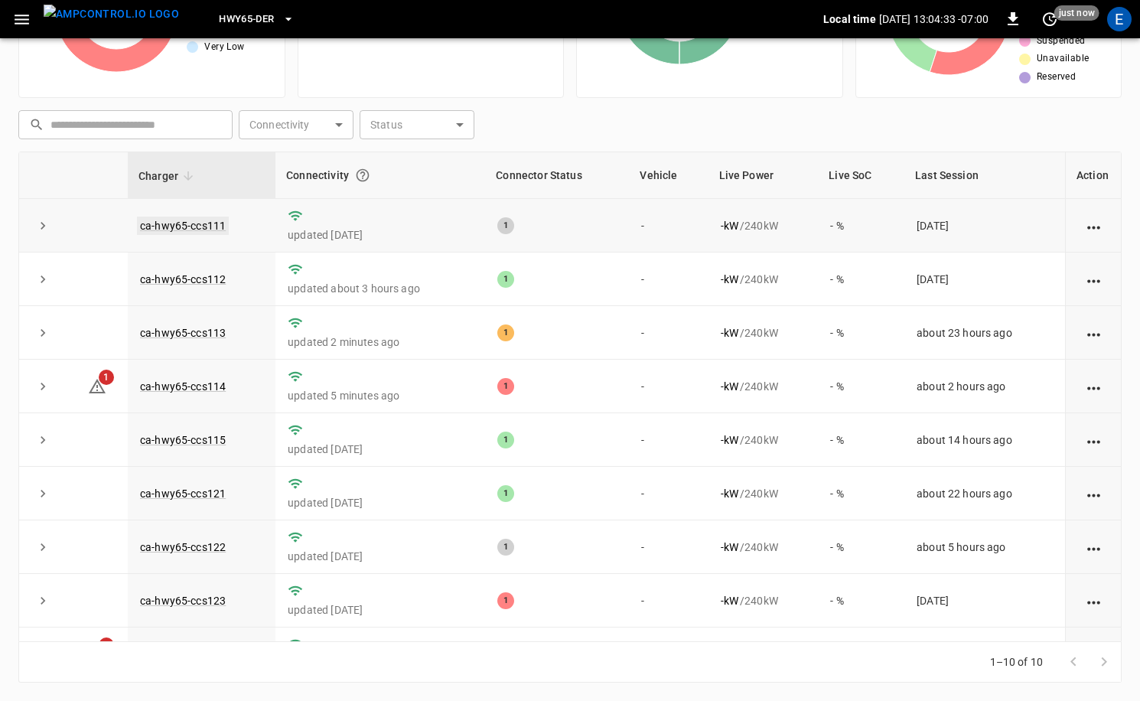
click at [212, 228] on link "ca-hwy65-ccs111" at bounding box center [183, 226] width 92 height 18
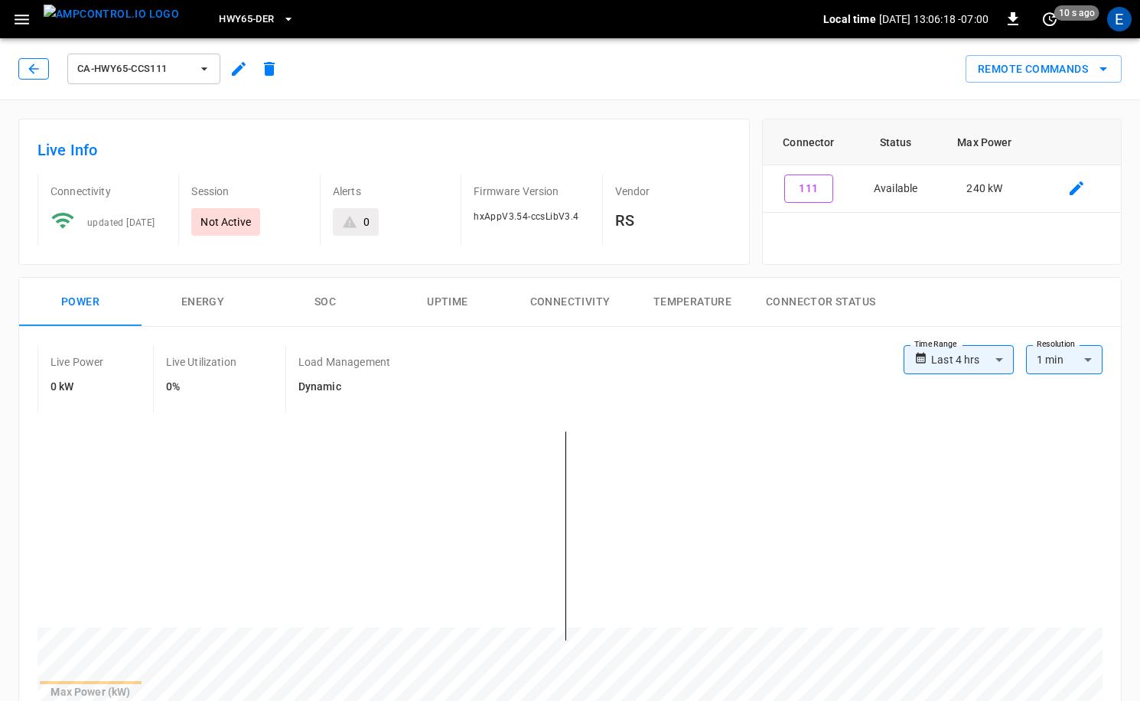
click at [23, 68] on button "button" at bounding box center [33, 68] width 31 height 21
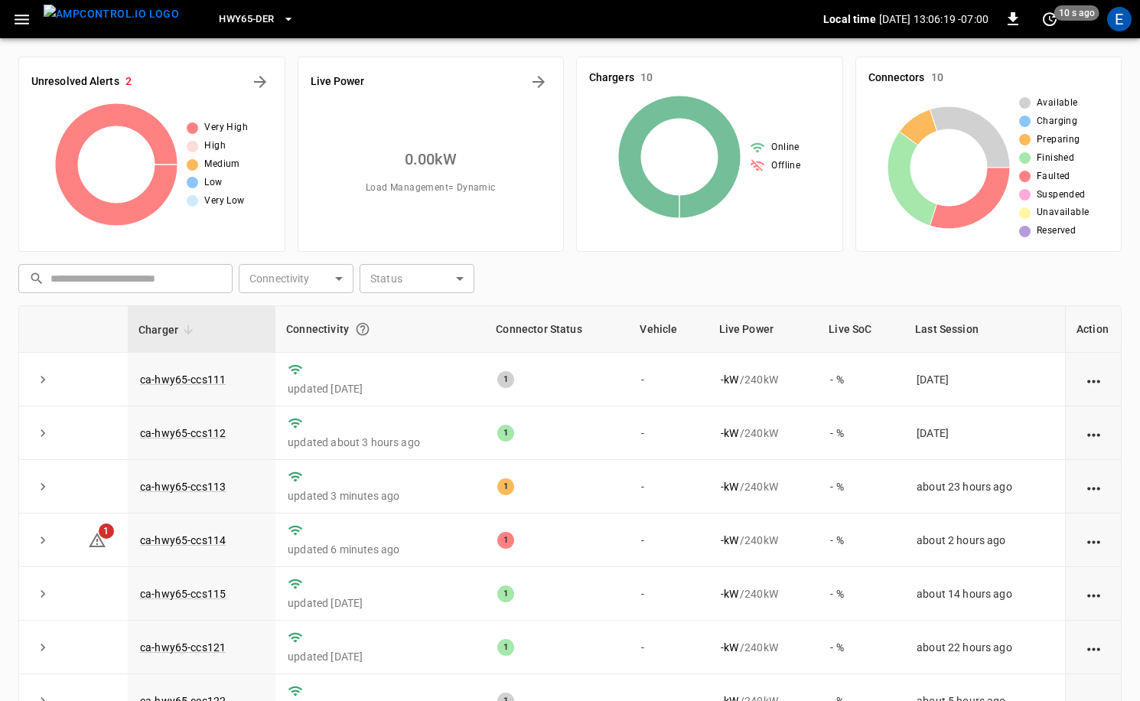
scroll to position [154, 0]
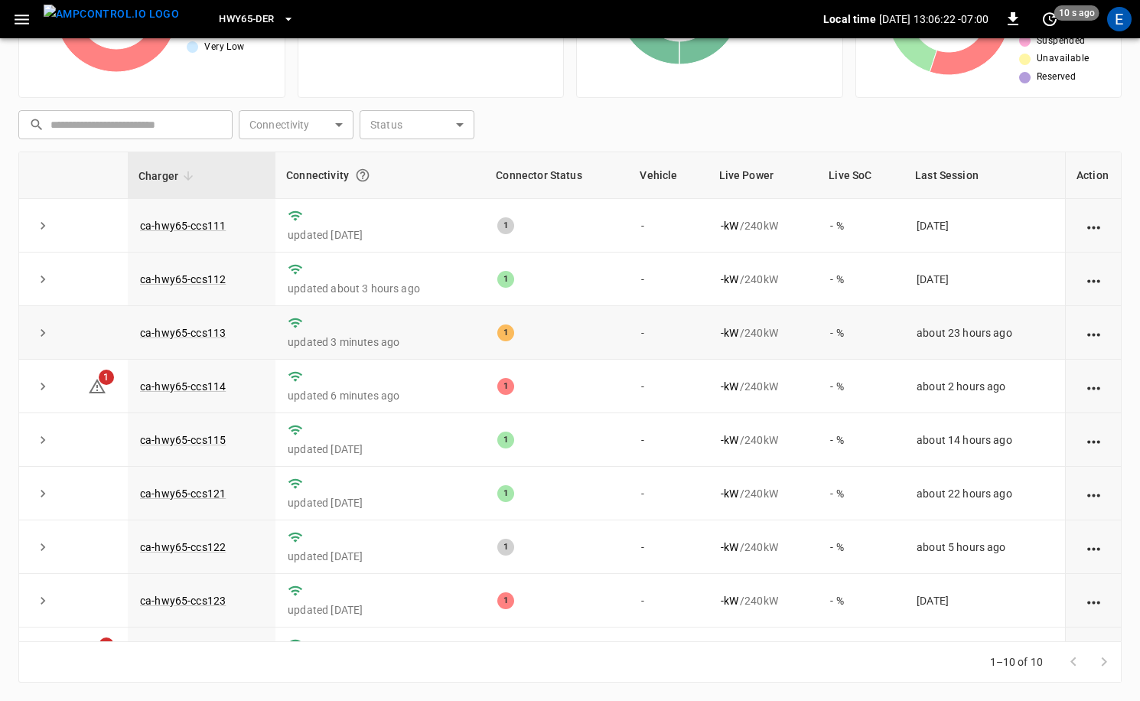
click at [203, 325] on td "ca-hwy65-ccs113" at bounding box center [202, 333] width 148 height 54
click at [203, 329] on link "ca-hwy65-ccs113" at bounding box center [183, 333] width 92 height 18
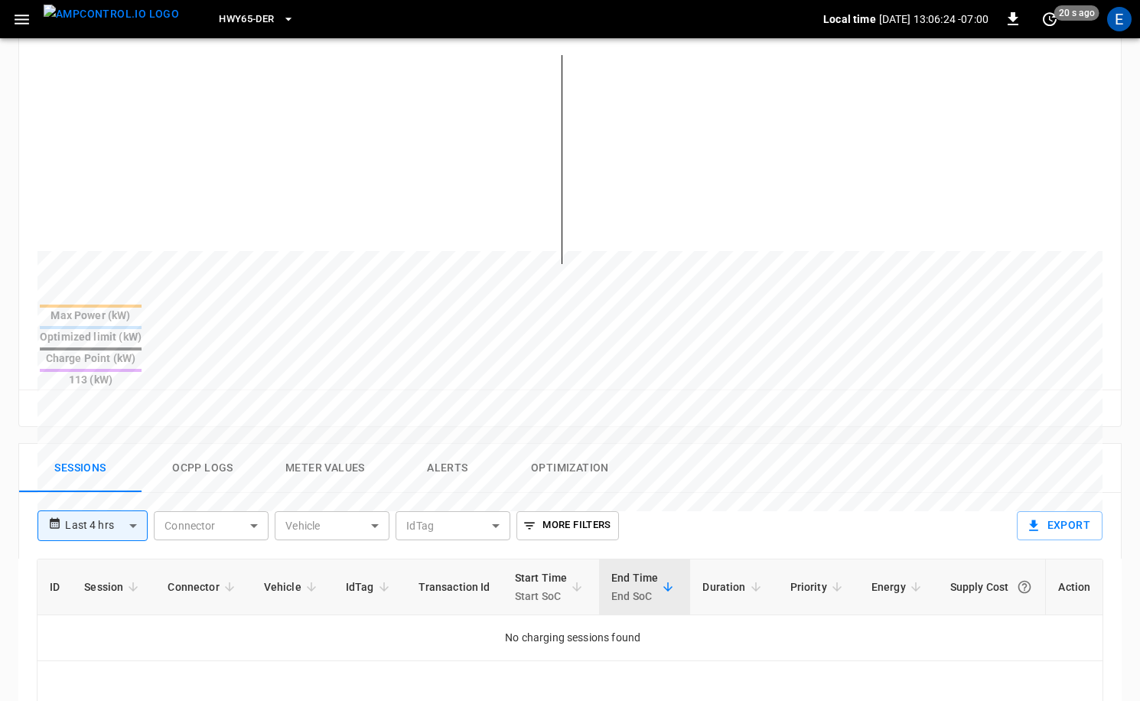
scroll to position [410, 0]
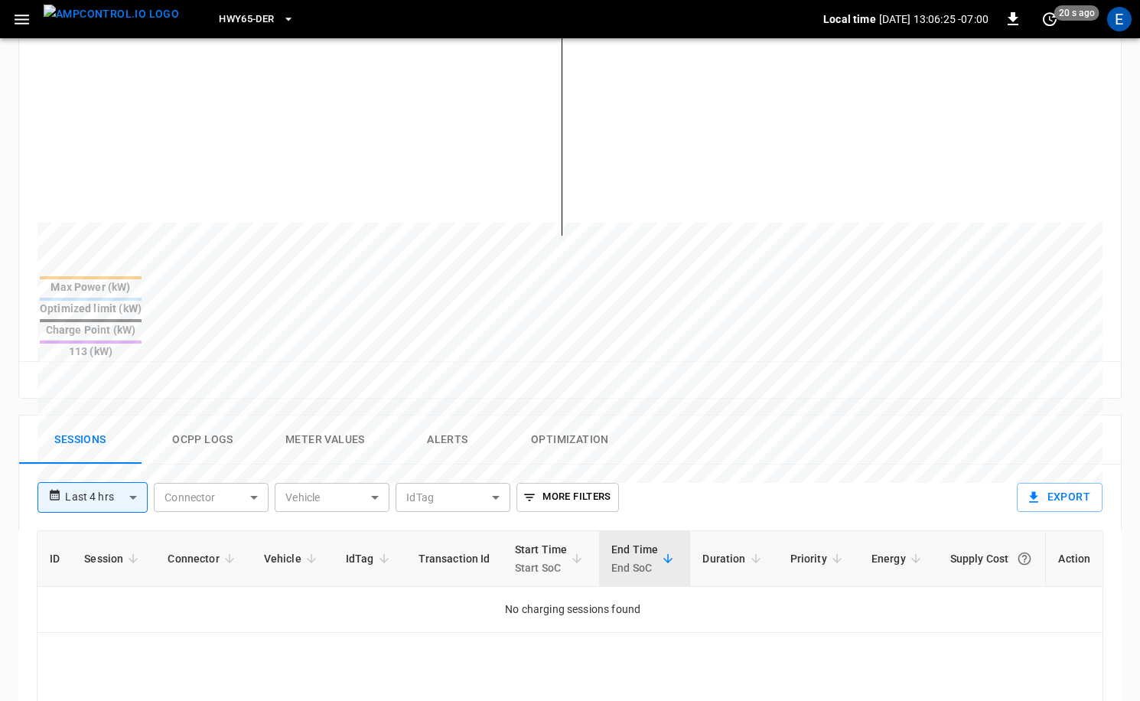
click at [220, 416] on button "Ocpp logs" at bounding box center [203, 440] width 122 height 49
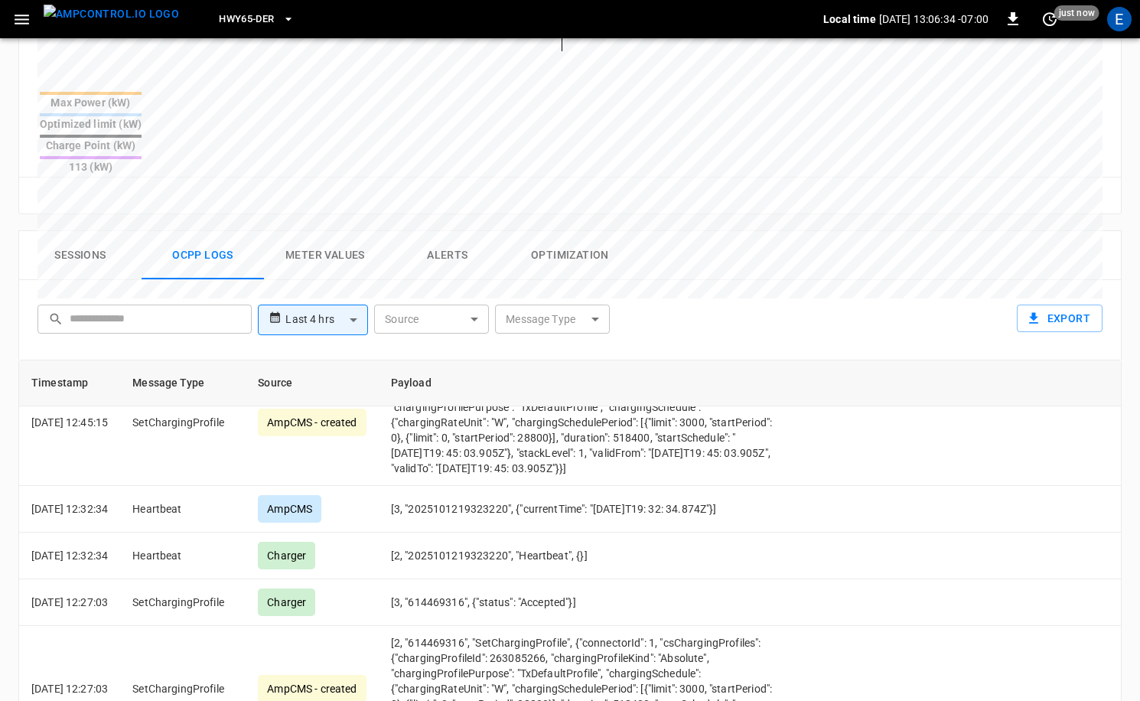
scroll to position [1081, 0]
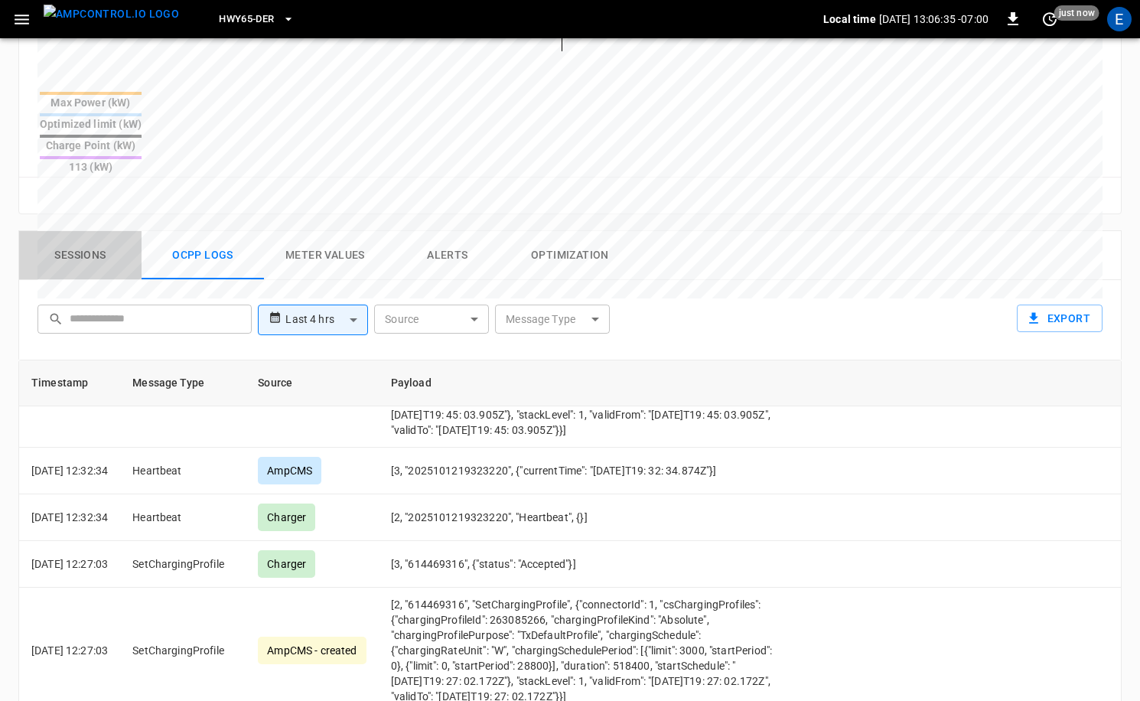
click at [58, 231] on button "Sessions" at bounding box center [80, 255] width 122 height 49
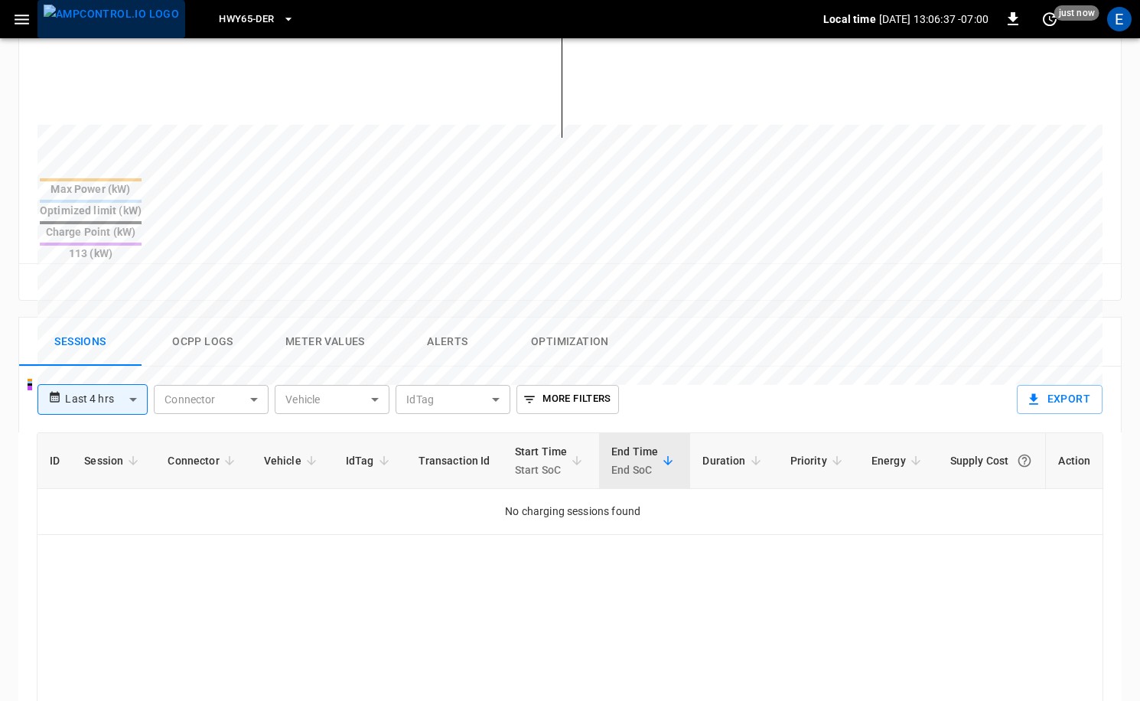
click at [110, 36] on button "menu" at bounding box center [112, 19] width 148 height 38
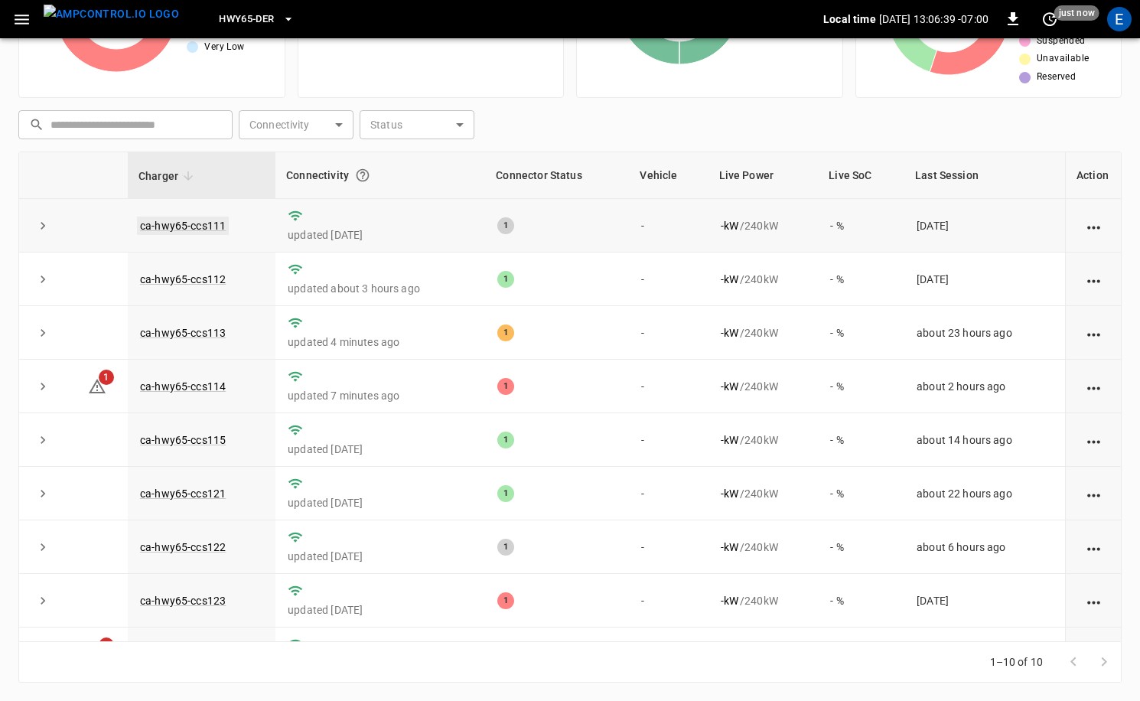
click at [213, 223] on link "ca-hwy65-ccs111" at bounding box center [183, 226] width 92 height 18
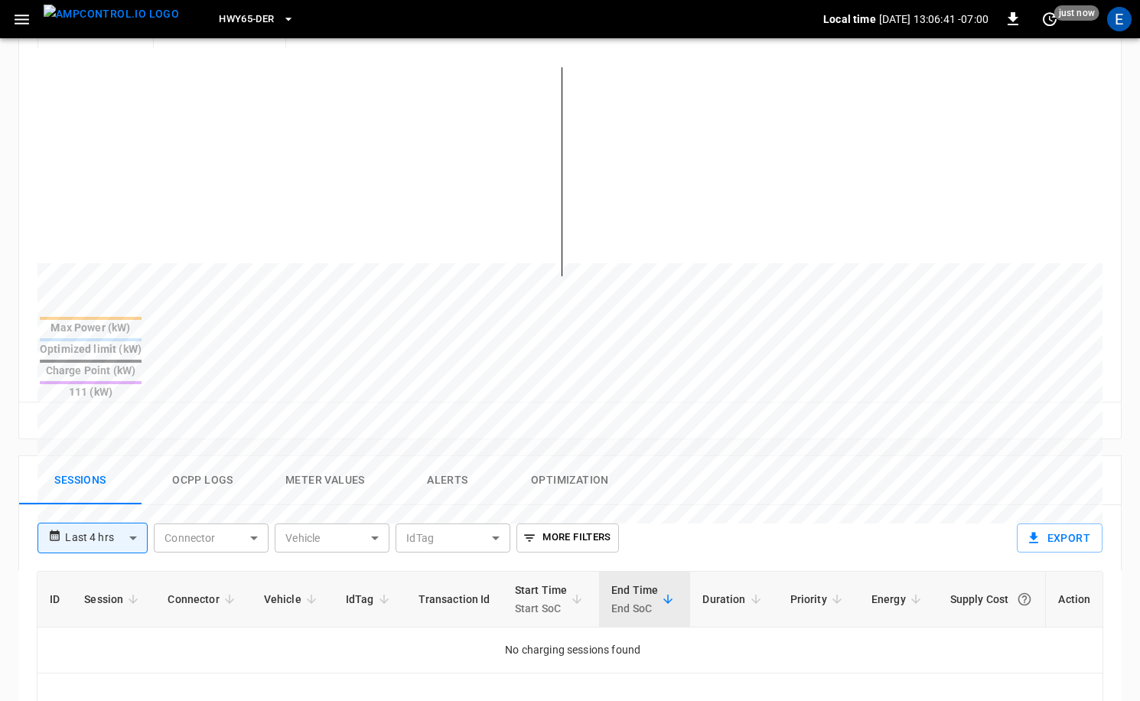
scroll to position [393, 0]
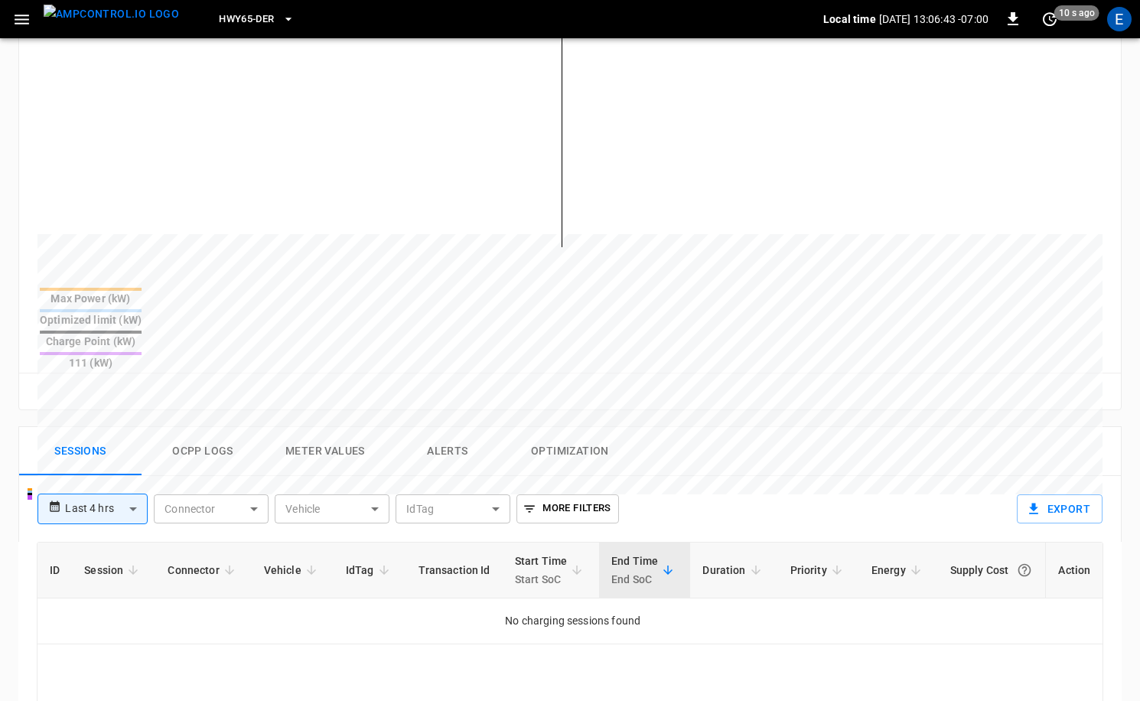
click at [122, 20] on img "menu" at bounding box center [111, 14] width 135 height 19
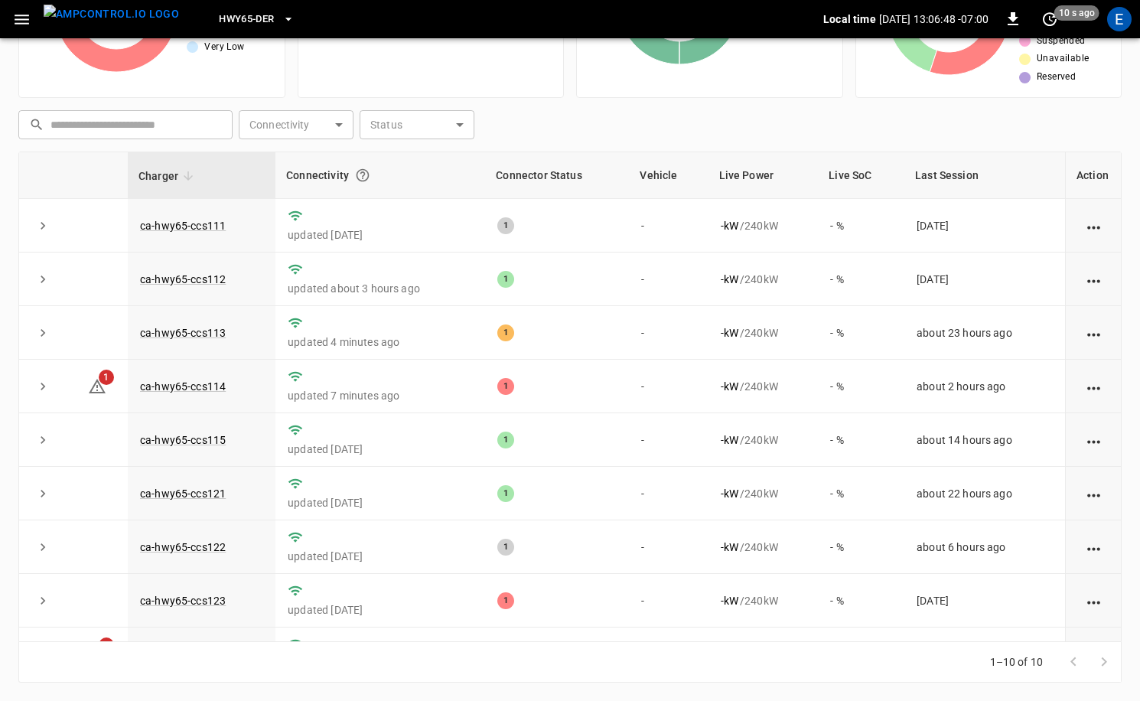
scroll to position [152, 0]
